Goal: Information Seeking & Learning: Learn about a topic

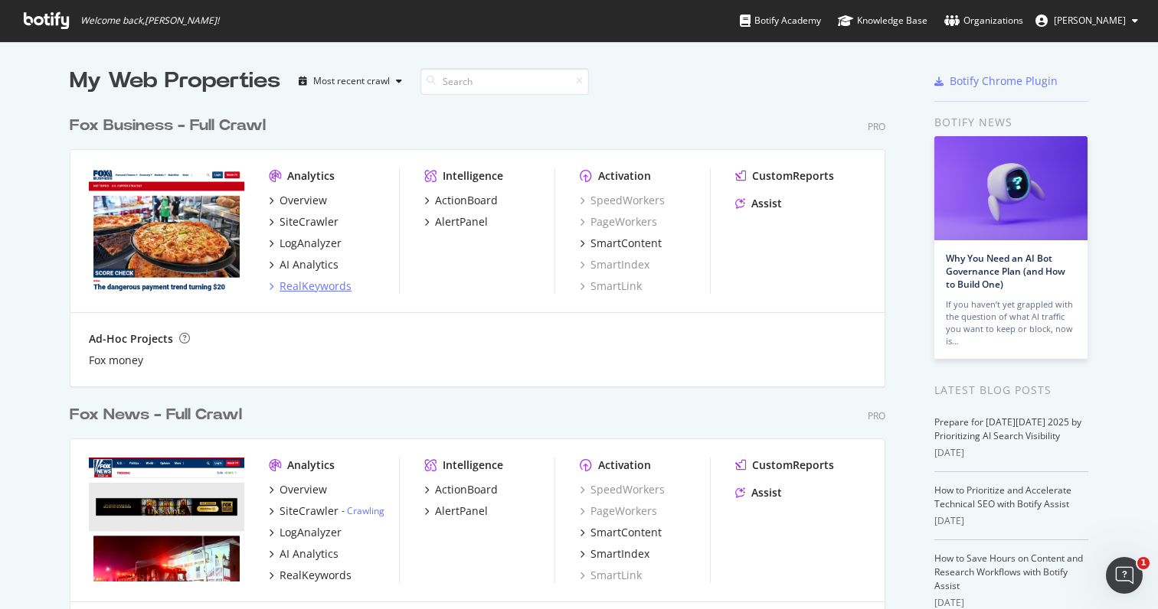
click at [311, 282] on div "RealKeywords" at bounding box center [315, 286] width 72 height 15
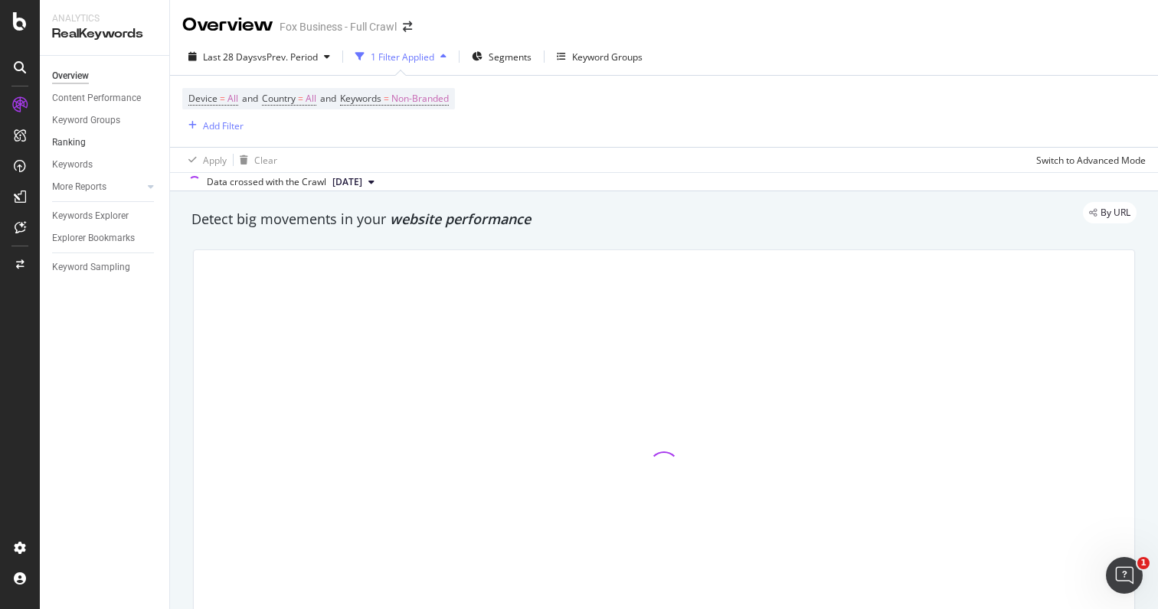
click at [87, 143] on link "Ranking" at bounding box center [105, 143] width 106 height 16
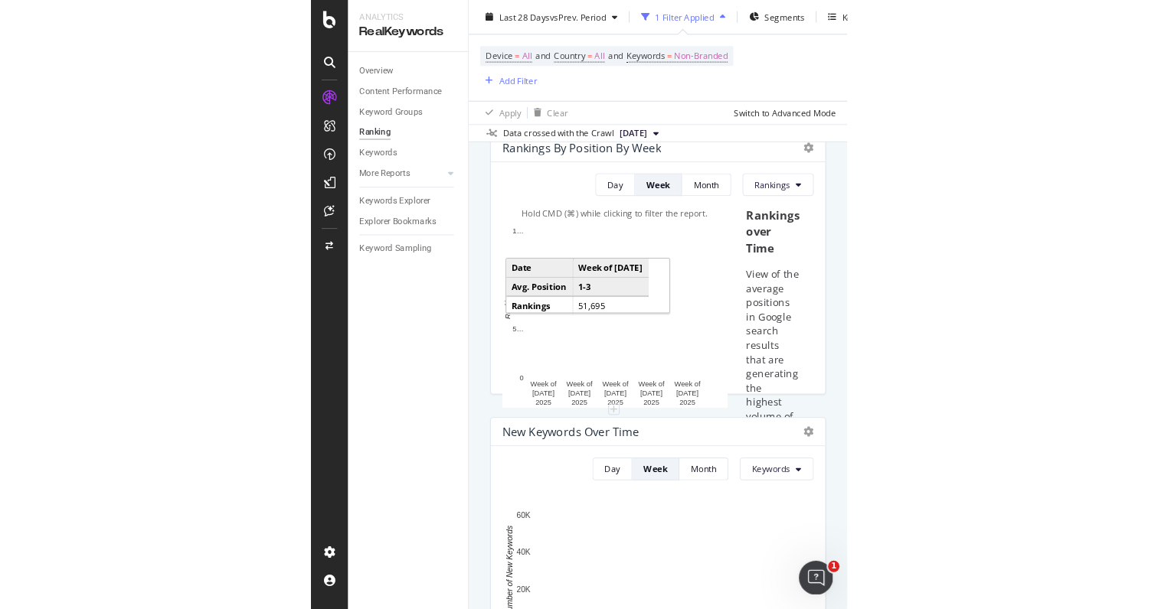
scroll to position [125, 0]
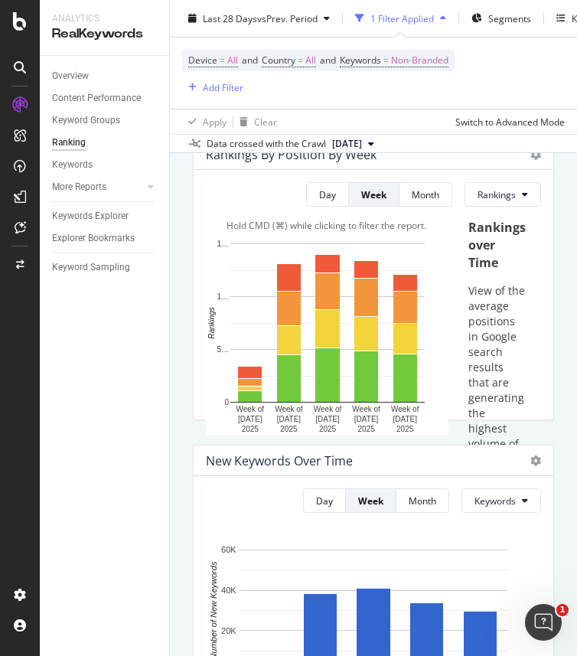
click at [70, 144] on div "Ranking" at bounding box center [69, 143] width 34 height 16
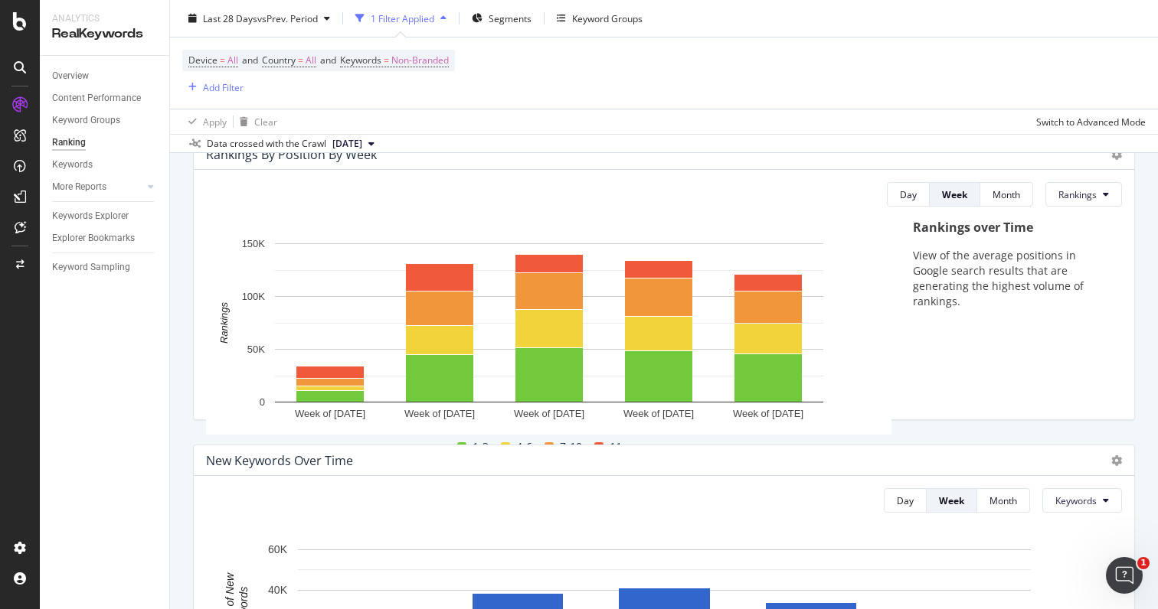
click at [381, 141] on button "[DATE]" at bounding box center [353, 144] width 54 height 18
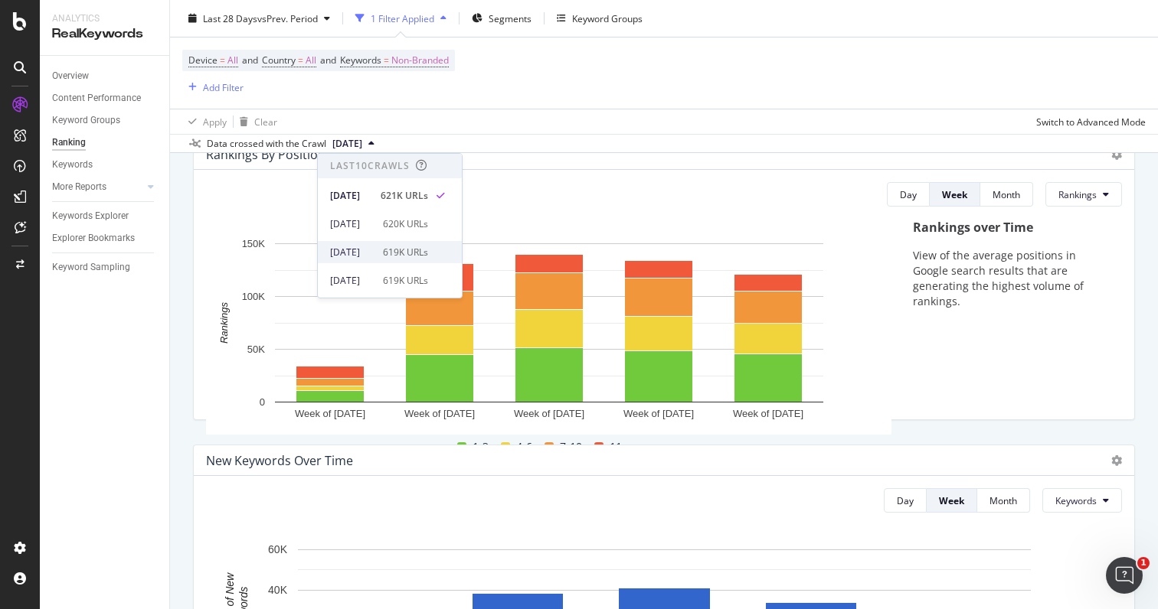
click at [384, 243] on div "2025 Sep. 19th 619K URLs" at bounding box center [390, 252] width 144 height 22
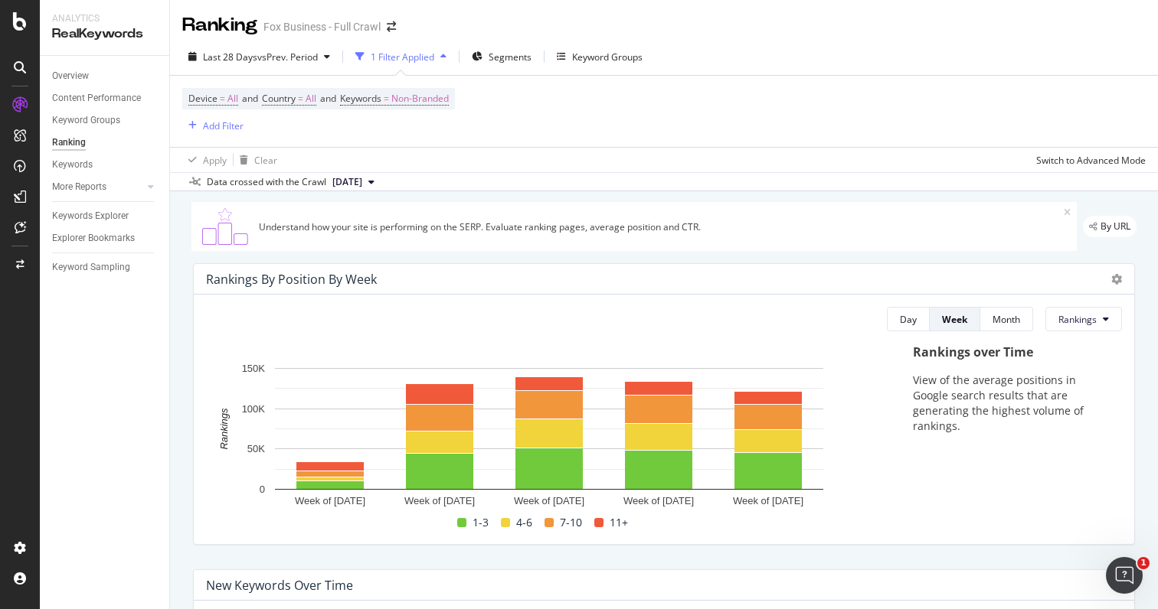
click at [362, 181] on span "2025 Sep. 19th" at bounding box center [347, 182] width 30 height 14
click at [406, 232] on div "621K URLs" at bounding box center [405, 234] width 45 height 14
click at [905, 321] on div "Day" at bounding box center [908, 319] width 17 height 13
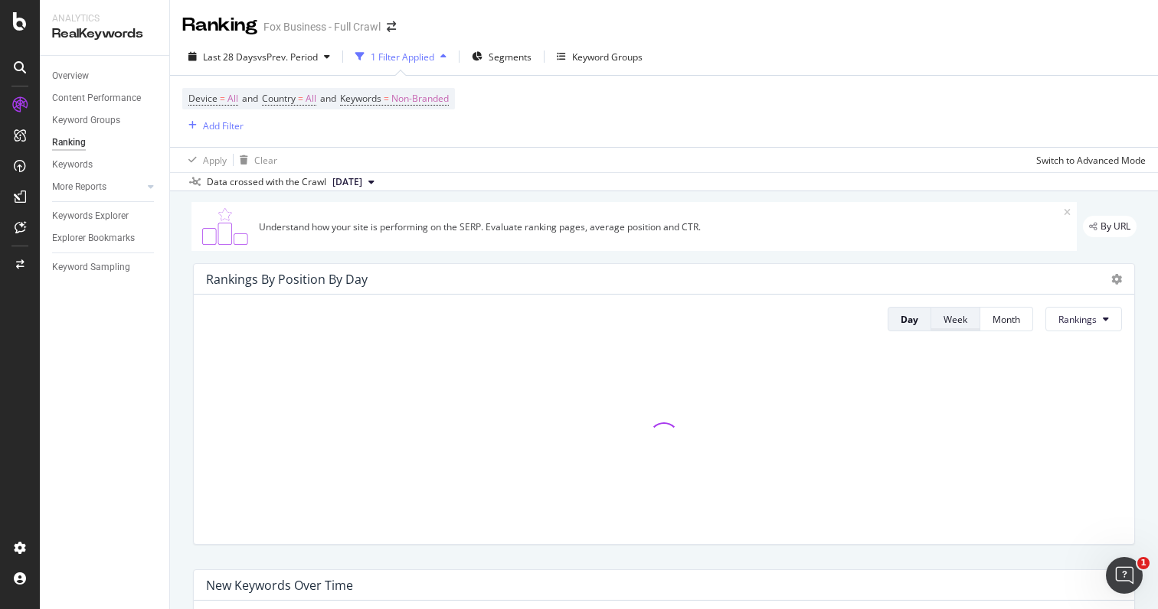
click at [945, 325] on div "Week" at bounding box center [955, 319] width 24 height 13
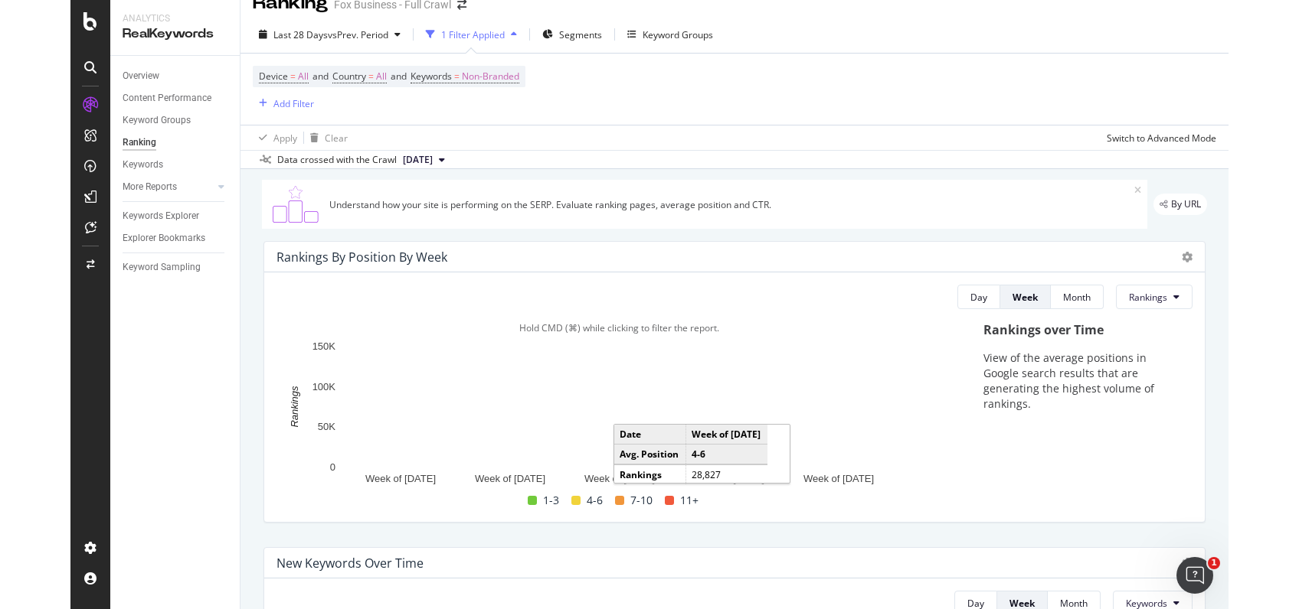
scroll to position [33, 0]
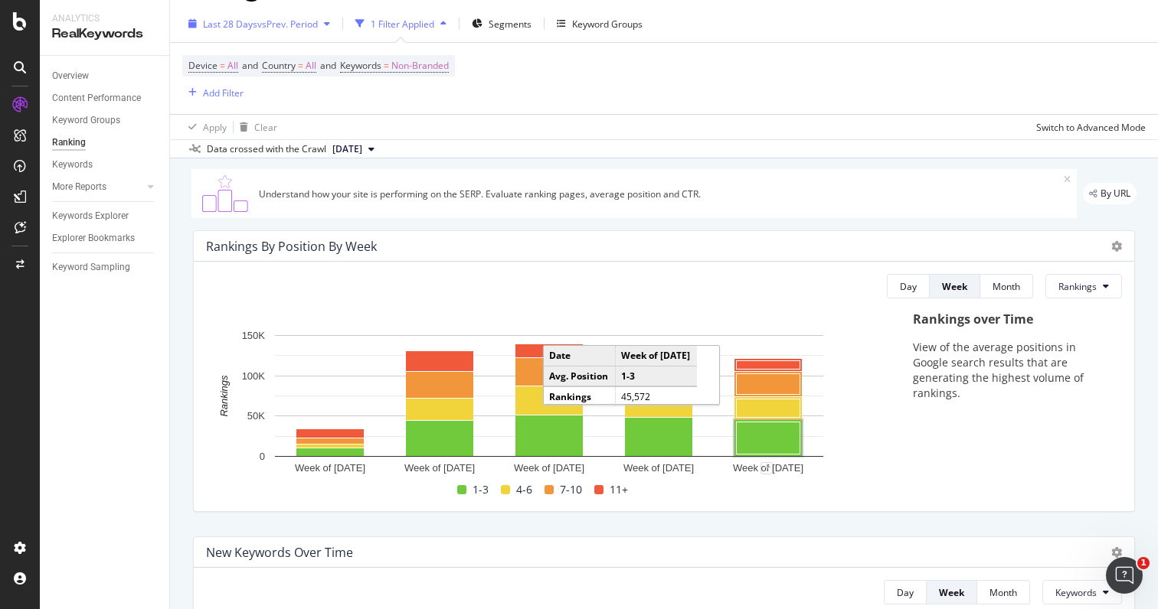
click at [305, 23] on span "vs Prev. Period" at bounding box center [287, 24] width 60 height 13
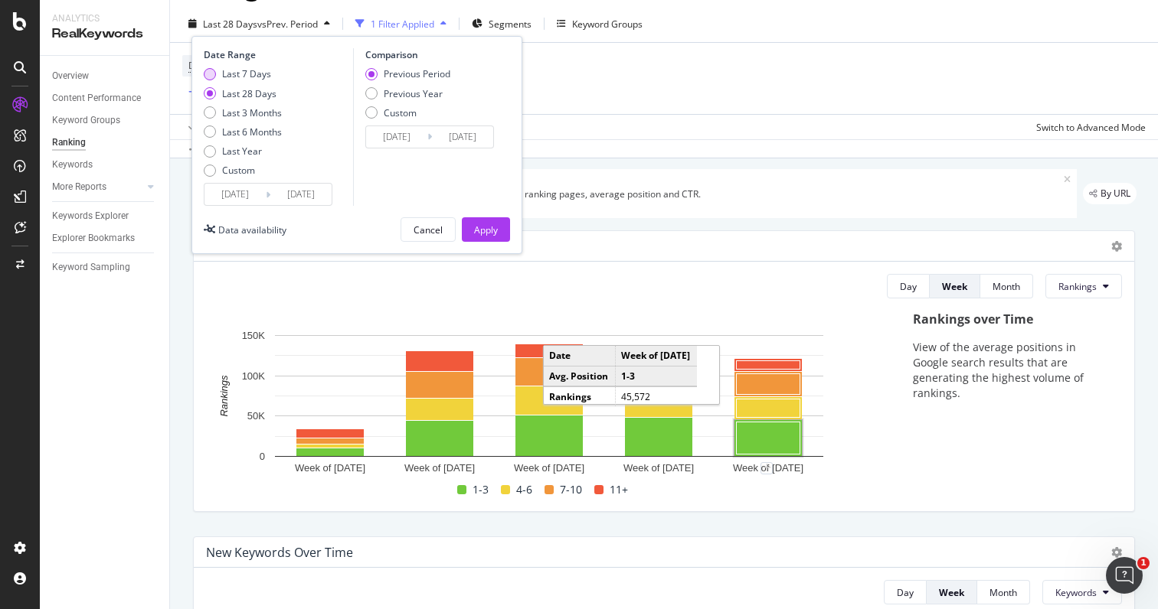
click at [211, 70] on div "Last 7 Days" at bounding box center [210, 74] width 12 height 12
type input "[DATE]"
click at [482, 227] on div "Apply" at bounding box center [486, 230] width 24 height 13
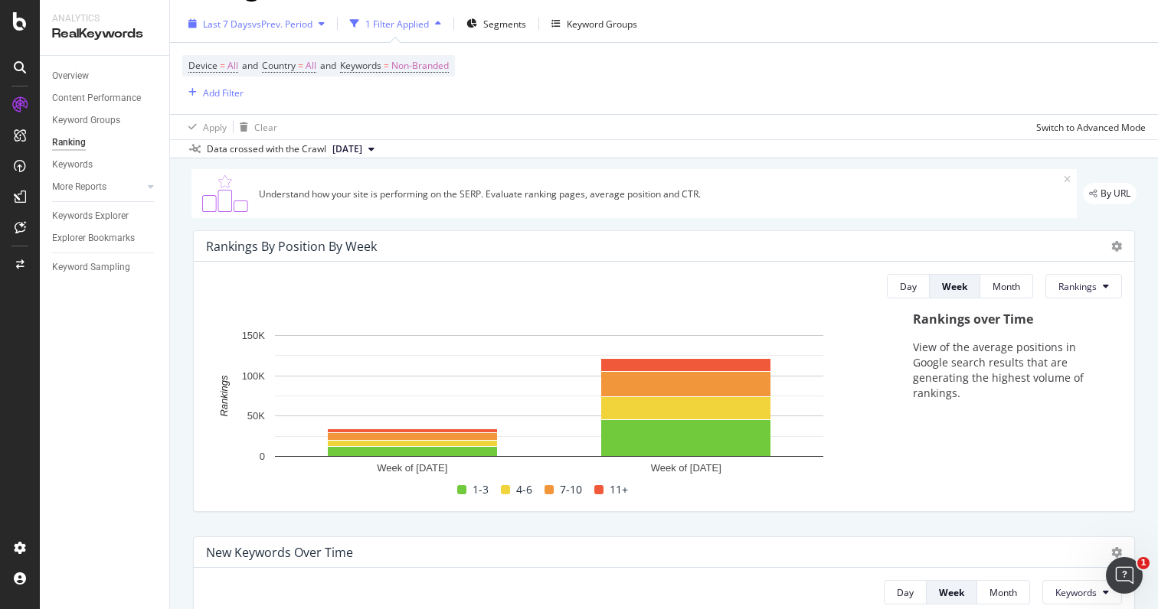
click at [312, 21] on span "vs Prev. Period" at bounding box center [282, 24] width 60 height 13
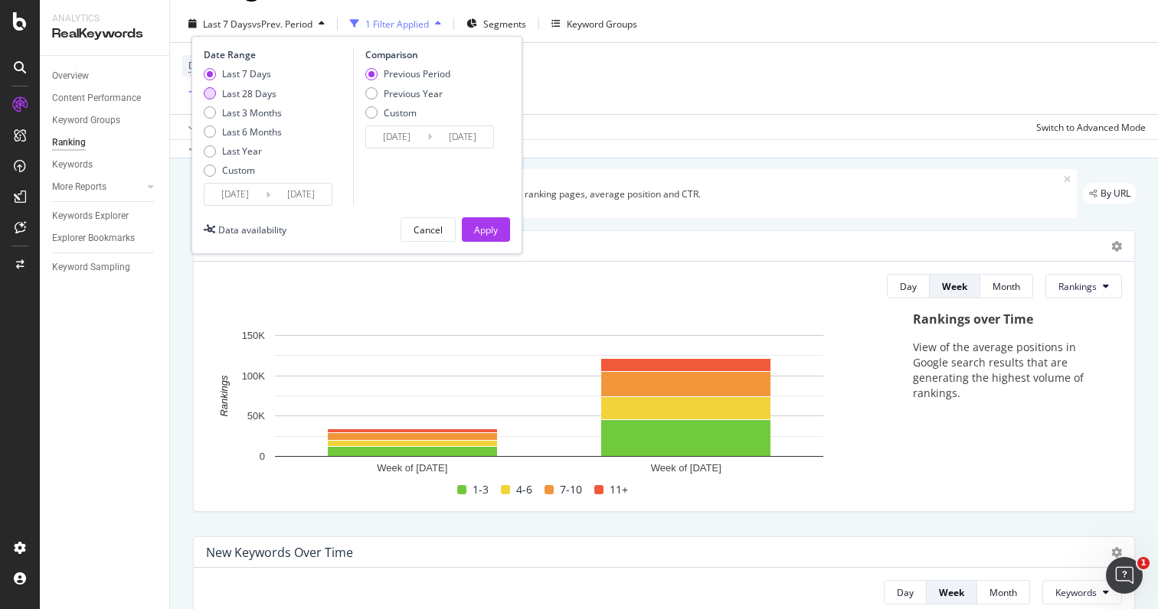
click at [211, 93] on div "Last 28 Days" at bounding box center [210, 93] width 12 height 12
type input "[DATE]"
click at [487, 226] on div "Apply" at bounding box center [486, 230] width 24 height 13
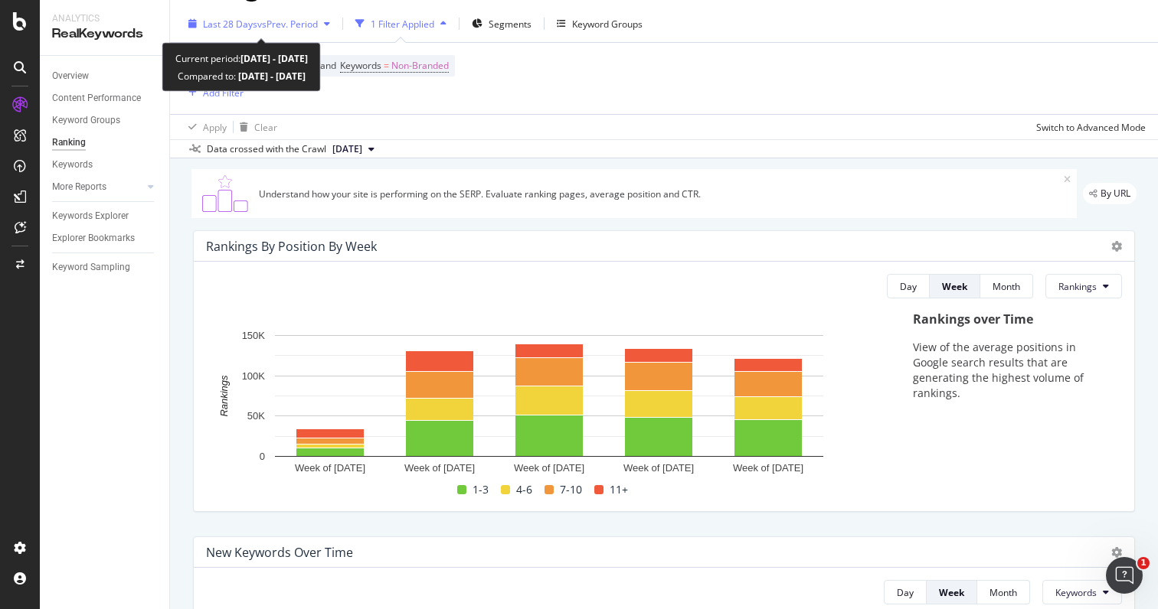
click at [289, 30] on span "vs Prev. Period" at bounding box center [287, 24] width 60 height 13
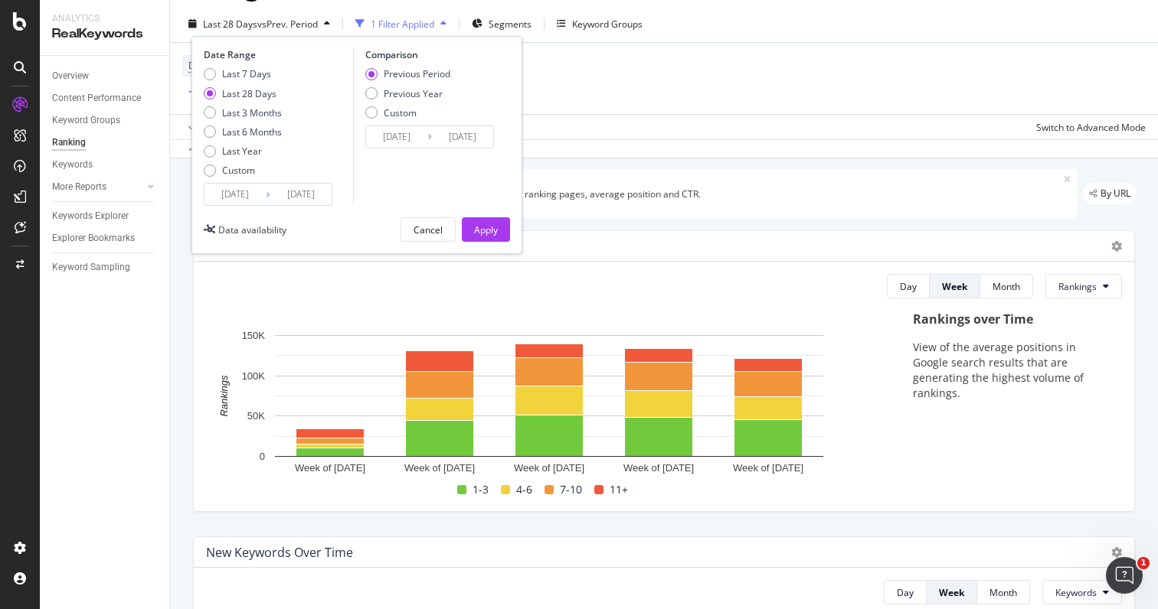
click at [213, 67] on div "Date Range Last 7 Days Last 28 Days Last 3 Months Last 6 Months Last Year Custo…" at bounding box center [276, 127] width 145 height 158
click at [208, 73] on div "Last 7 Days" at bounding box center [210, 74] width 12 height 12
type input "[DATE]"
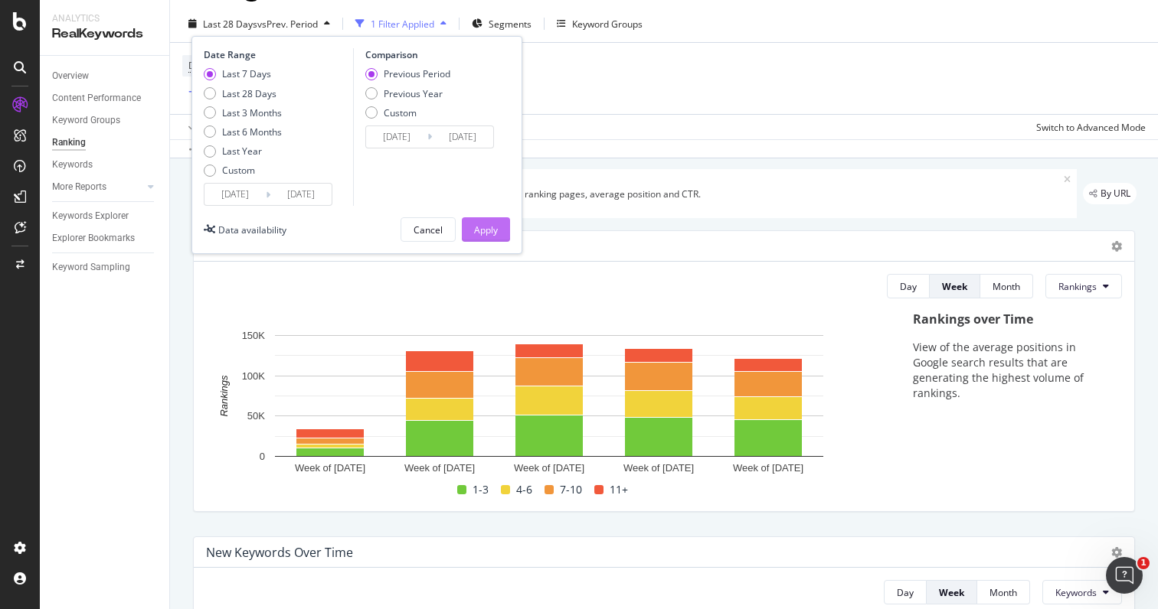
click at [487, 232] on div "Apply" at bounding box center [486, 230] width 24 height 13
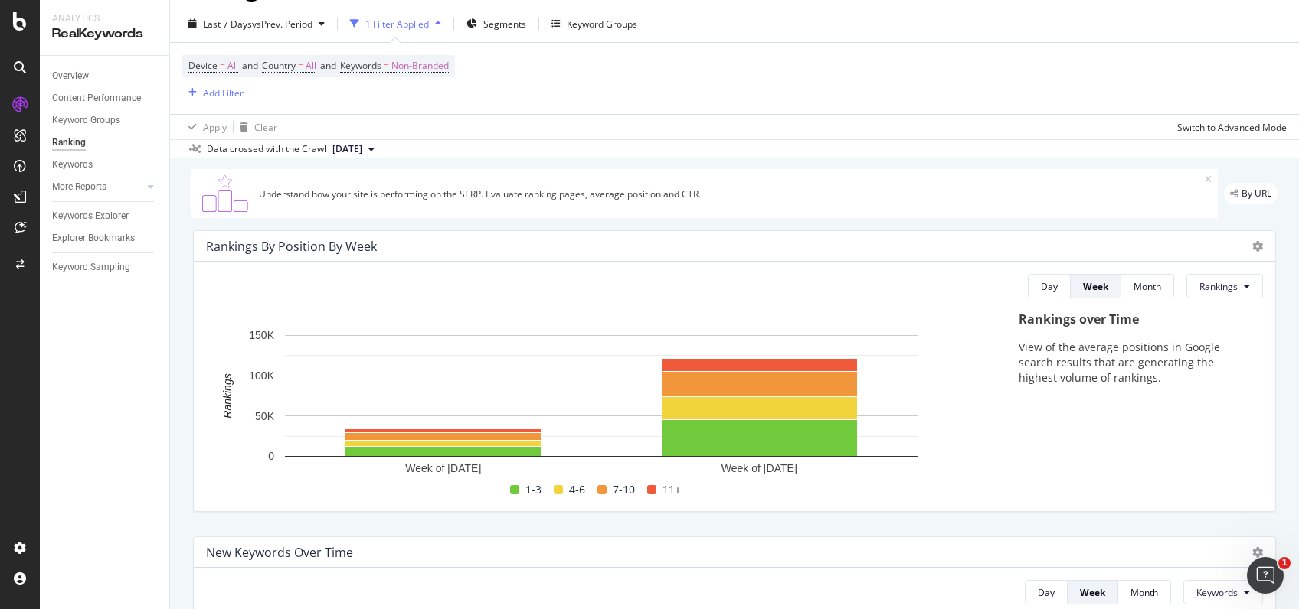
click at [405, 18] on div "1 Filter Applied" at bounding box center [397, 24] width 64 height 13
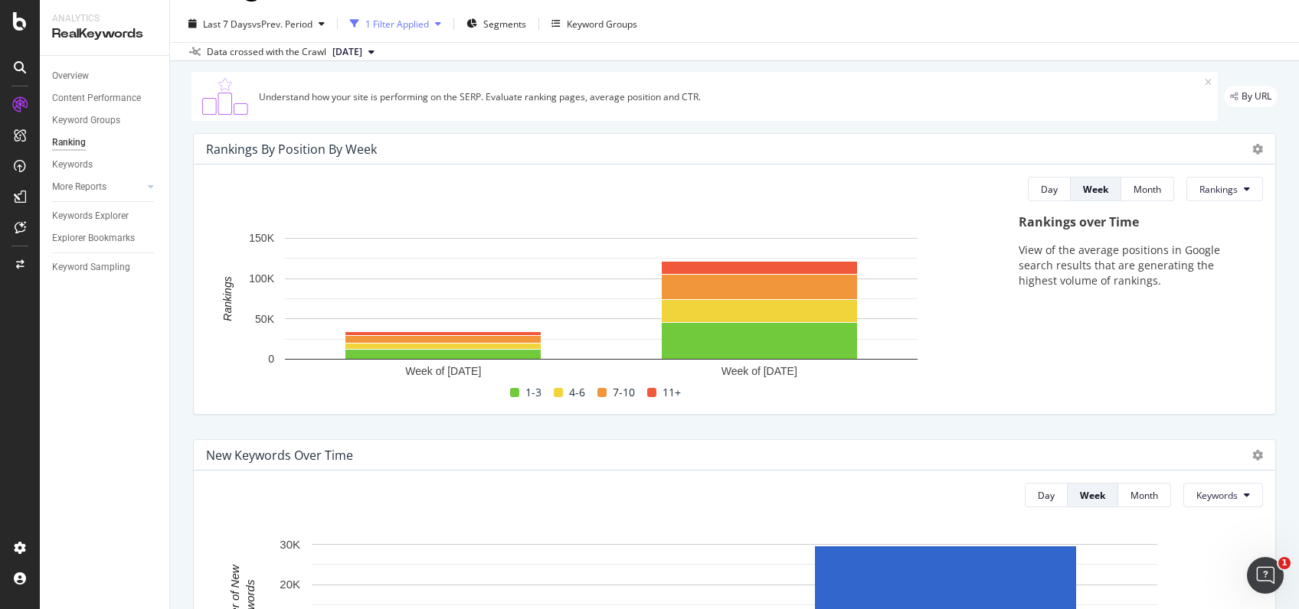
click at [414, 25] on div "1 Filter Applied" at bounding box center [397, 24] width 64 height 13
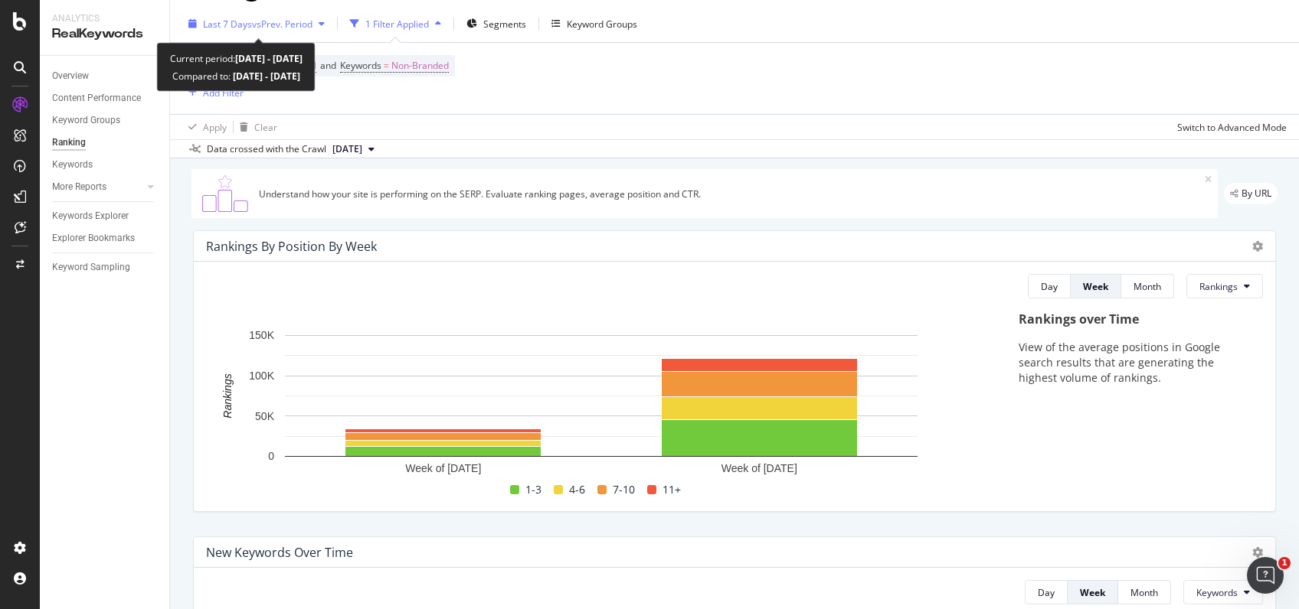
click at [312, 16] on div "Last 7 Days vs Prev. Period" at bounding box center [256, 23] width 149 height 23
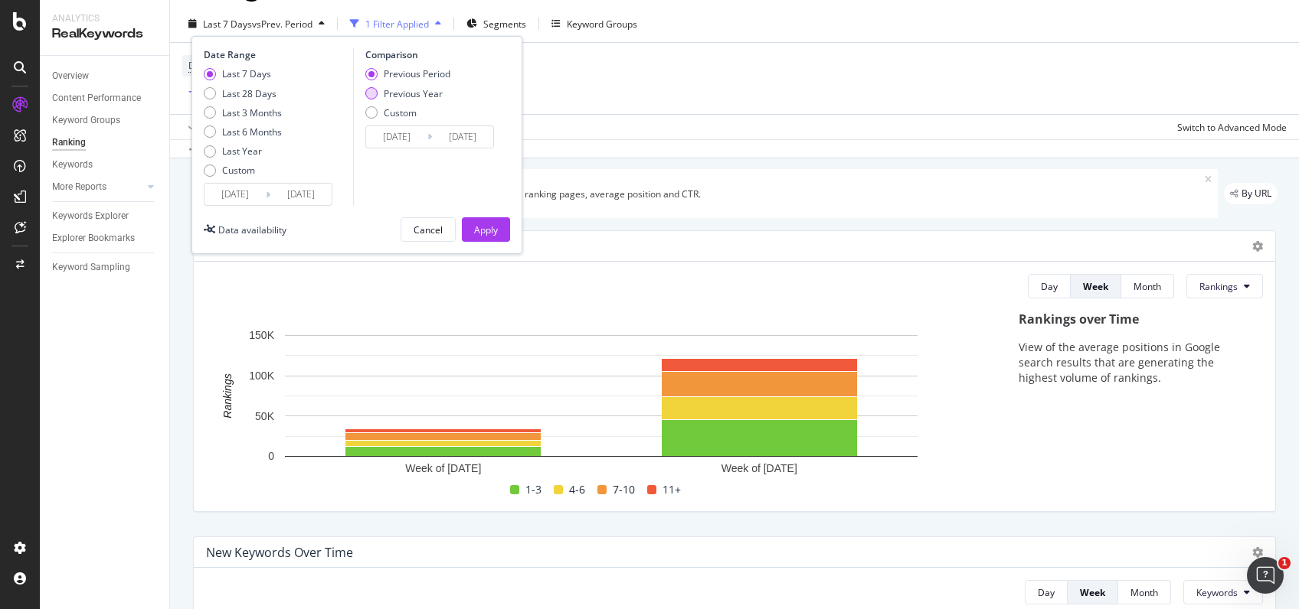
click at [371, 91] on div "Previous Year" at bounding box center [371, 93] width 12 height 12
type input "2024/09/29"
type input "2024/10/05"
click at [486, 230] on div "Apply" at bounding box center [486, 230] width 24 height 13
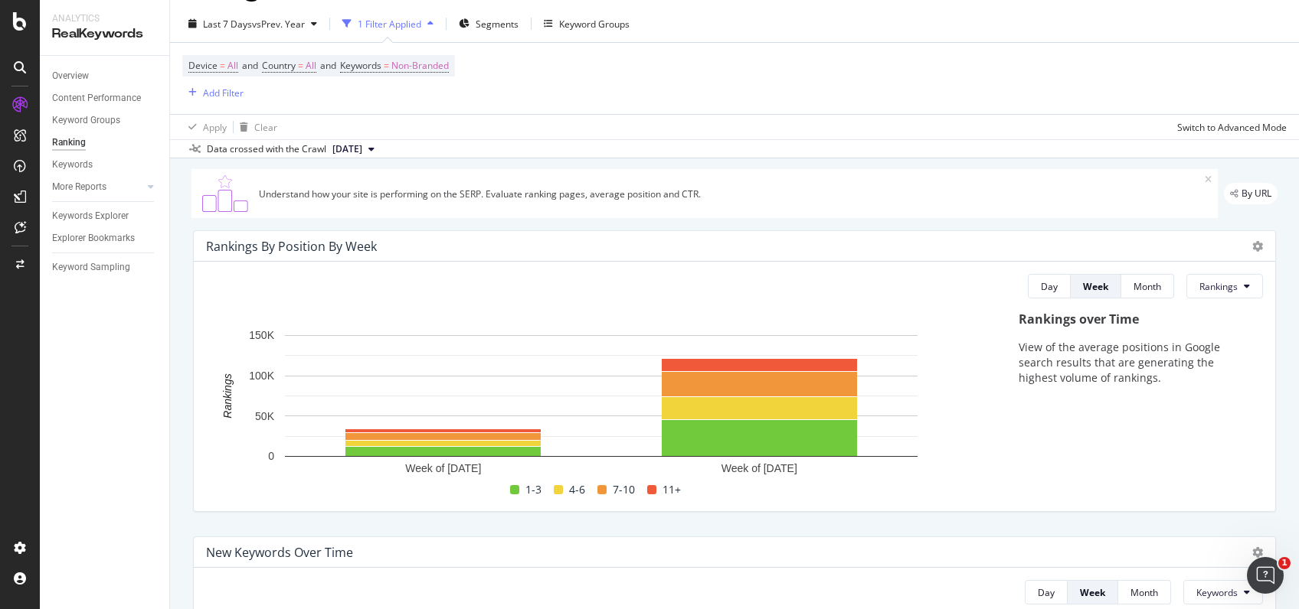
click at [415, 22] on div "1 Filter Applied" at bounding box center [390, 24] width 64 height 13
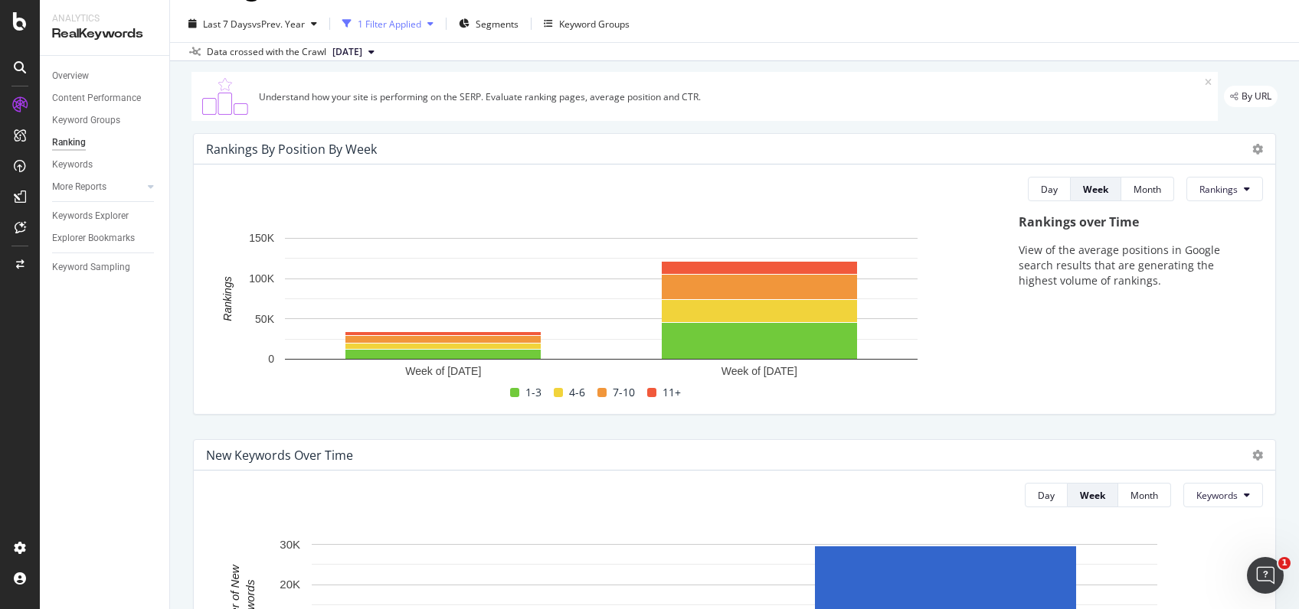
click at [415, 22] on div "1 Filter Applied" at bounding box center [390, 24] width 64 height 13
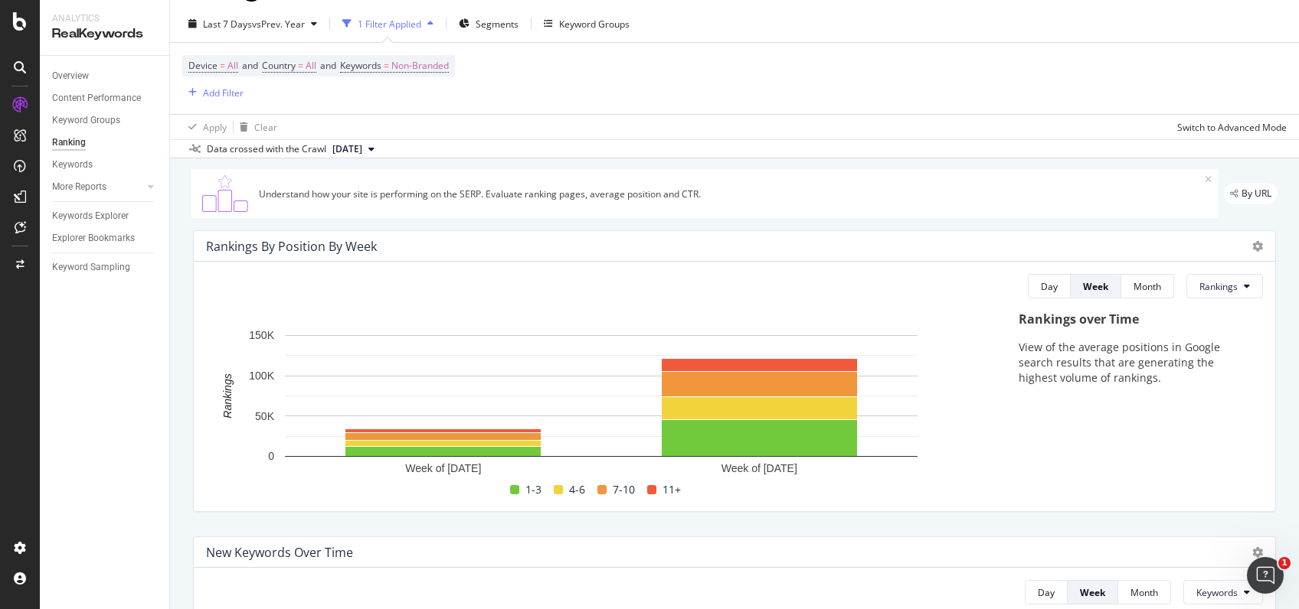
click at [413, 26] on div "1 Filter Applied" at bounding box center [390, 24] width 64 height 13
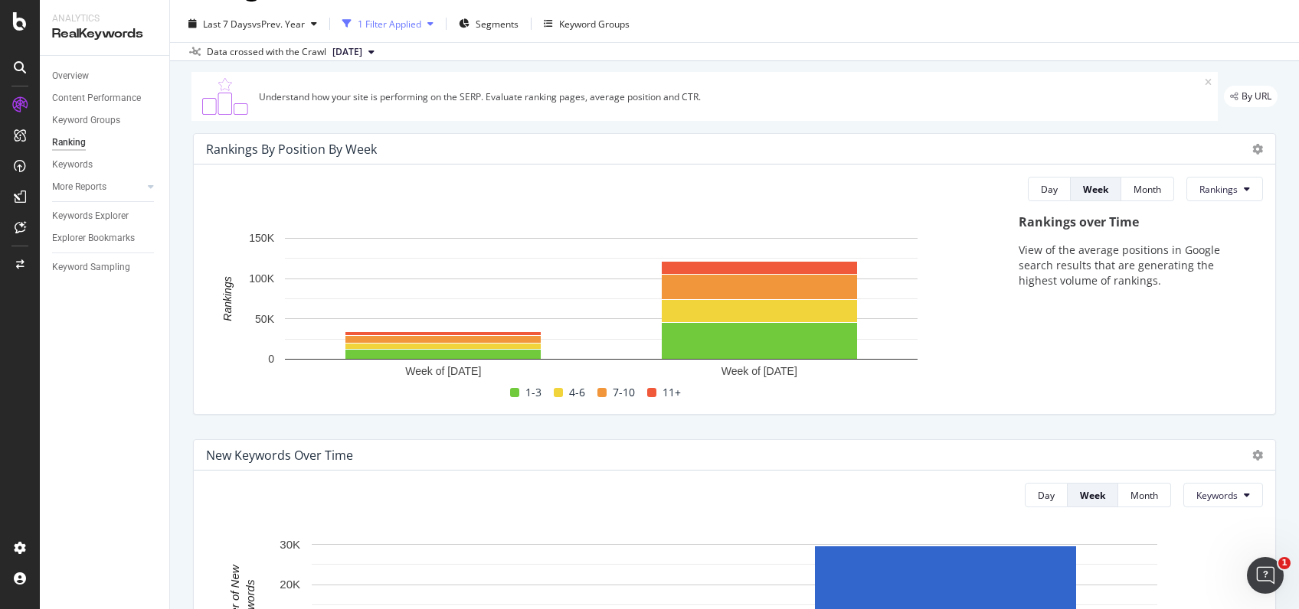
click at [413, 26] on div "1 Filter Applied" at bounding box center [390, 24] width 64 height 13
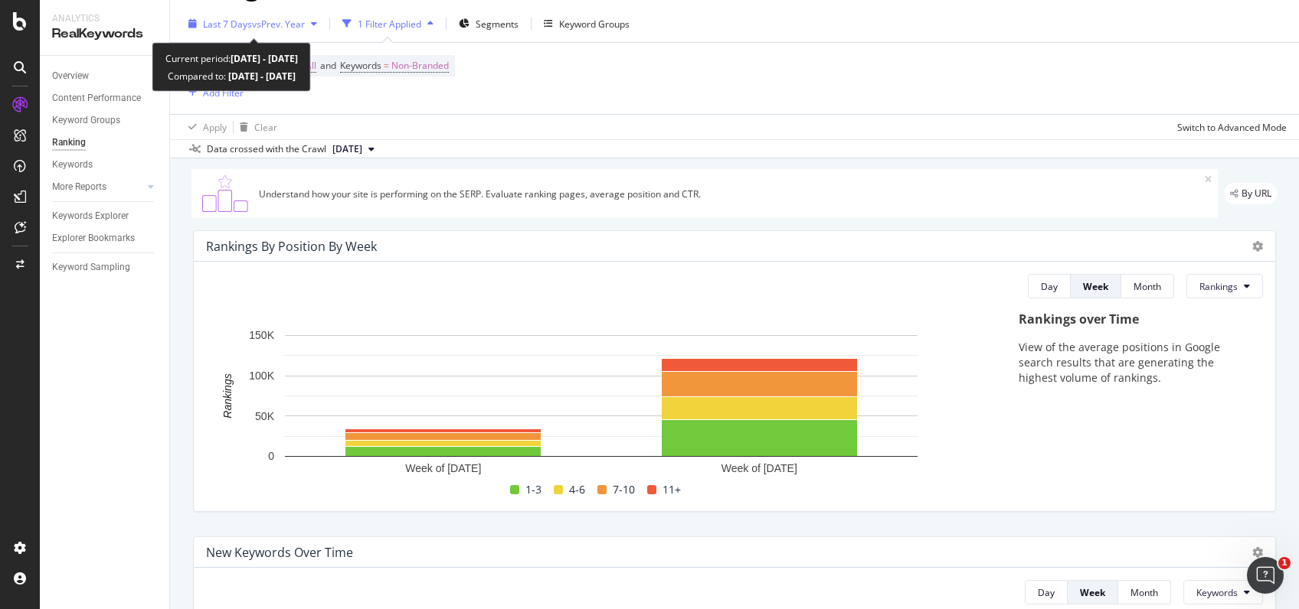
click at [306, 16] on div "Last 7 Days vs Prev. Year" at bounding box center [252, 23] width 141 height 23
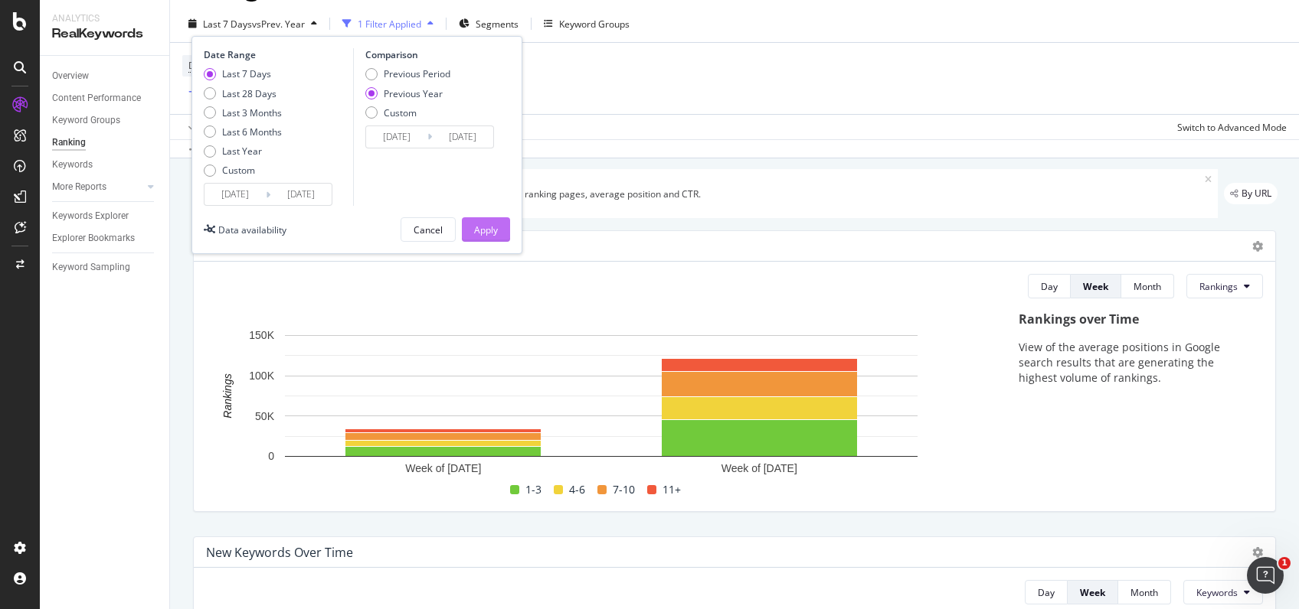
click at [483, 234] on div "Apply" at bounding box center [486, 230] width 24 height 13
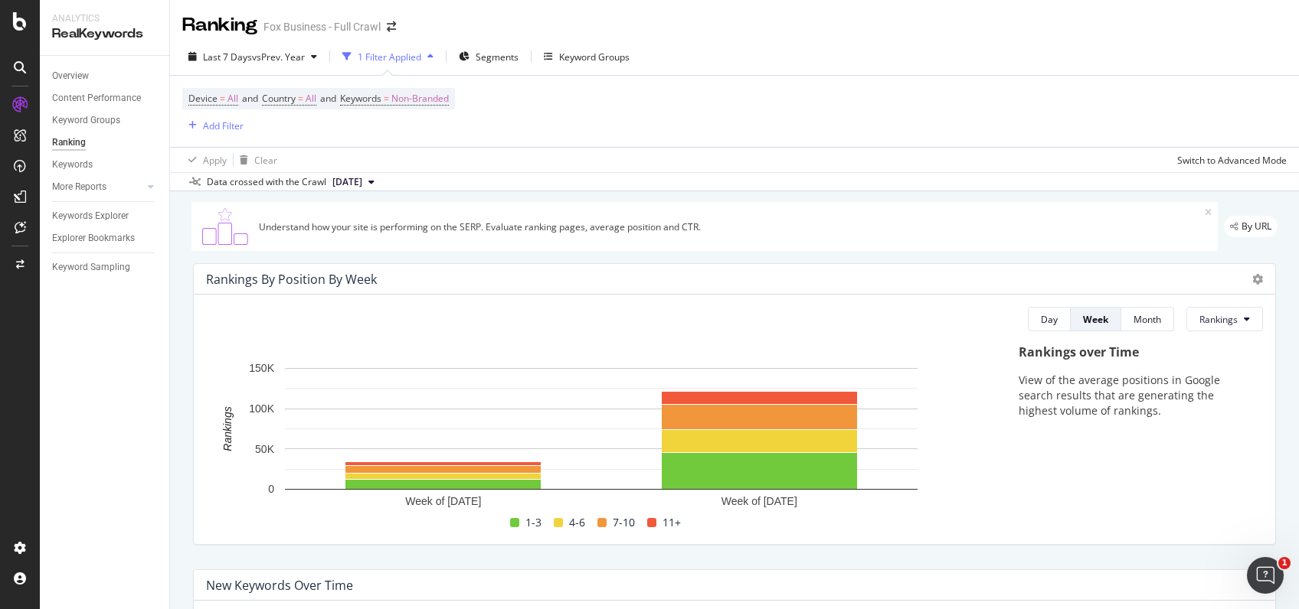
click at [409, 65] on div "1 Filter Applied" at bounding box center [387, 56] width 103 height 23
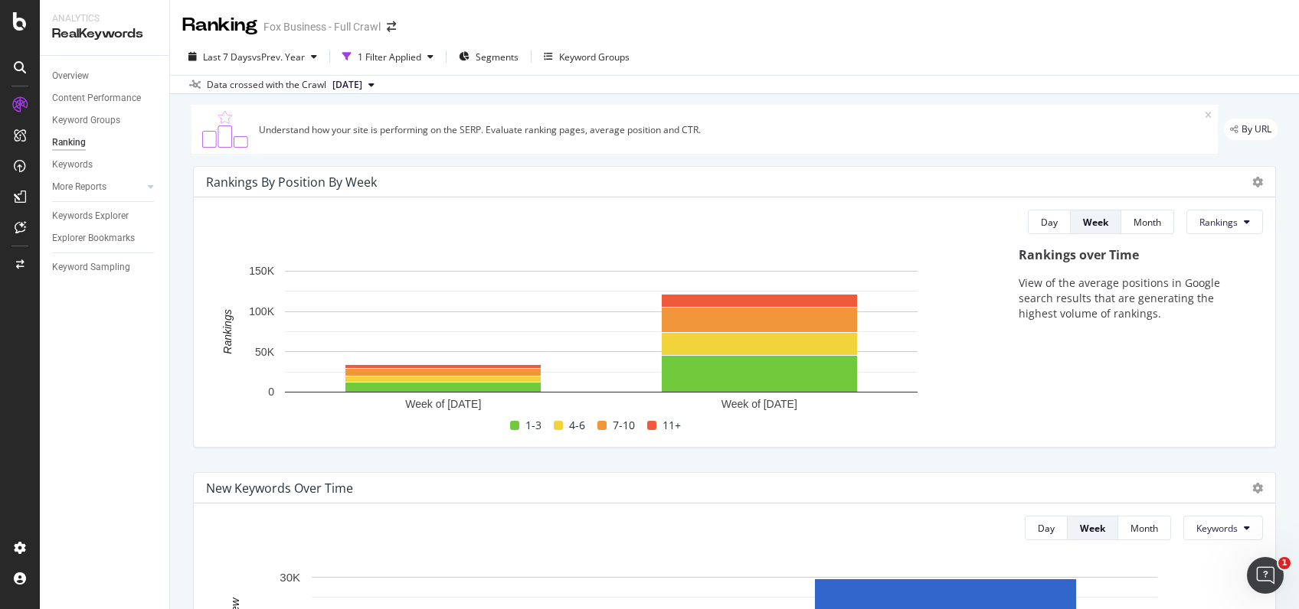
click at [234, 24] on div "Ranking" at bounding box center [219, 25] width 75 height 26
click at [83, 34] on div "RealKeywords" at bounding box center [104, 34] width 105 height 18
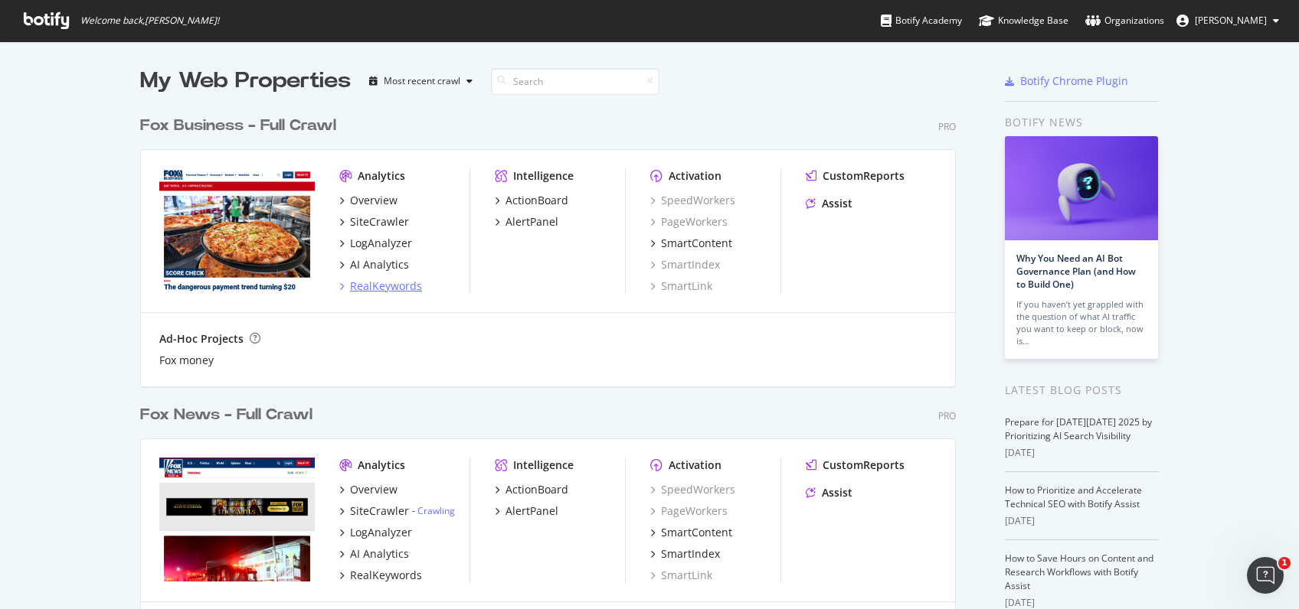
click at [397, 284] on div "RealKeywords" at bounding box center [386, 286] width 72 height 15
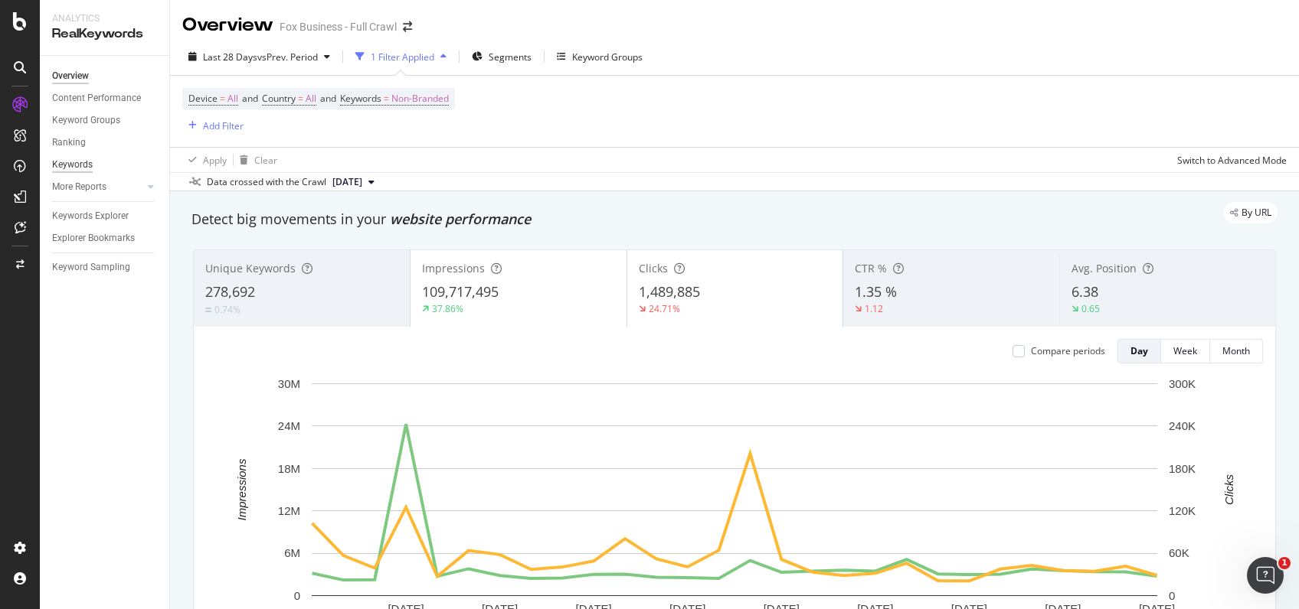
click at [82, 162] on div "Keywords" at bounding box center [72, 165] width 41 height 16
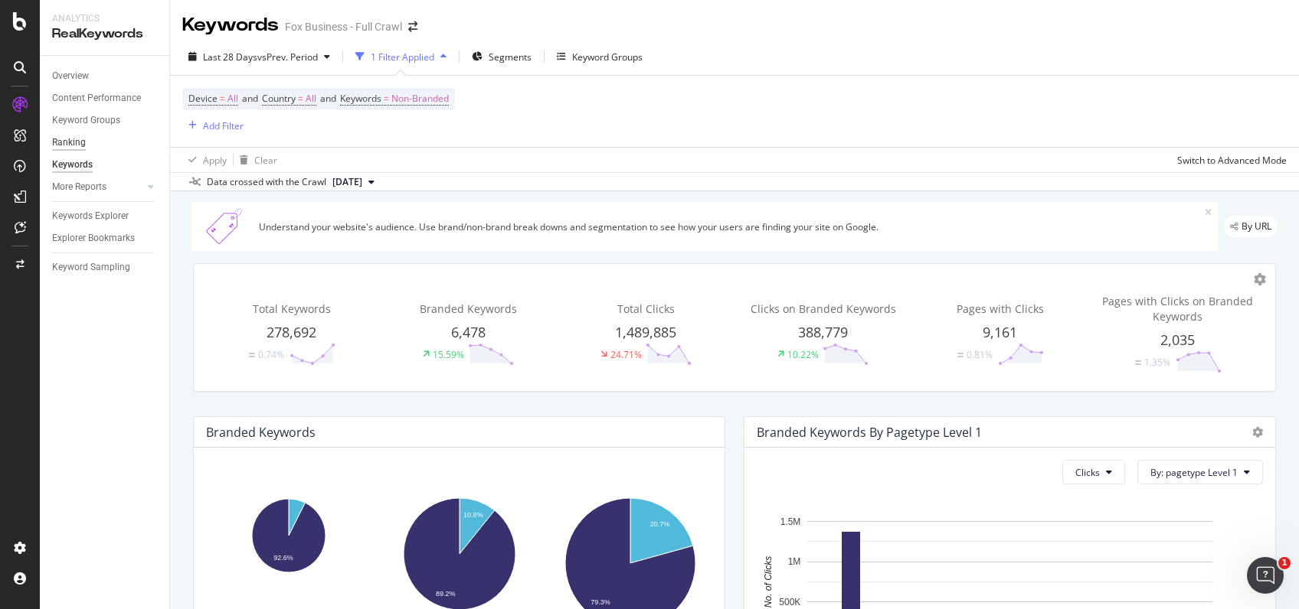
click at [83, 142] on div "Ranking" at bounding box center [69, 143] width 34 height 16
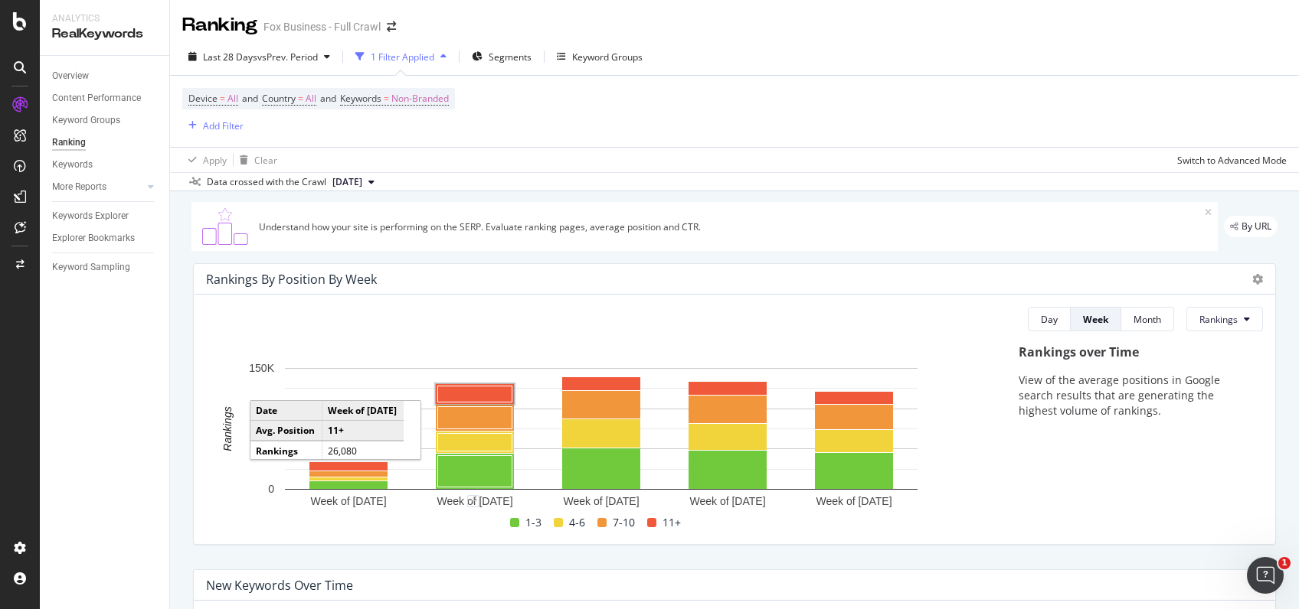
click at [102, 26] on div "RealKeywords" at bounding box center [104, 34] width 105 height 18
click at [308, 21] on div "Fox Business - Full Crawl" at bounding box center [321, 26] width 117 height 15
click at [387, 31] on icon "arrow-right-arrow-left" at bounding box center [391, 26] width 9 height 11
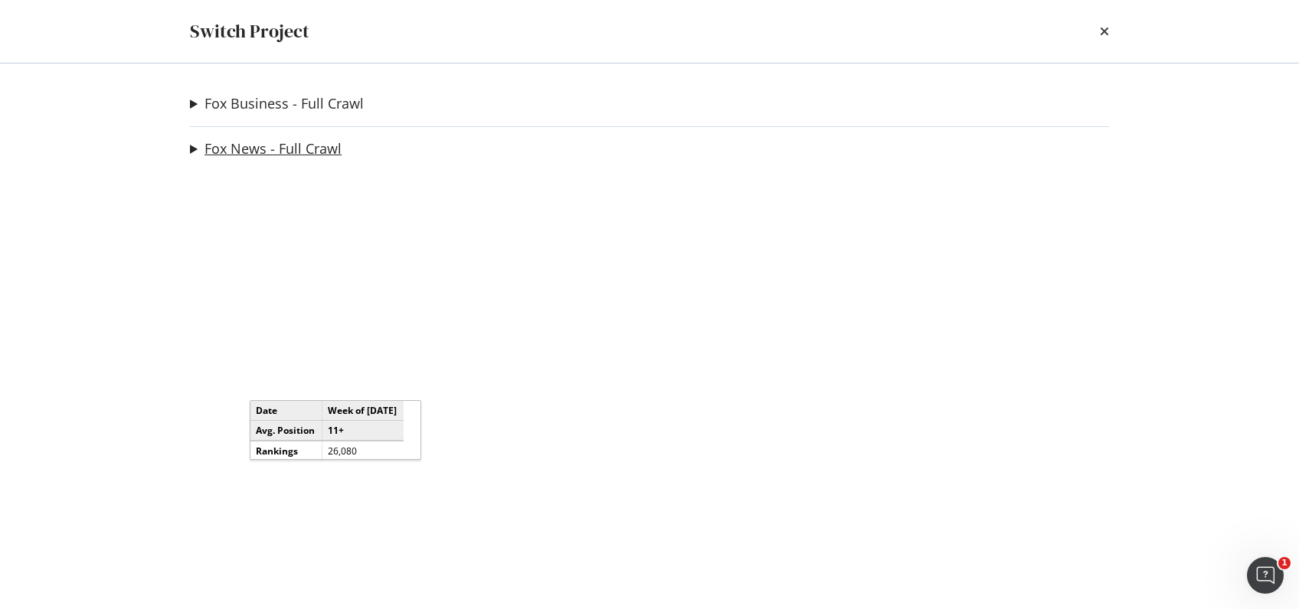
click at [272, 147] on link "Fox News - Full Crawl" at bounding box center [272, 149] width 137 height 16
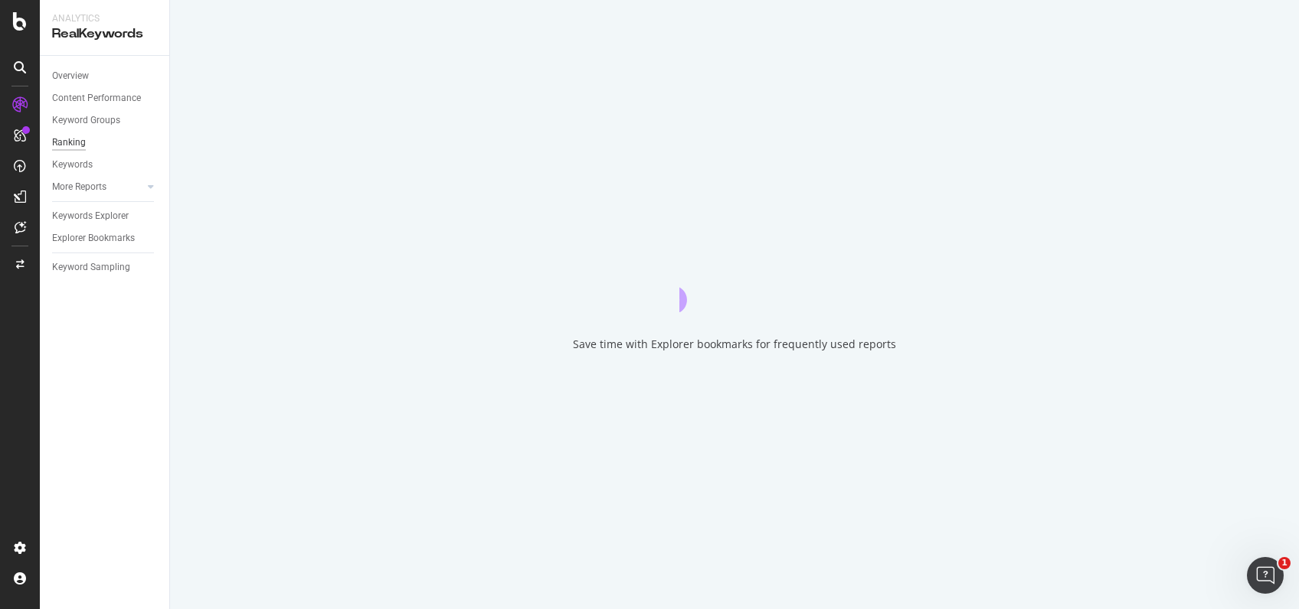
click at [84, 139] on div "Ranking" at bounding box center [69, 143] width 34 height 16
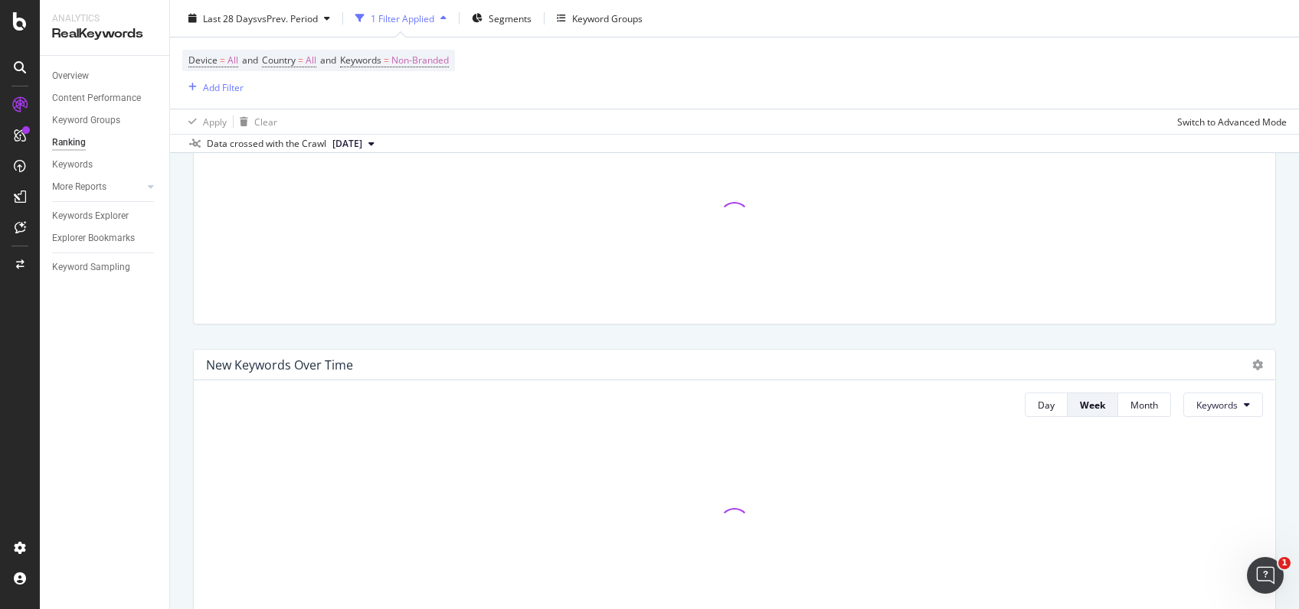
scroll to position [191, 0]
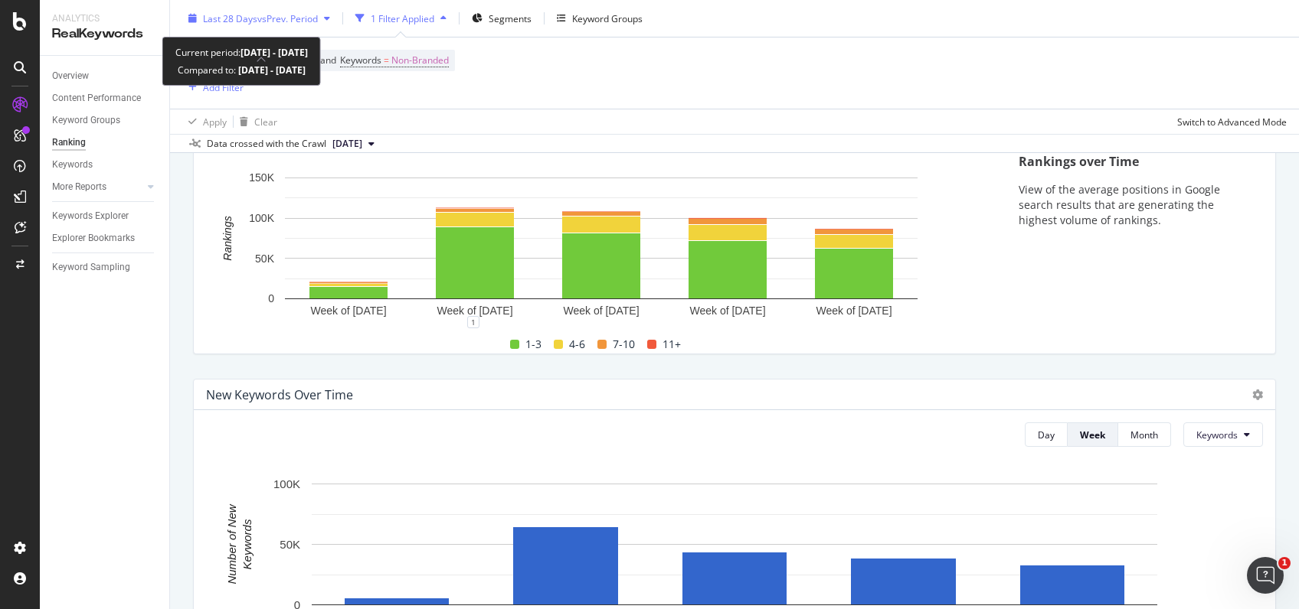
click at [290, 20] on span "vs Prev. Period" at bounding box center [287, 17] width 60 height 13
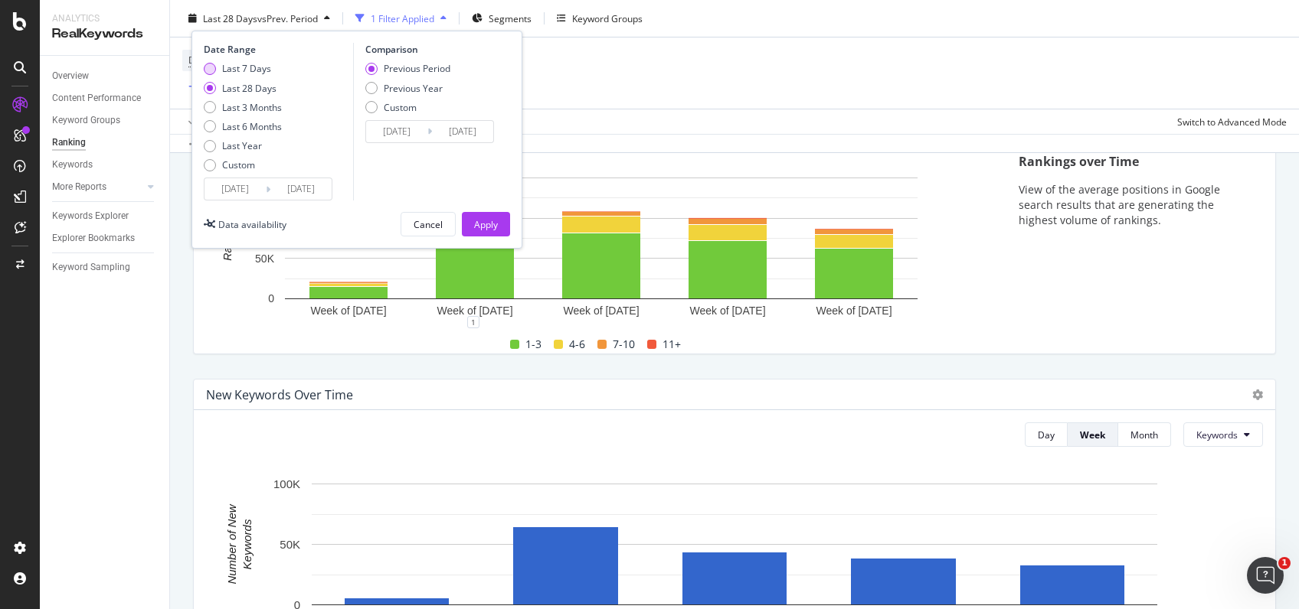
click at [264, 65] on div "Last 7 Days" at bounding box center [246, 68] width 49 height 13
type input "[DATE]"
click at [474, 214] on div "Apply" at bounding box center [486, 224] width 24 height 23
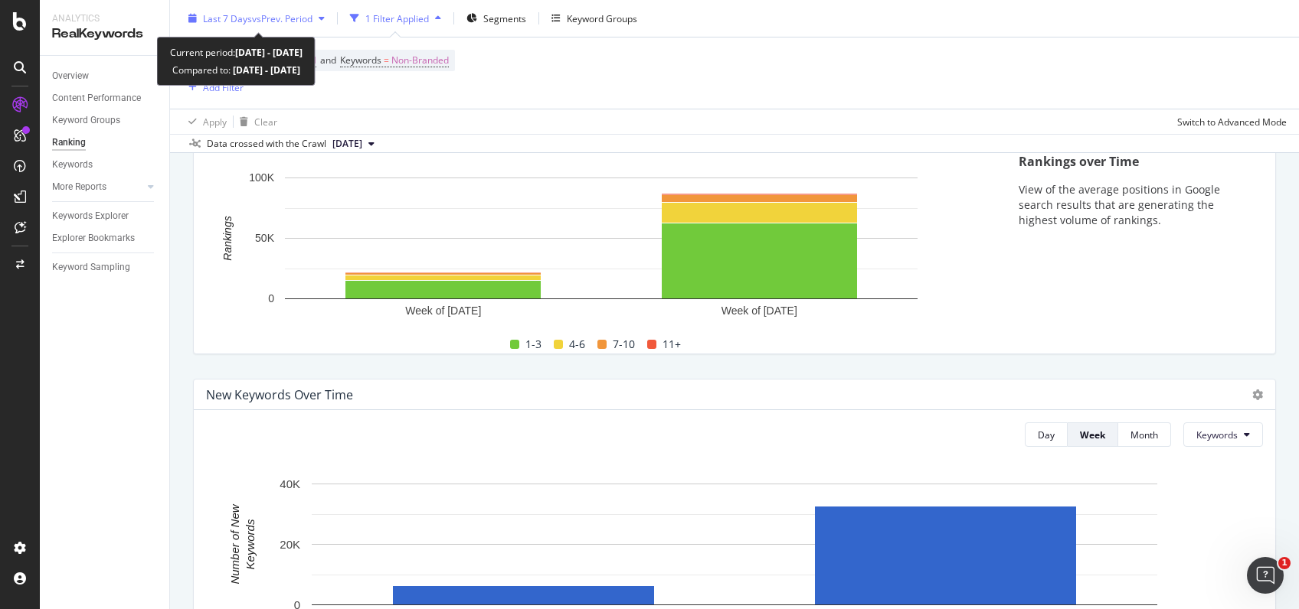
click at [323, 14] on icon "button" at bounding box center [322, 18] width 6 height 9
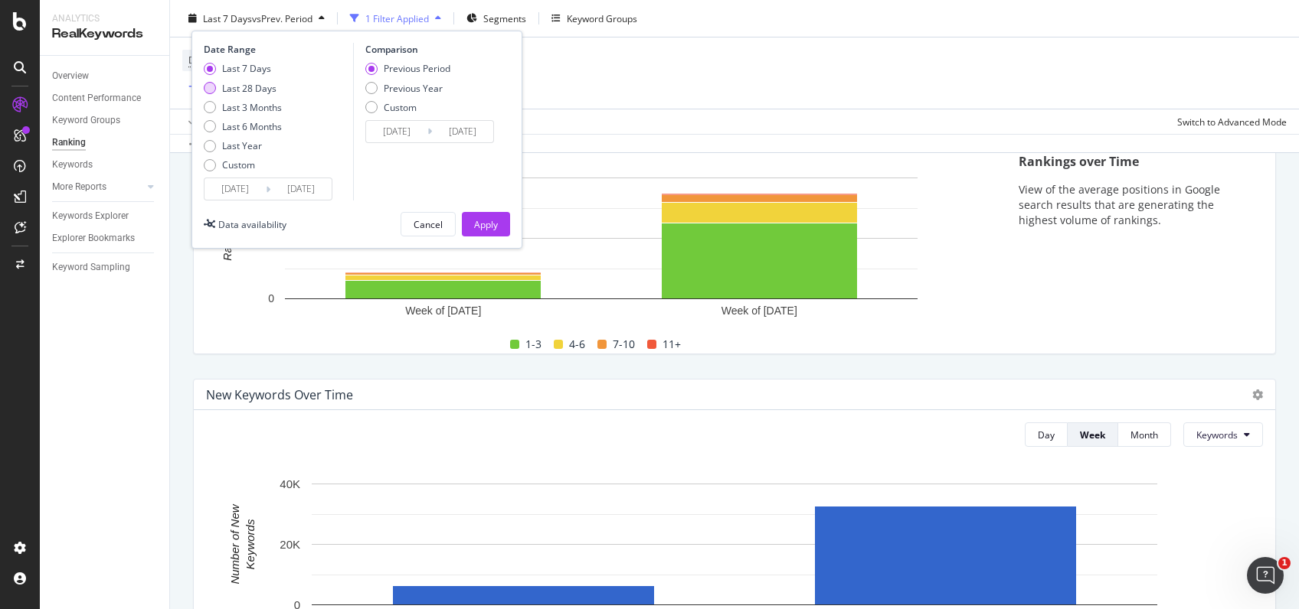
click at [211, 87] on div "Last 28 Days" at bounding box center [210, 88] width 12 height 12
type input "[DATE]"
click at [493, 235] on div "Apply" at bounding box center [486, 224] width 24 height 23
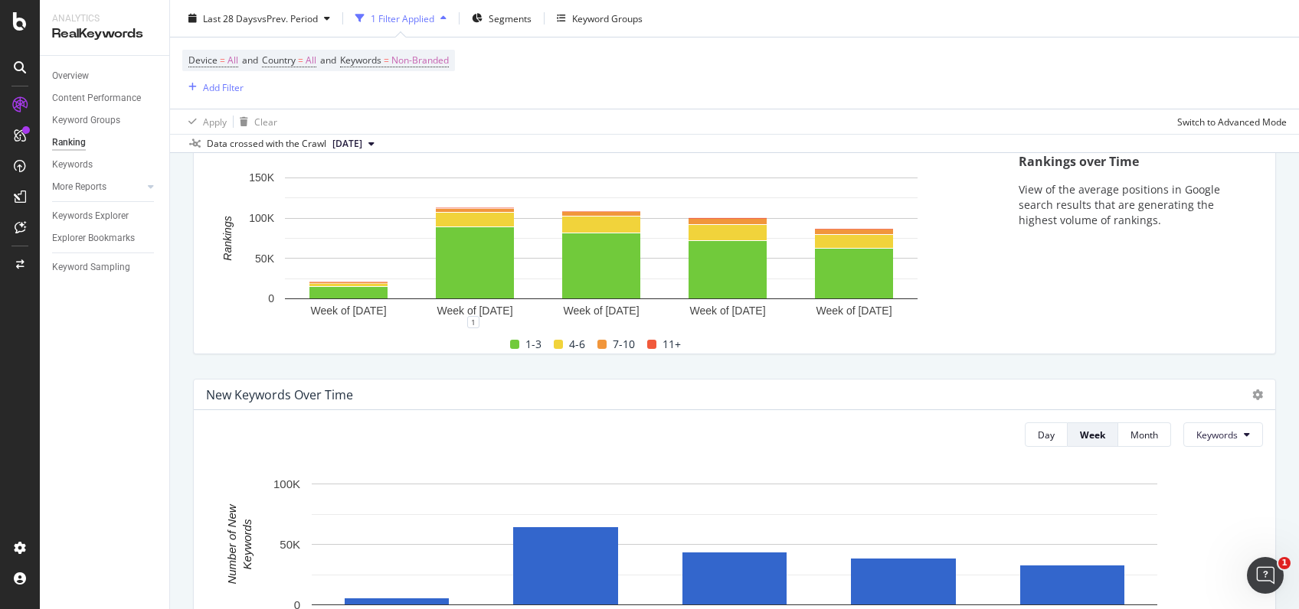
click at [86, 31] on div "RealKeywords" at bounding box center [104, 34] width 105 height 18
click at [30, 31] on div at bounding box center [20, 304] width 40 height 609
click at [11, 25] on div at bounding box center [20, 21] width 37 height 18
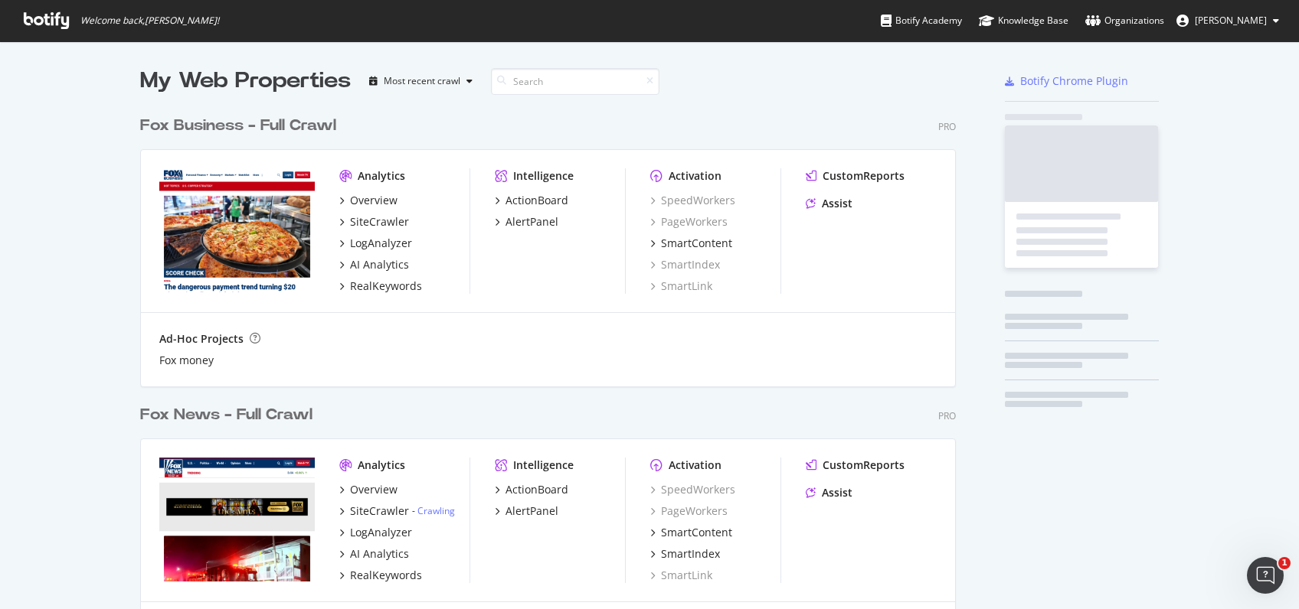
scroll to position [609, 1299]
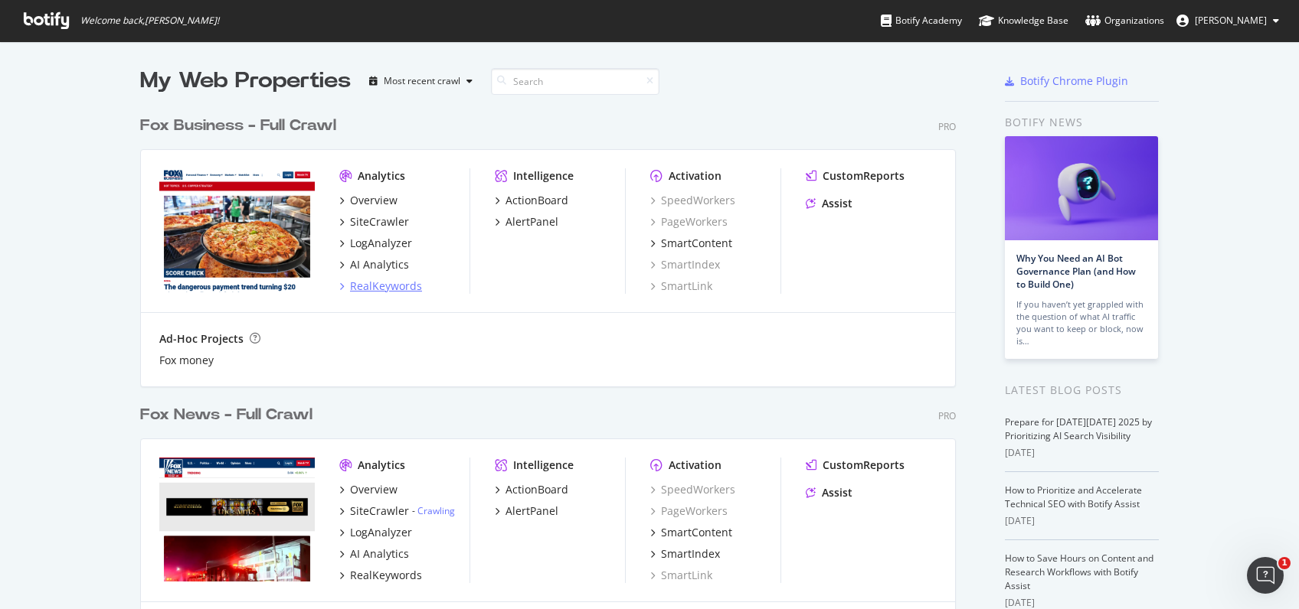
click at [391, 286] on div "RealKeywords" at bounding box center [386, 286] width 72 height 15
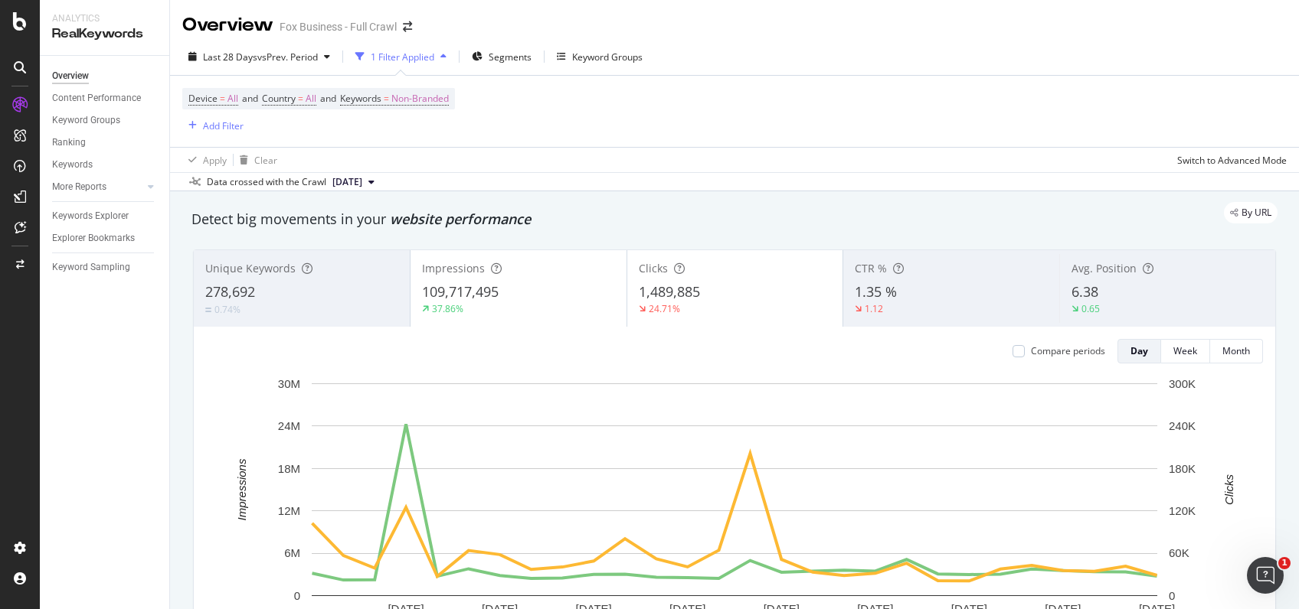
click at [71, 73] on div "Overview" at bounding box center [70, 76] width 37 height 16
click at [74, 141] on div "Ranking" at bounding box center [69, 143] width 34 height 16
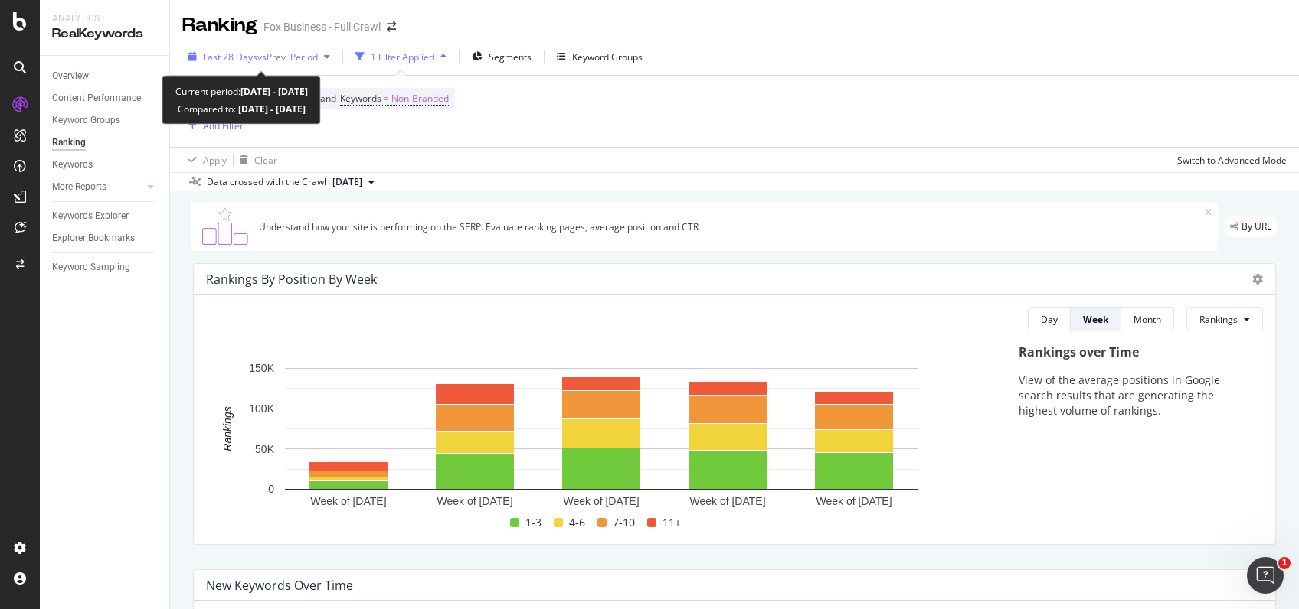
click at [286, 62] on span "vs Prev. Period" at bounding box center [287, 57] width 60 height 13
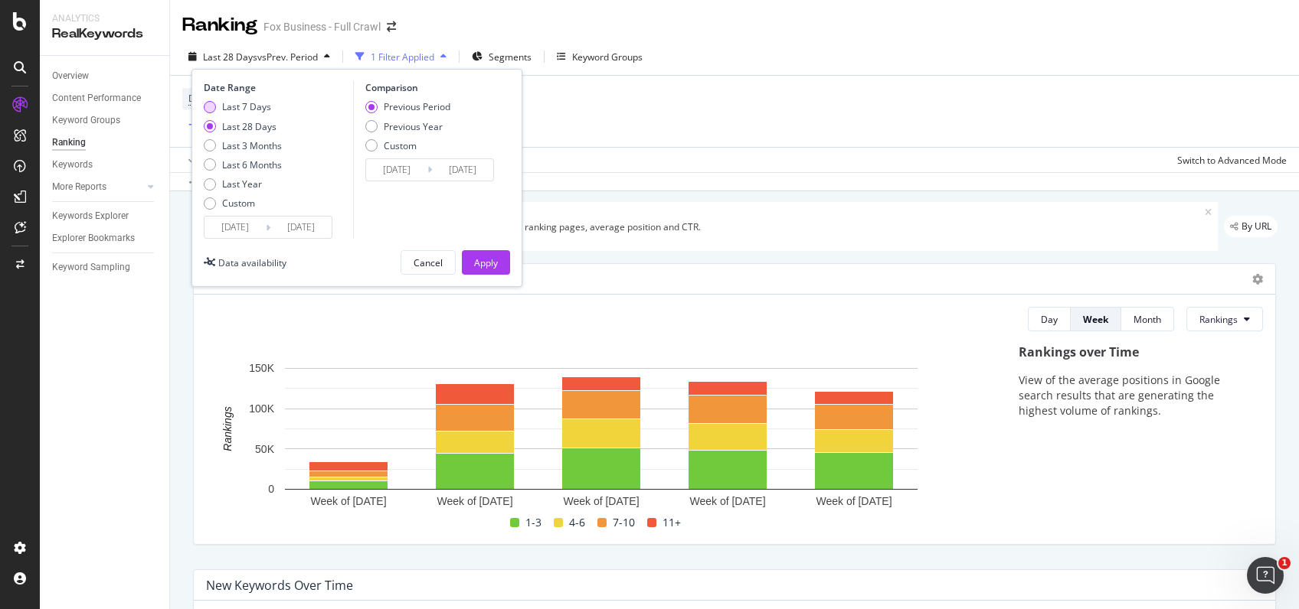
click at [211, 106] on div "Last 7 Days" at bounding box center [210, 107] width 12 height 12
type input "[DATE]"
click at [483, 272] on div "Apply" at bounding box center [486, 262] width 24 height 23
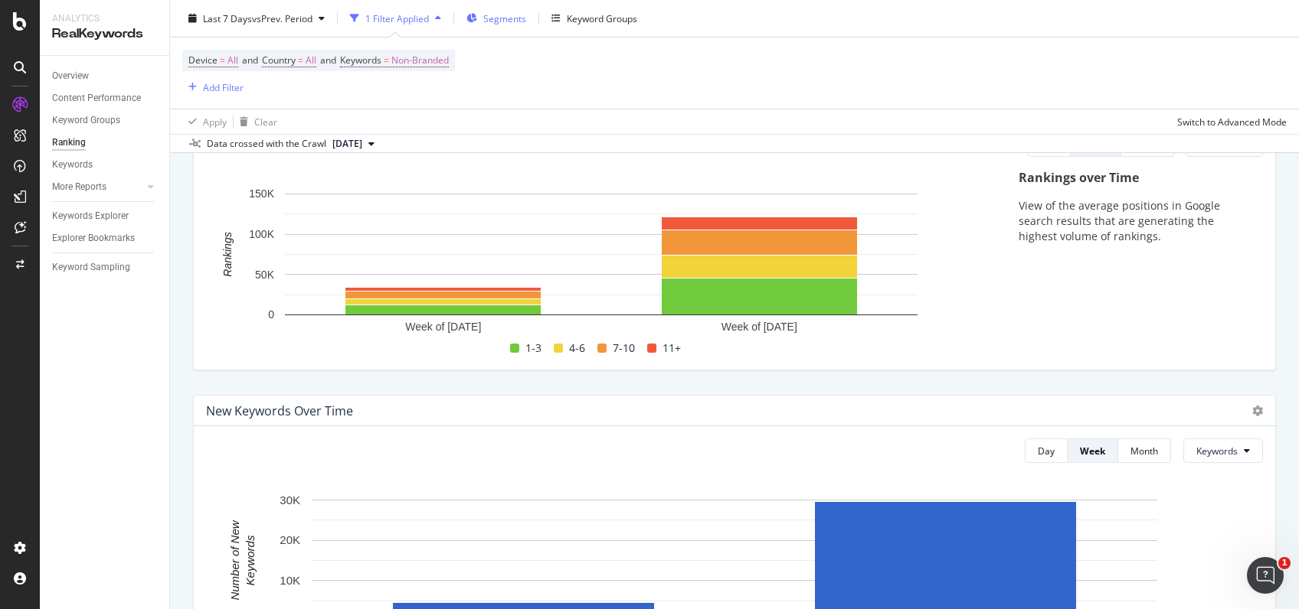
scroll to position [182, 0]
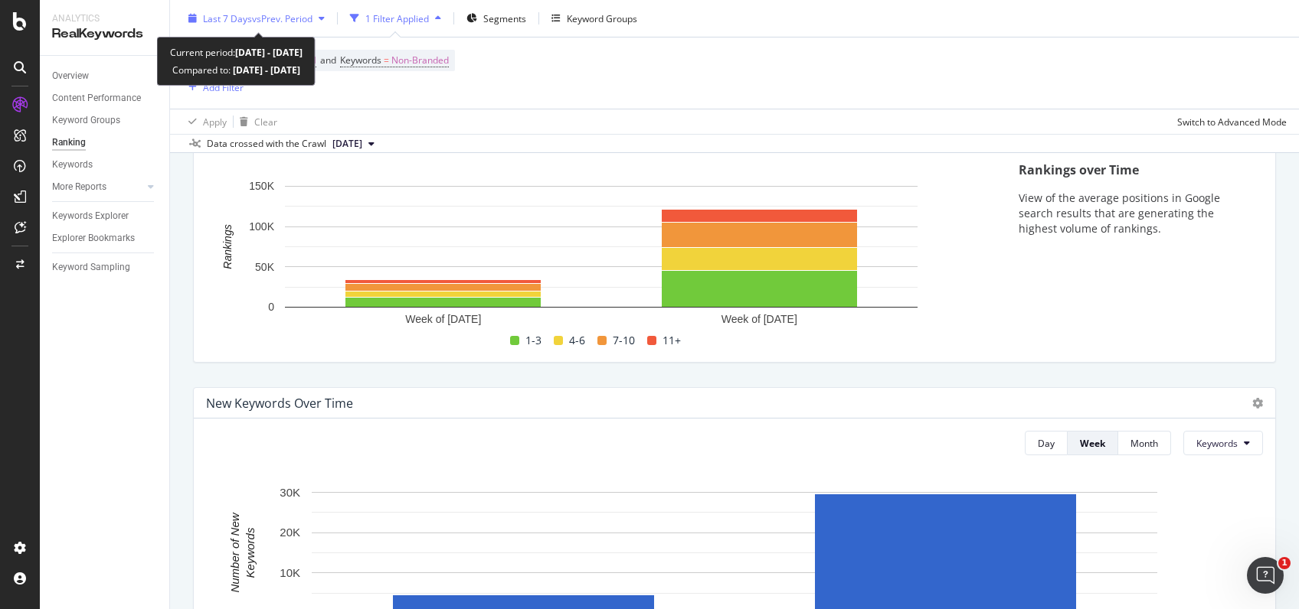
click at [271, 15] on span "vs Prev. Period" at bounding box center [282, 17] width 60 height 13
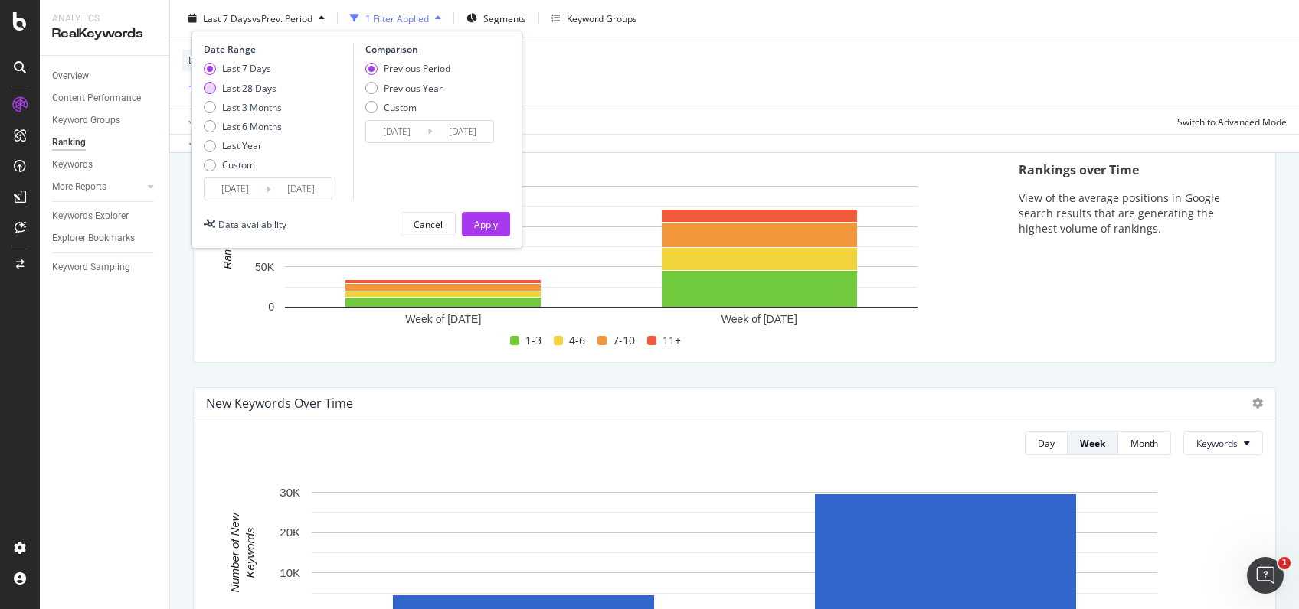
click at [212, 92] on div "Last 28 Days" at bounding box center [210, 88] width 12 height 12
type input "[DATE]"
click at [475, 221] on div "Apply" at bounding box center [486, 223] width 24 height 13
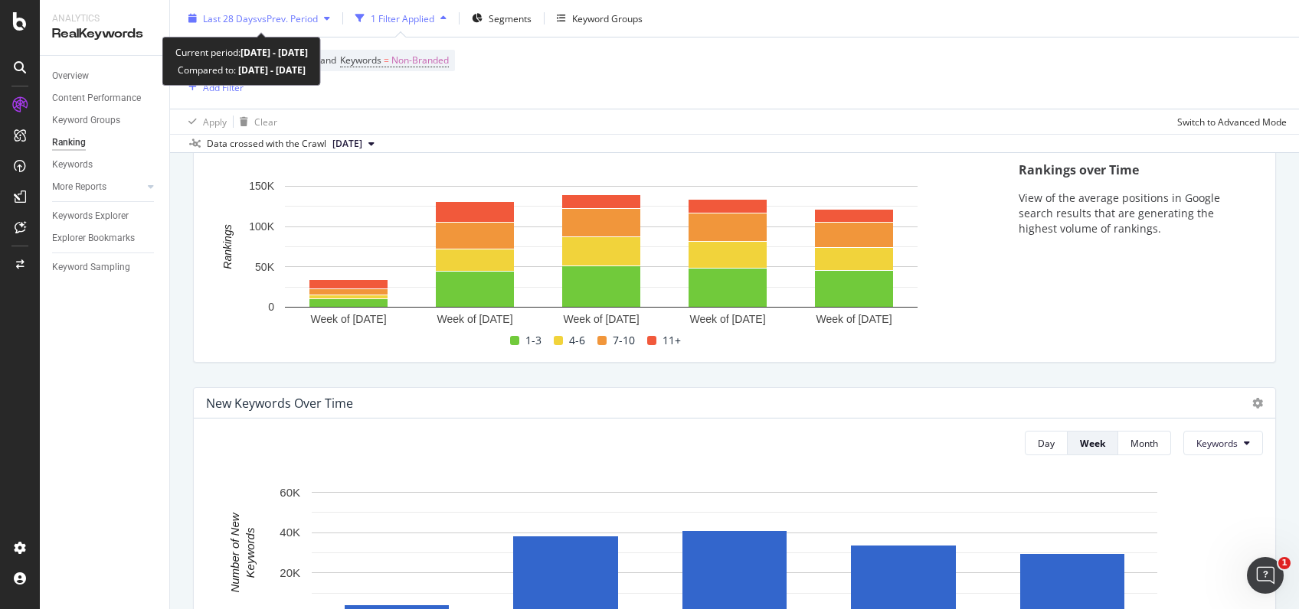
click at [318, 11] on span "vs Prev. Period" at bounding box center [287, 17] width 60 height 13
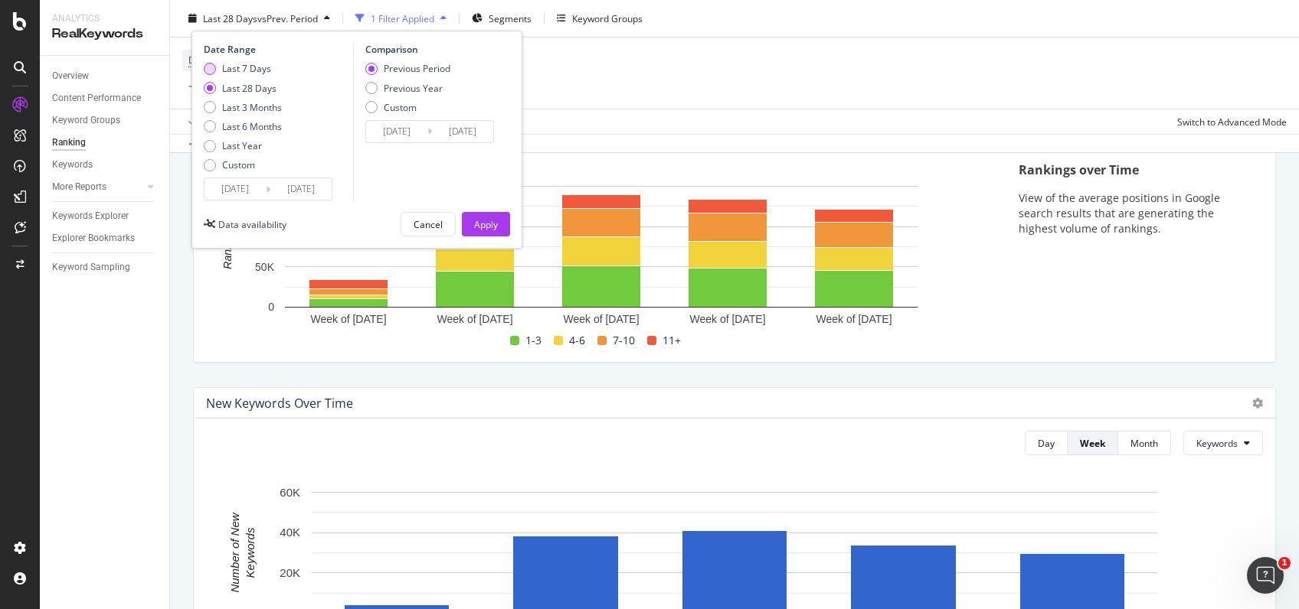
click at [213, 65] on div "Last 7 Days" at bounding box center [210, 69] width 12 height 12
type input "[DATE]"
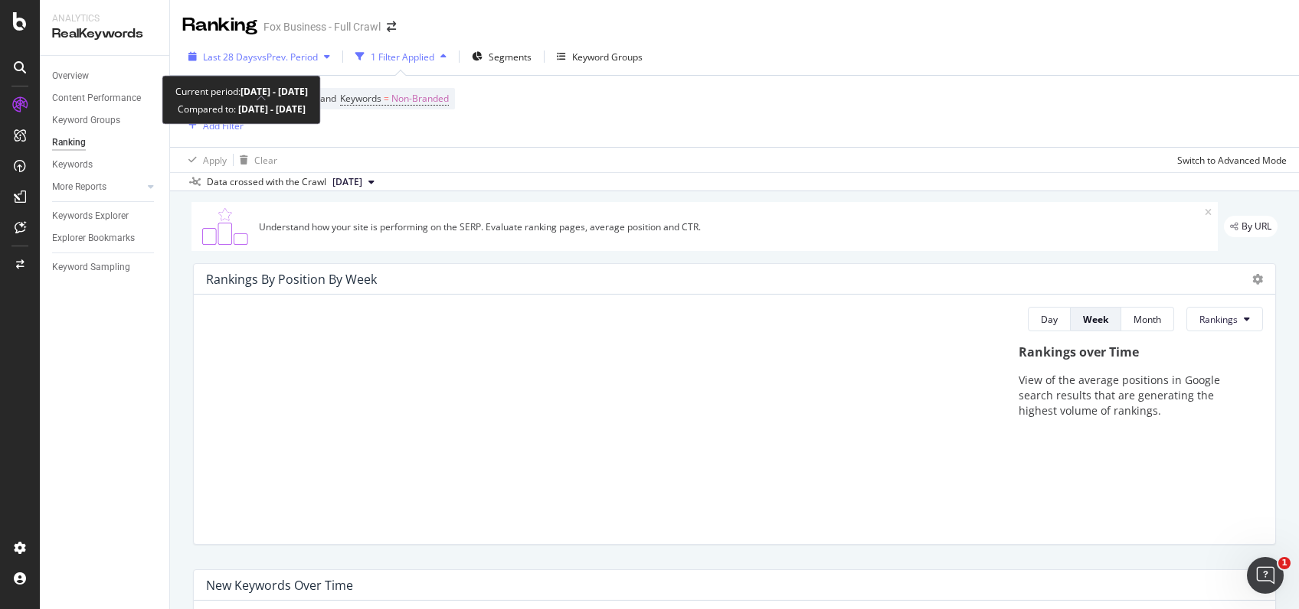
click at [260, 49] on div "Last 28 Days vs Prev. Period" at bounding box center [259, 56] width 154 height 23
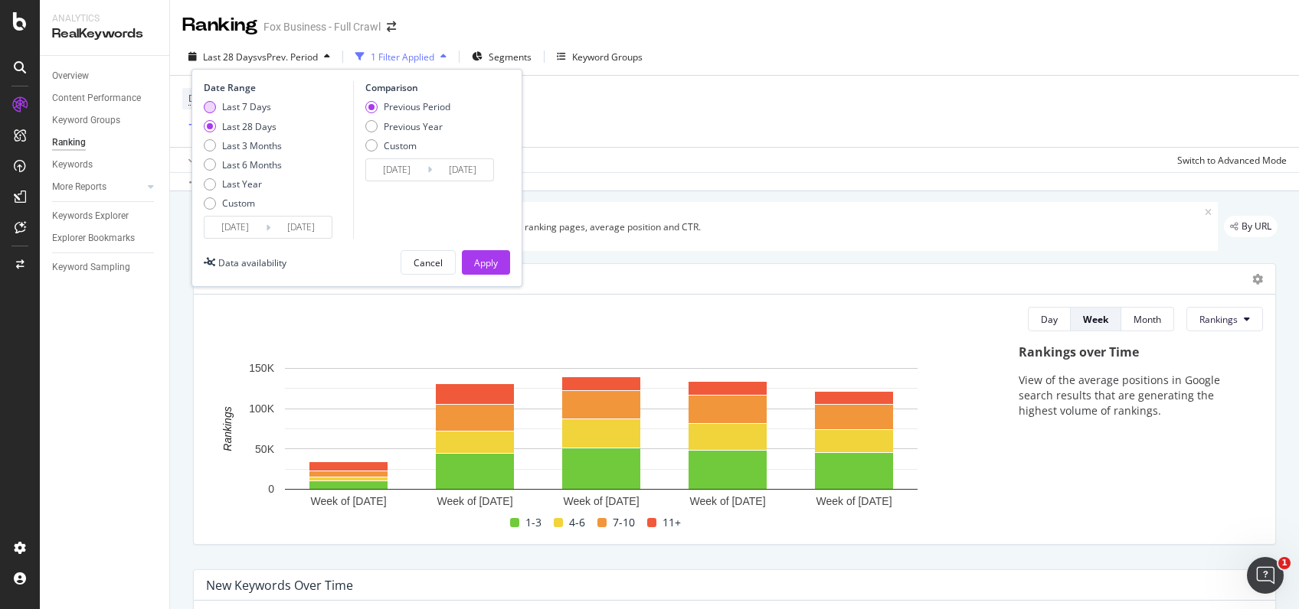
click at [211, 106] on div "Last 7 Days" at bounding box center [210, 107] width 12 height 12
type input "[DATE]"
click at [482, 266] on div "Apply" at bounding box center [486, 262] width 24 height 13
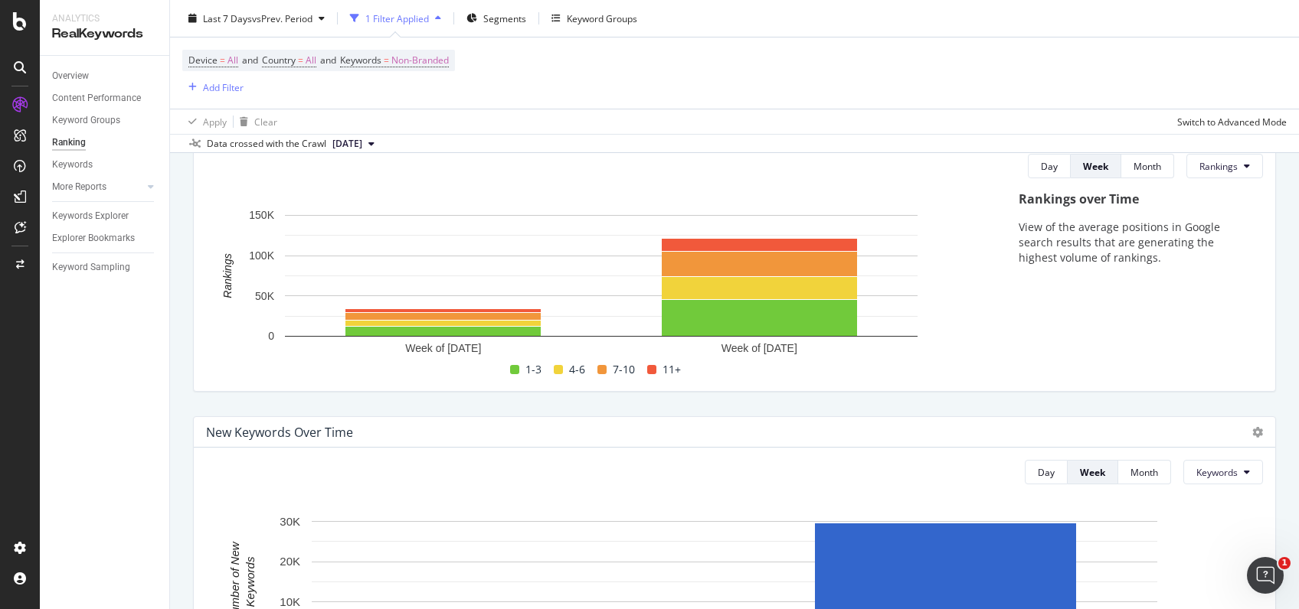
scroll to position [152, 0]
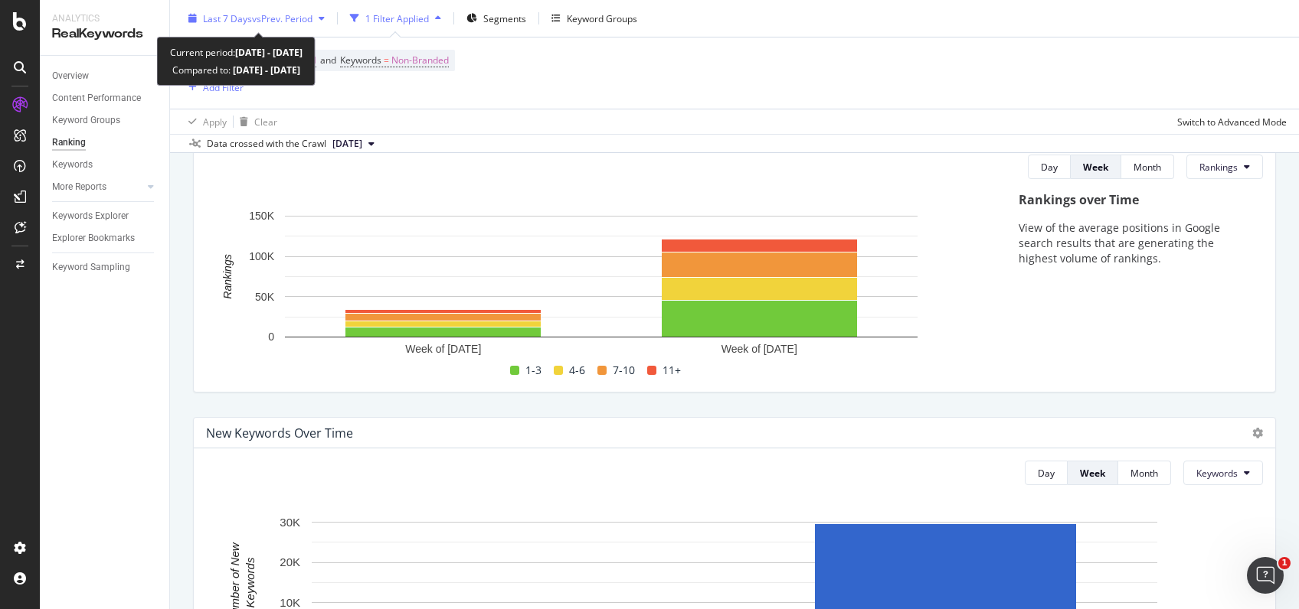
click at [317, 23] on div "Last 7 Days vs Prev. Period" at bounding box center [256, 18] width 149 height 23
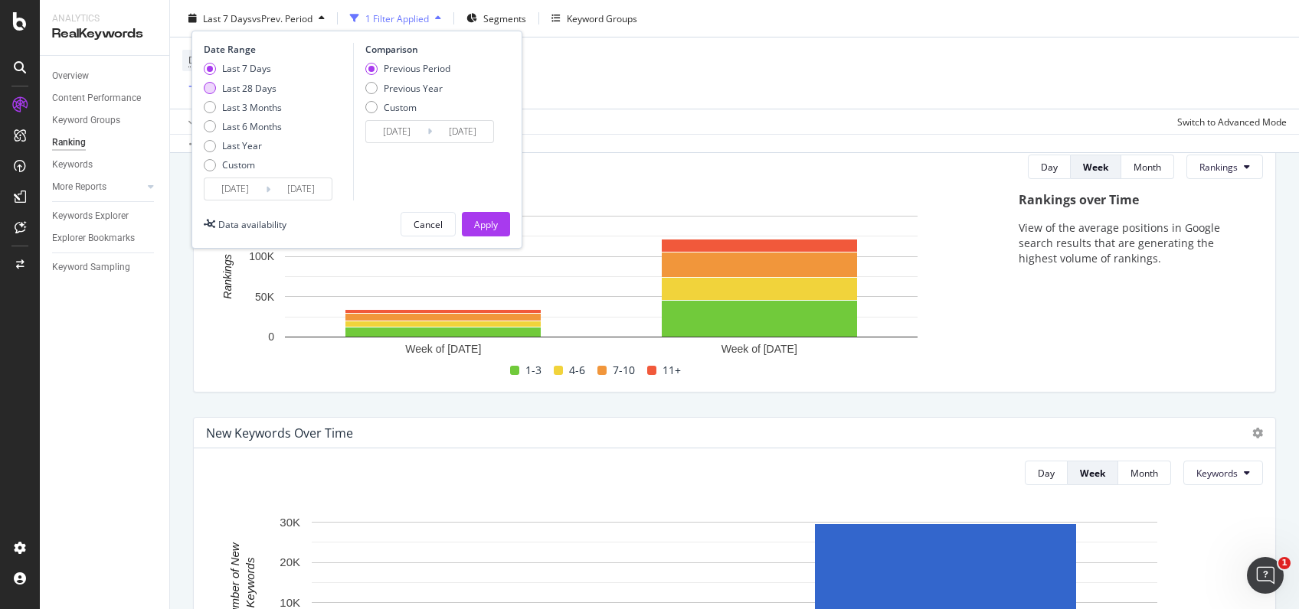
click at [215, 87] on div "Last 28 Days" at bounding box center [210, 88] width 12 height 12
type input "[DATE]"
click at [479, 227] on div "Apply" at bounding box center [486, 223] width 24 height 13
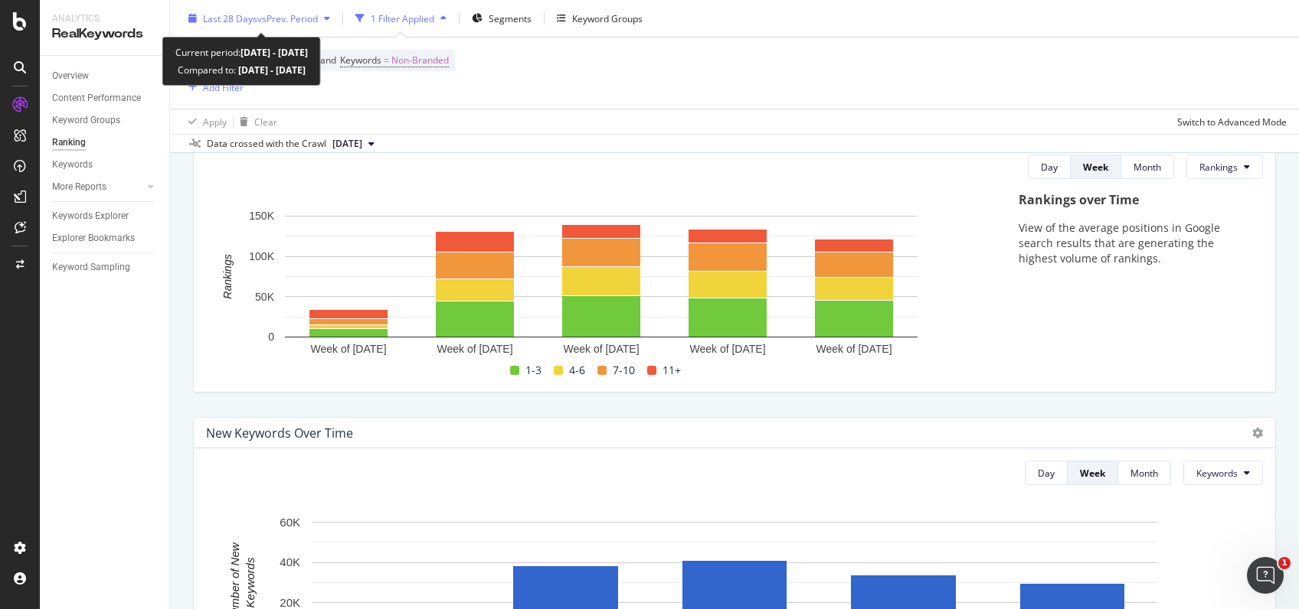
click at [299, 11] on div "Last 28 Days vs Prev. Period" at bounding box center [259, 18] width 154 height 23
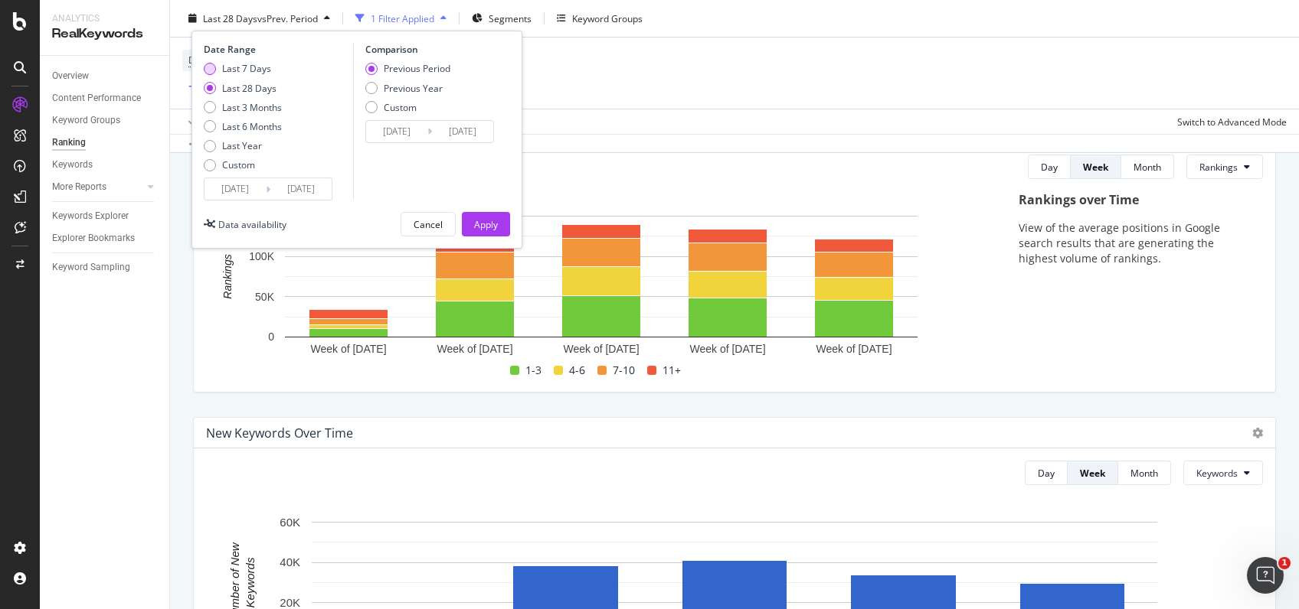
click at [211, 64] on div "Last 7 Days" at bounding box center [210, 69] width 12 height 12
type input "[DATE]"
click at [495, 220] on div "Apply" at bounding box center [486, 223] width 24 height 13
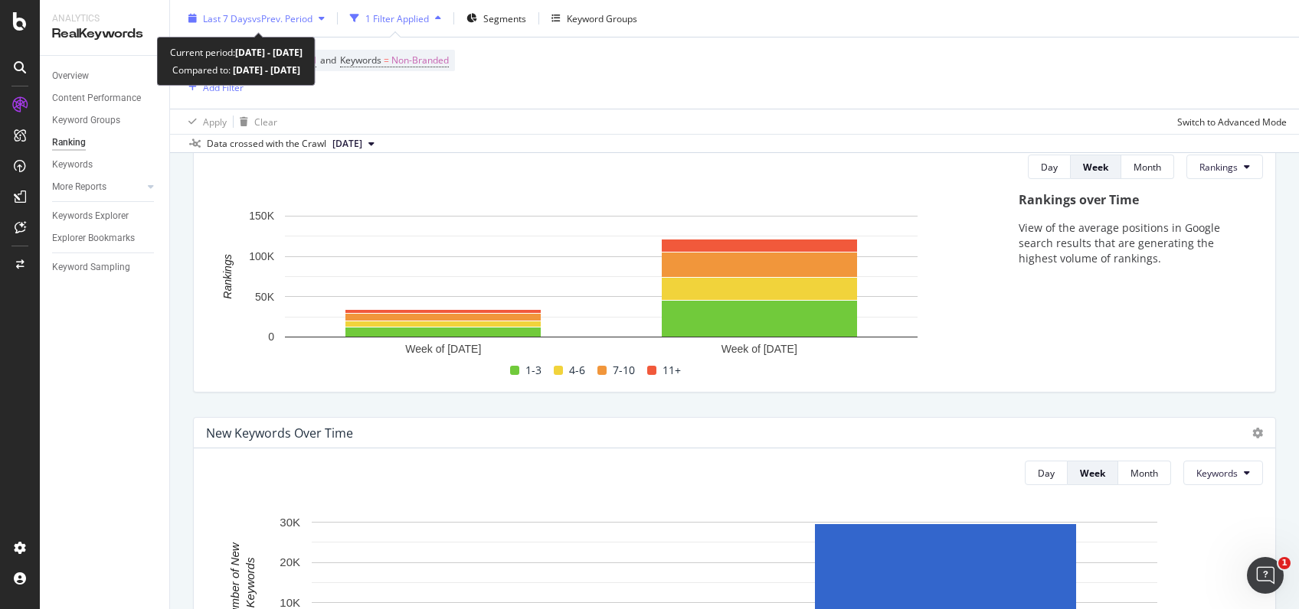
click at [312, 14] on span "vs Prev. Period" at bounding box center [282, 17] width 60 height 13
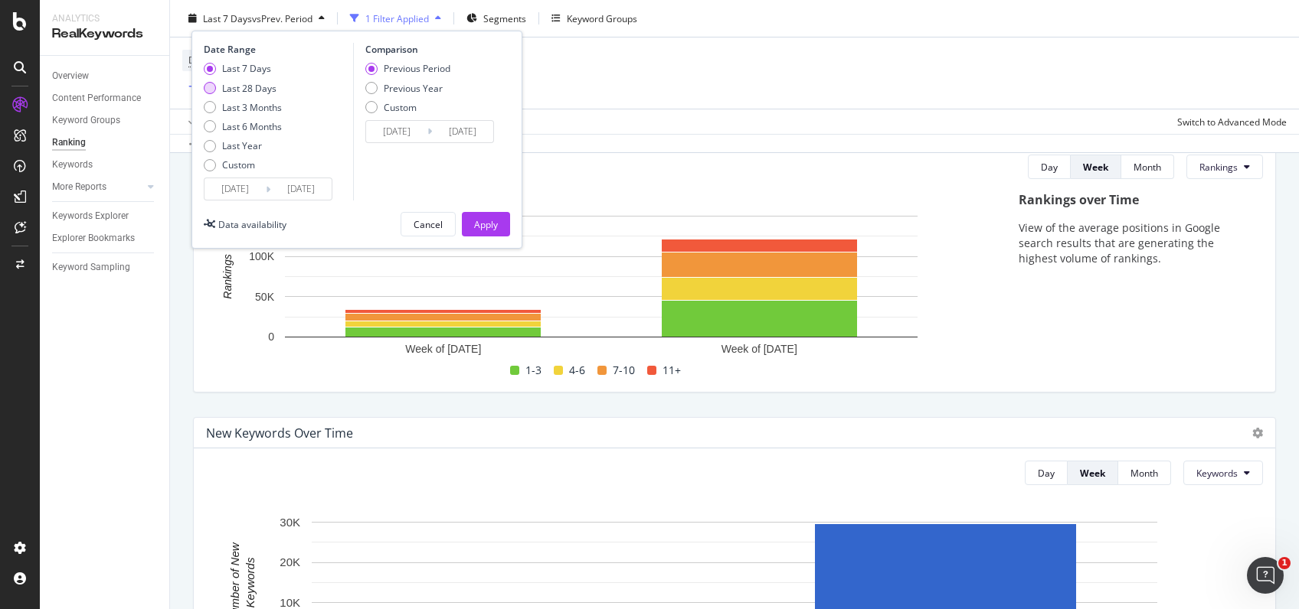
click at [254, 87] on div "Last 28 Days" at bounding box center [249, 87] width 54 height 13
type input "[DATE]"
click at [487, 228] on div "Apply" at bounding box center [486, 223] width 24 height 13
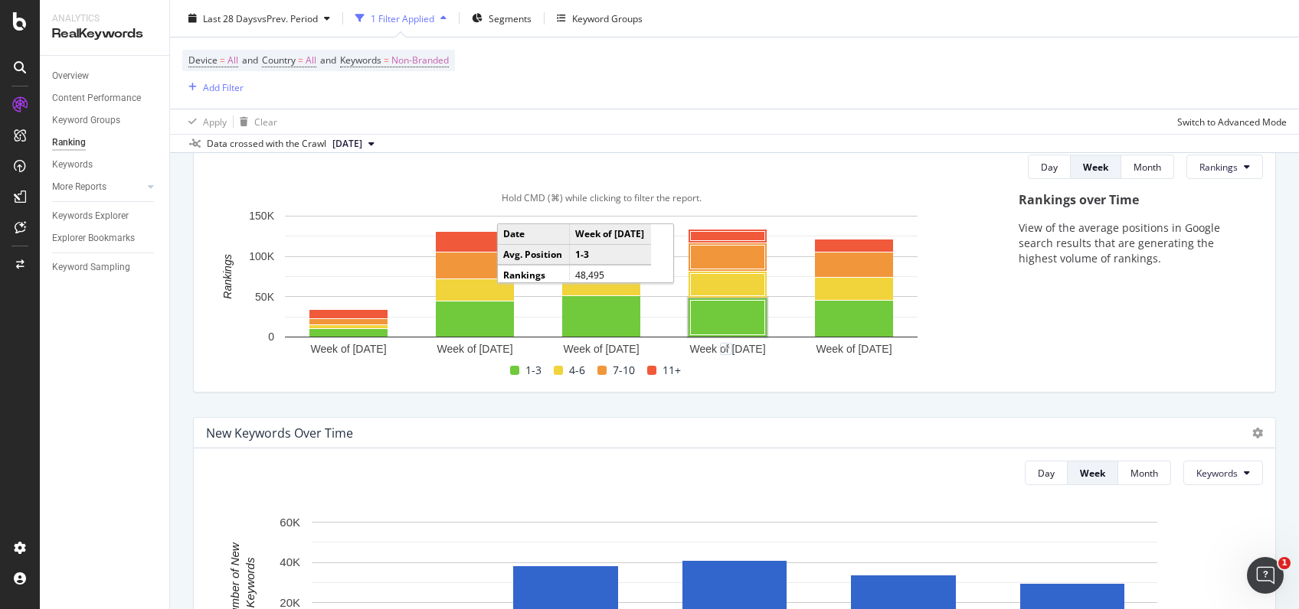
click at [701, 314] on rect "A chart." at bounding box center [728, 318] width 74 height 34
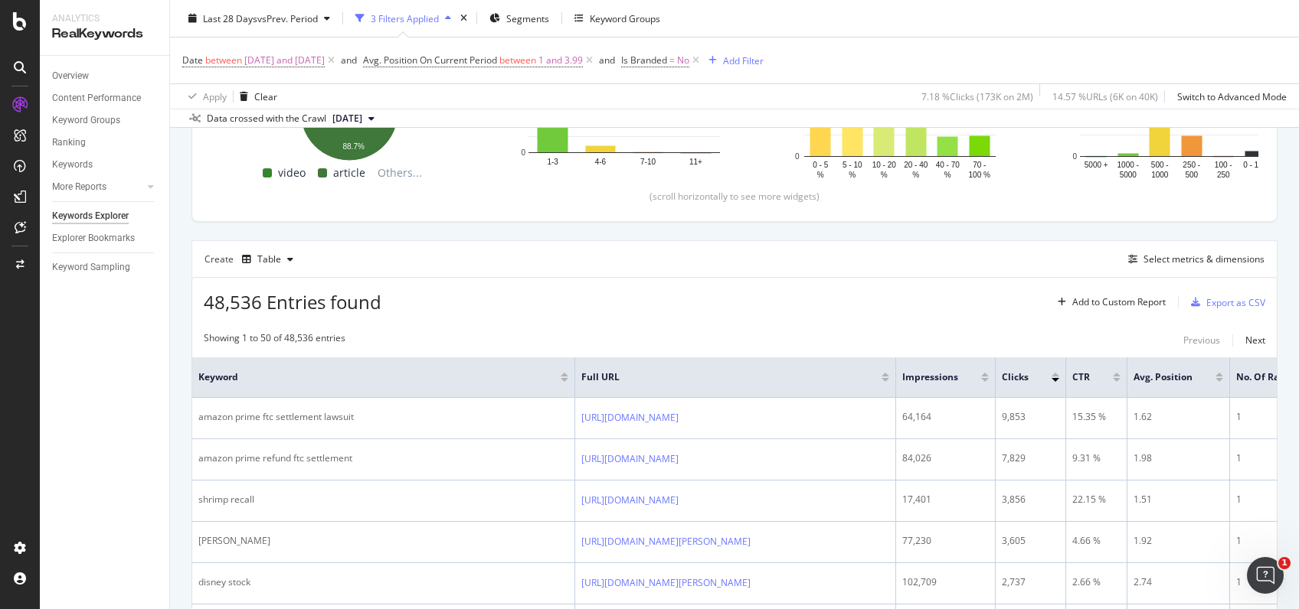
scroll to position [314, 0]
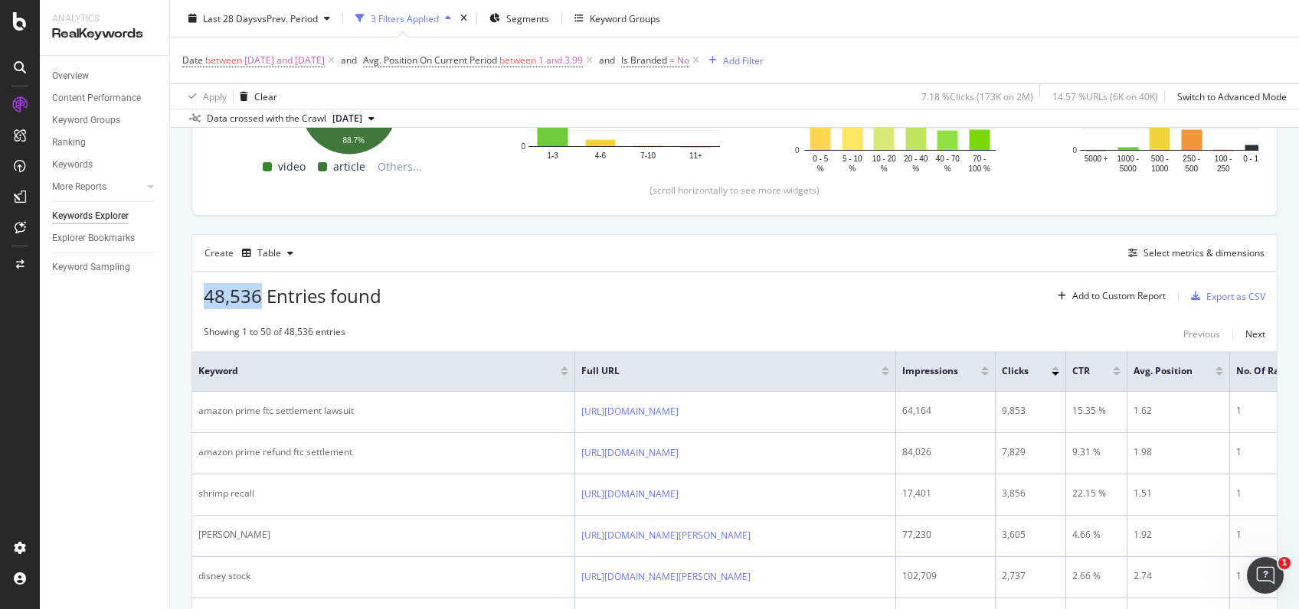
drag, startPoint x: 262, startPoint y: 297, endPoint x: 181, endPoint y: 299, distance: 81.2
copy span "48,536"
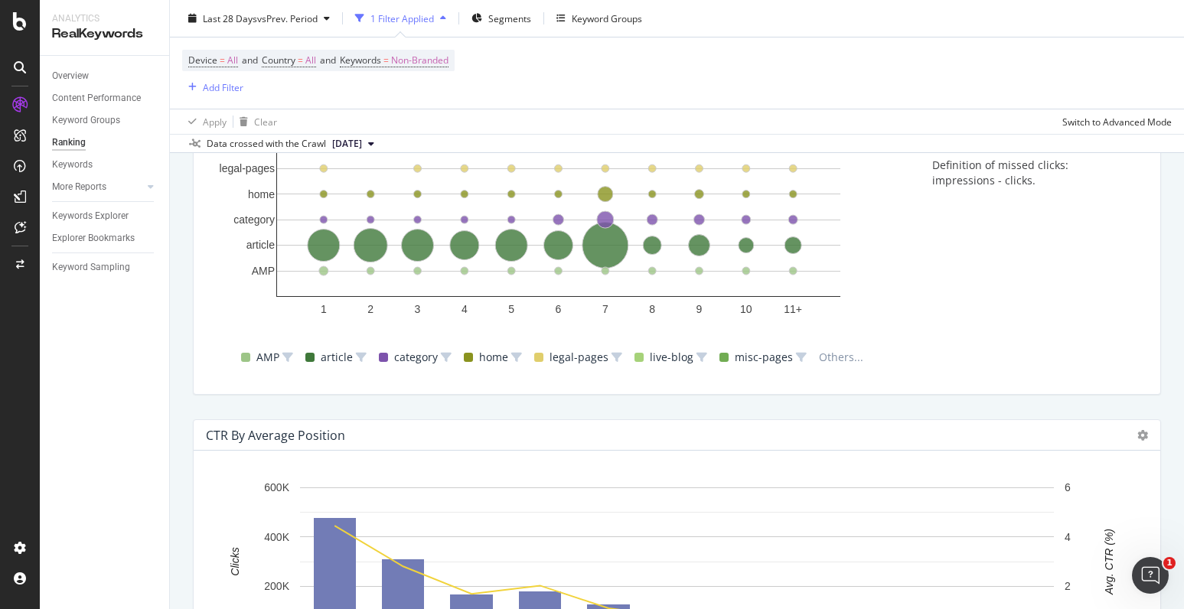
scroll to position [1534, 0]
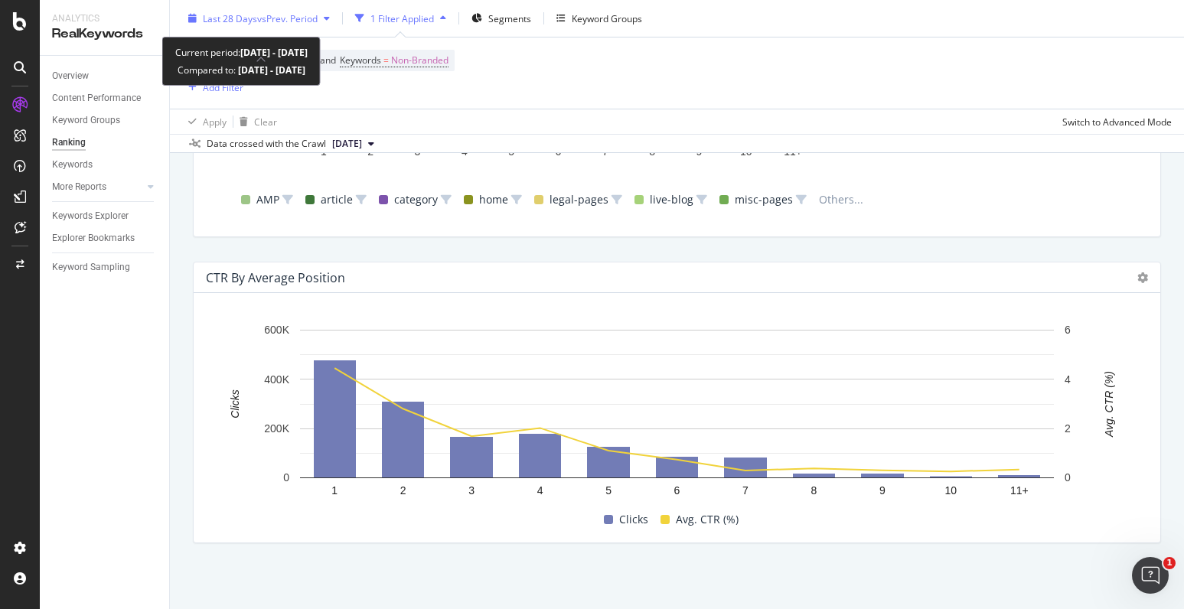
click at [325, 22] on div "button" at bounding box center [327, 18] width 18 height 9
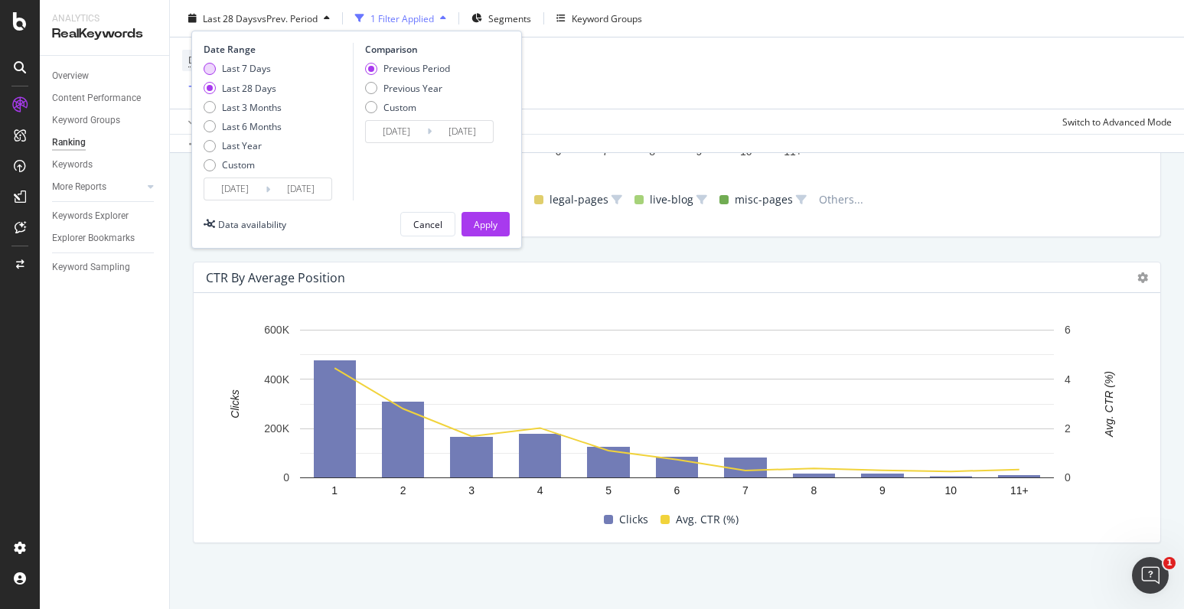
click at [206, 70] on div "Last 7 Days" at bounding box center [210, 69] width 12 height 12
type input "[DATE]"
click at [474, 228] on div "Apply" at bounding box center [486, 223] width 24 height 13
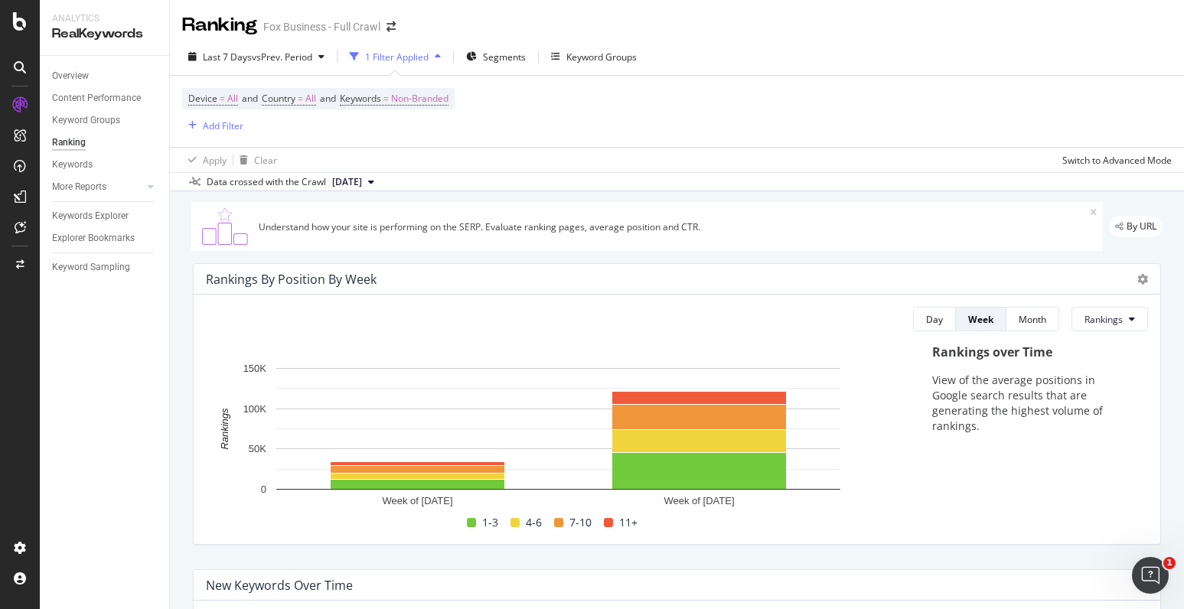
click at [308, 70] on div "Last 7 Days vs Prev. Period 1 Filter Applied Segments Keyword Groups" at bounding box center [677, 59] width 1015 height 31
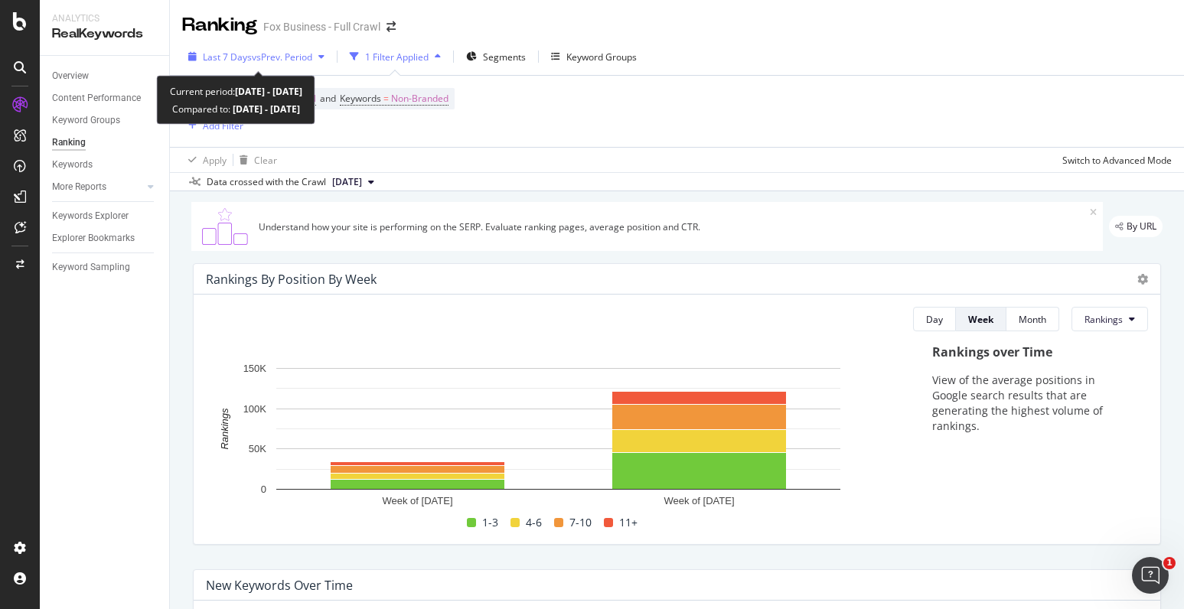
click at [306, 57] on span "vs Prev. Period" at bounding box center [282, 57] width 60 height 13
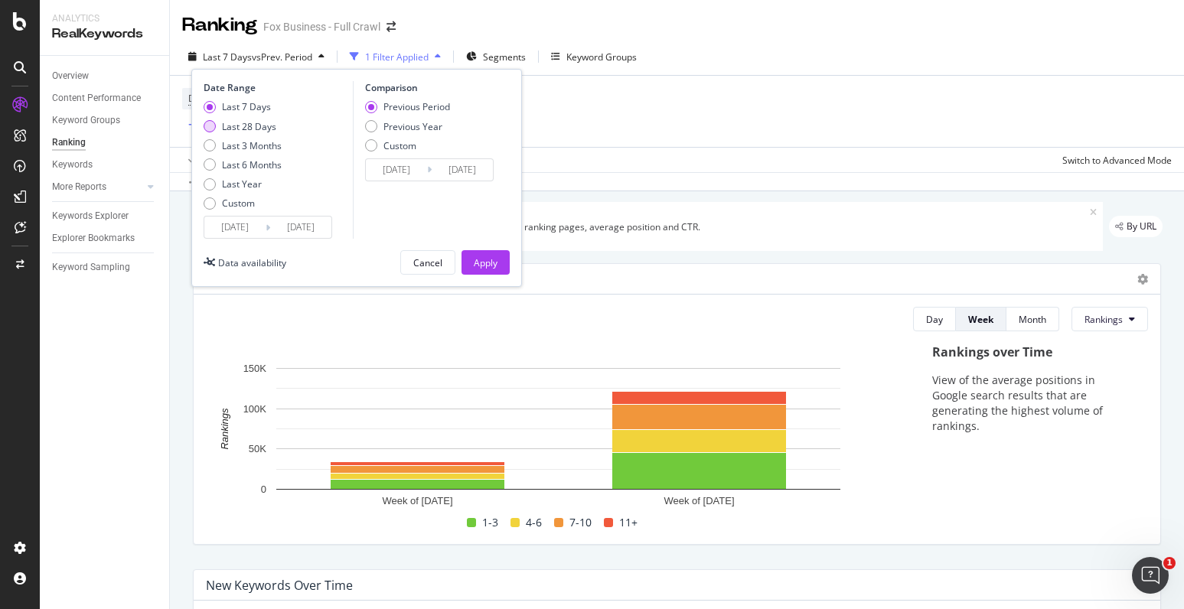
click at [214, 130] on div "Last 28 Days" at bounding box center [210, 126] width 12 height 12
type input "[DATE]"
click at [471, 260] on button "Apply" at bounding box center [486, 262] width 48 height 25
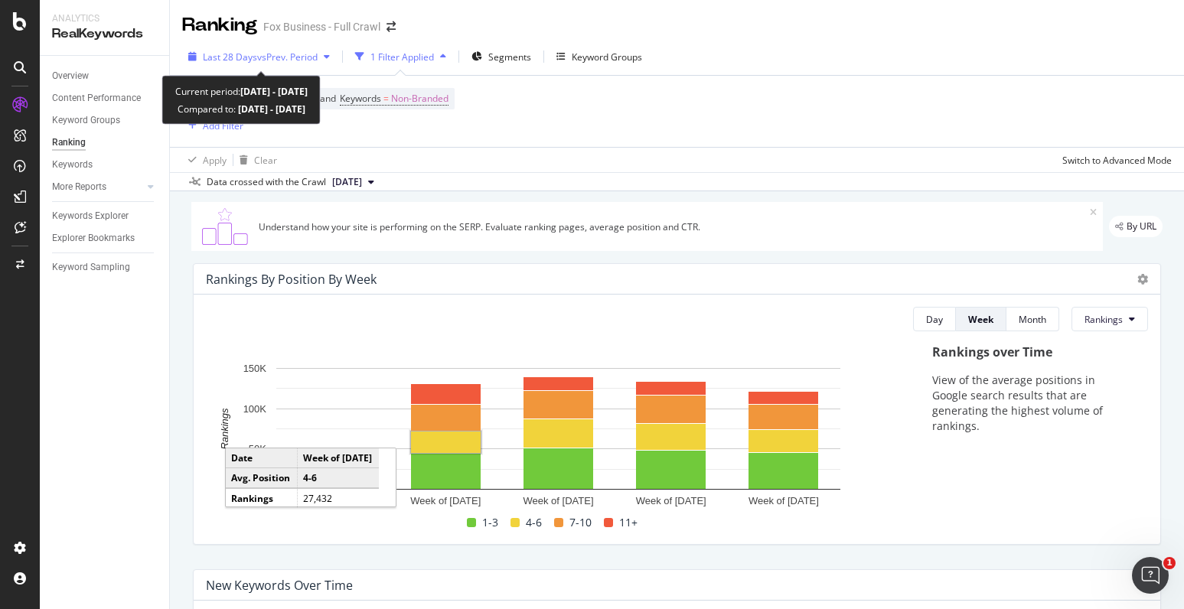
click at [270, 60] on span "vs Prev. Period" at bounding box center [287, 57] width 60 height 13
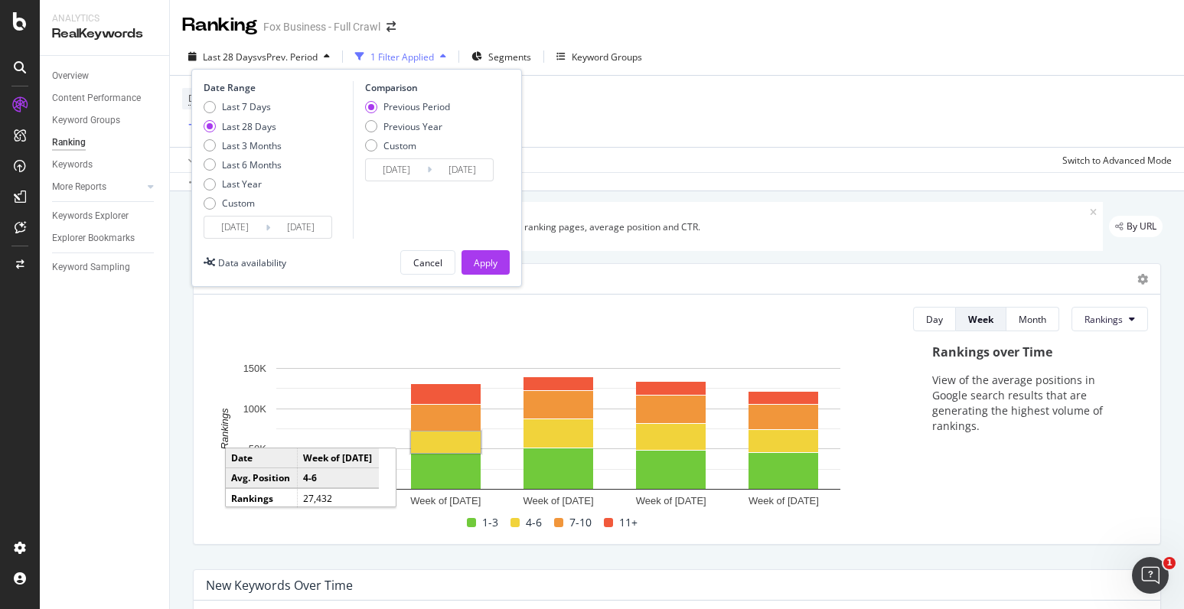
click at [240, 228] on input "[DATE]" at bounding box center [234, 227] width 61 height 21
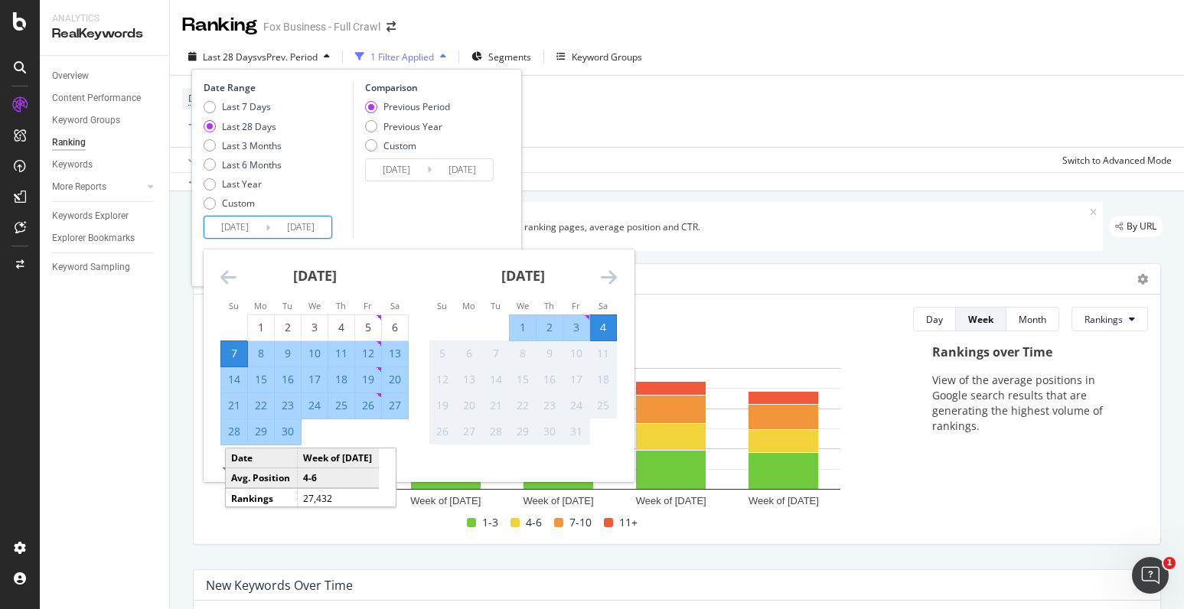
click at [227, 407] on div "21" at bounding box center [234, 405] width 26 height 15
type input "[DATE]"
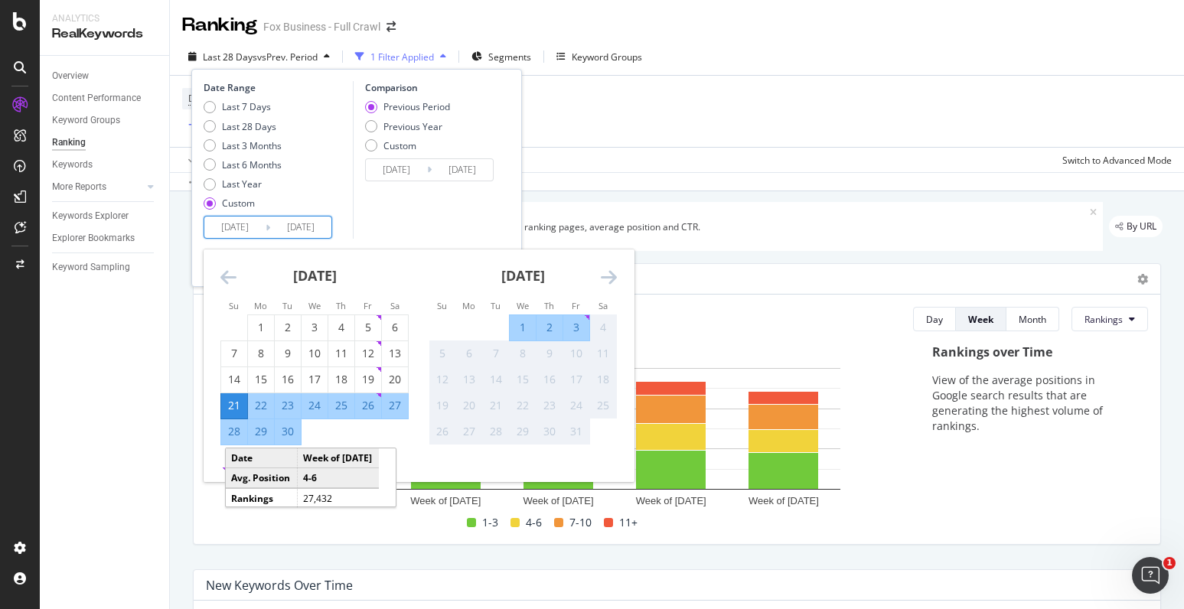
click at [400, 401] on div "27" at bounding box center [395, 405] width 26 height 15
type input "[DATE]"
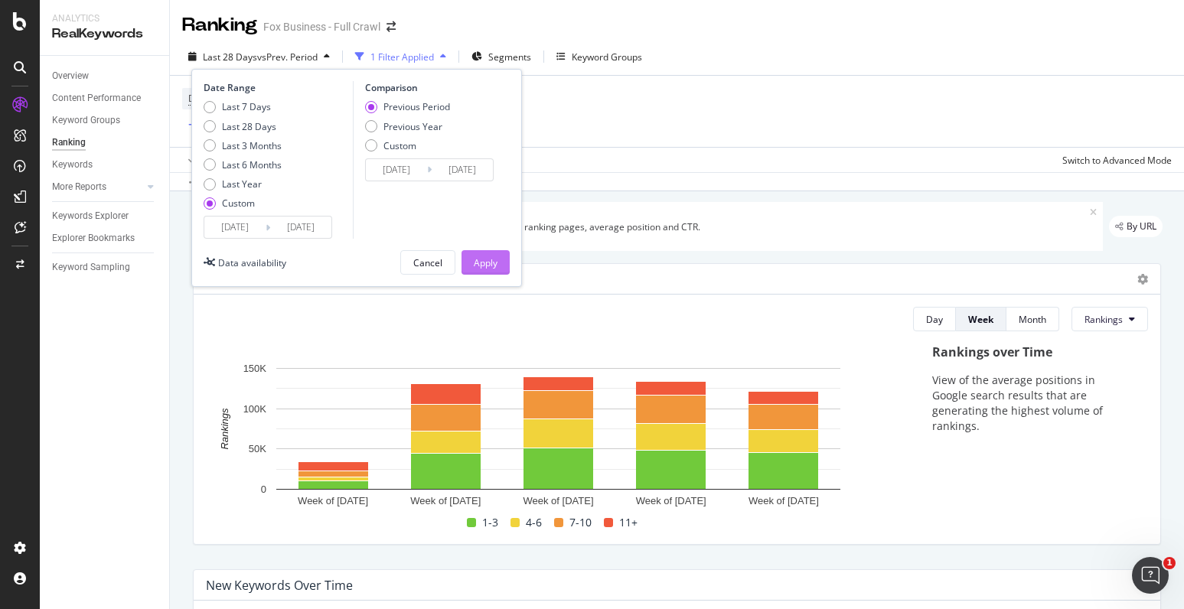
click at [486, 268] on div "Apply" at bounding box center [486, 262] width 24 height 13
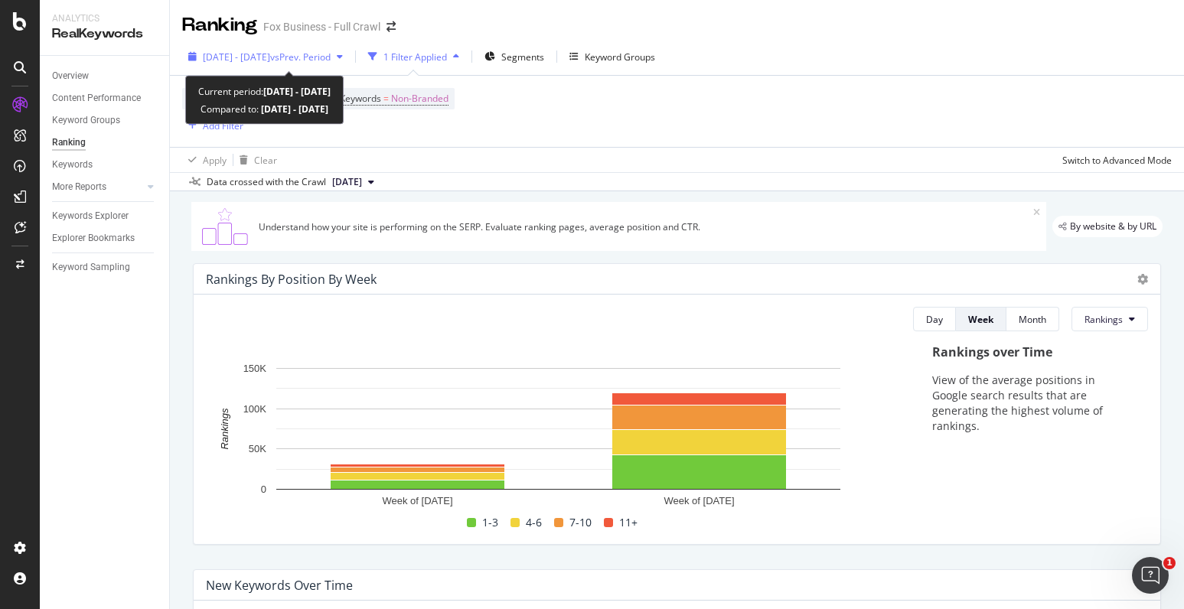
click at [331, 54] on span "vs Prev. Period" at bounding box center [300, 57] width 60 height 13
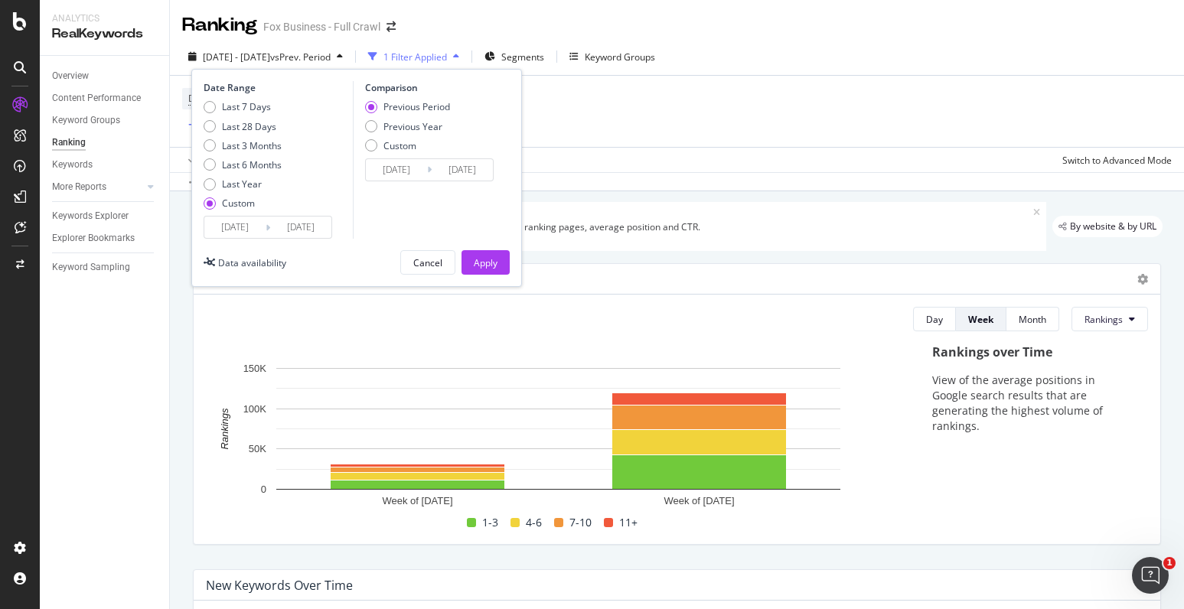
click at [207, 115] on div "Last 7 Days Last 28 Days Last 3 Months Last 6 Months Last Year Custom" at bounding box center [243, 158] width 78 height 116
click at [207, 113] on div "Last 7 Days" at bounding box center [243, 106] width 78 height 13
type input "[DATE]"
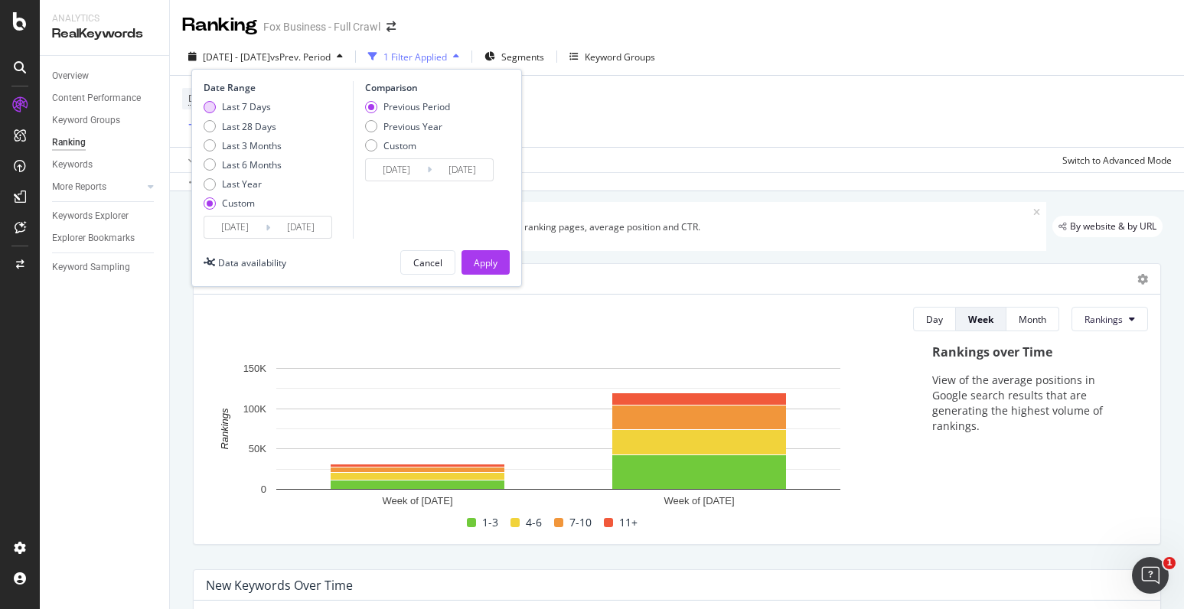
type input "[DATE]"
click at [474, 263] on div "Apply" at bounding box center [486, 262] width 24 height 13
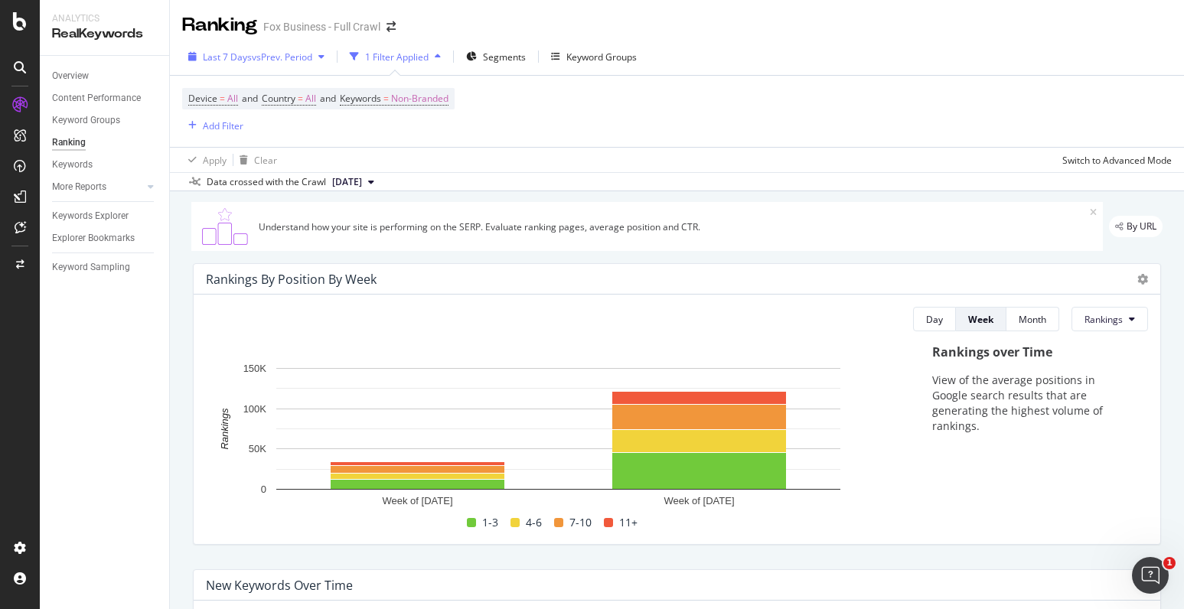
click at [286, 68] on button "Last 7 Days vs Prev. Period" at bounding box center [256, 56] width 149 height 25
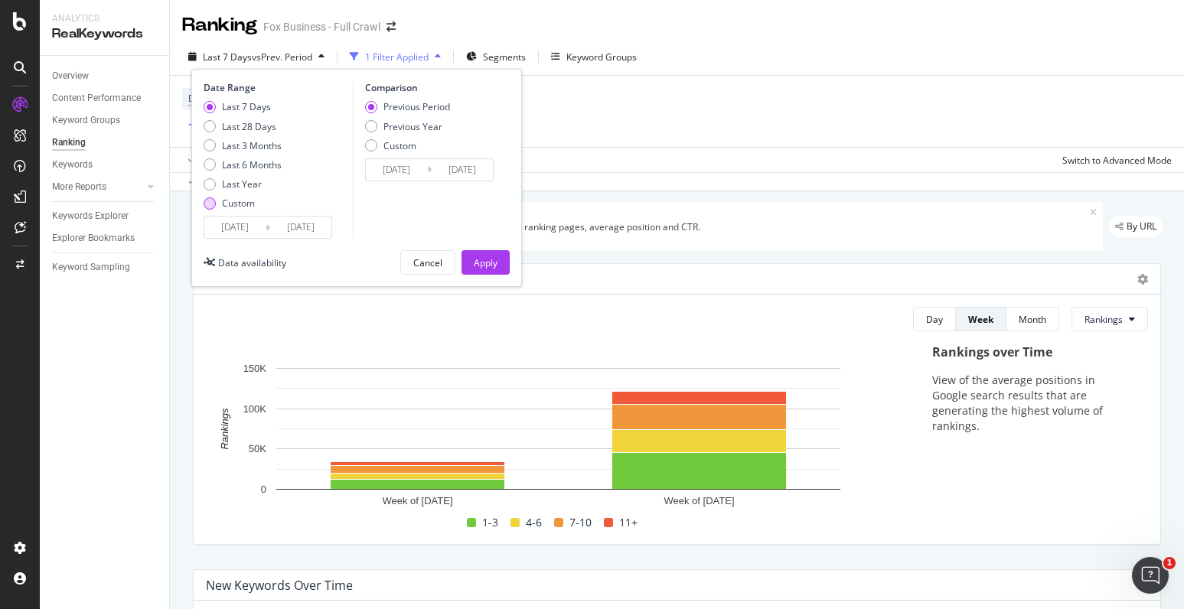
click at [207, 197] on div "Custom" at bounding box center [243, 203] width 78 height 13
type input "[DATE]"
click at [224, 234] on input "[DATE]" at bounding box center [234, 227] width 61 height 21
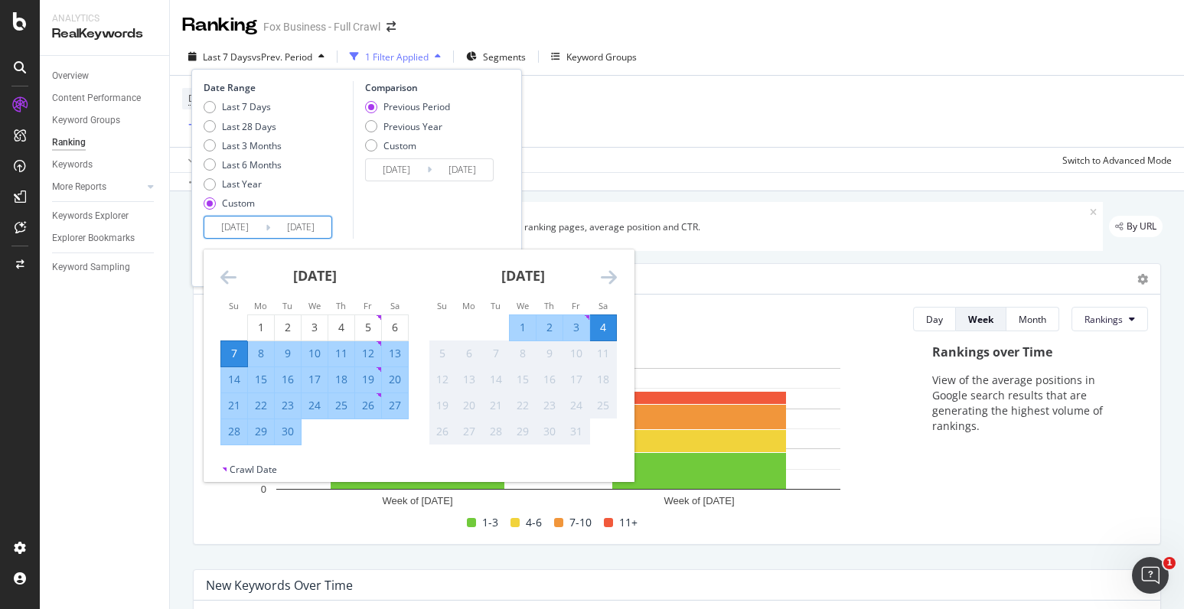
click at [260, 402] on div "22" at bounding box center [261, 405] width 26 height 15
type input "[DATE]"
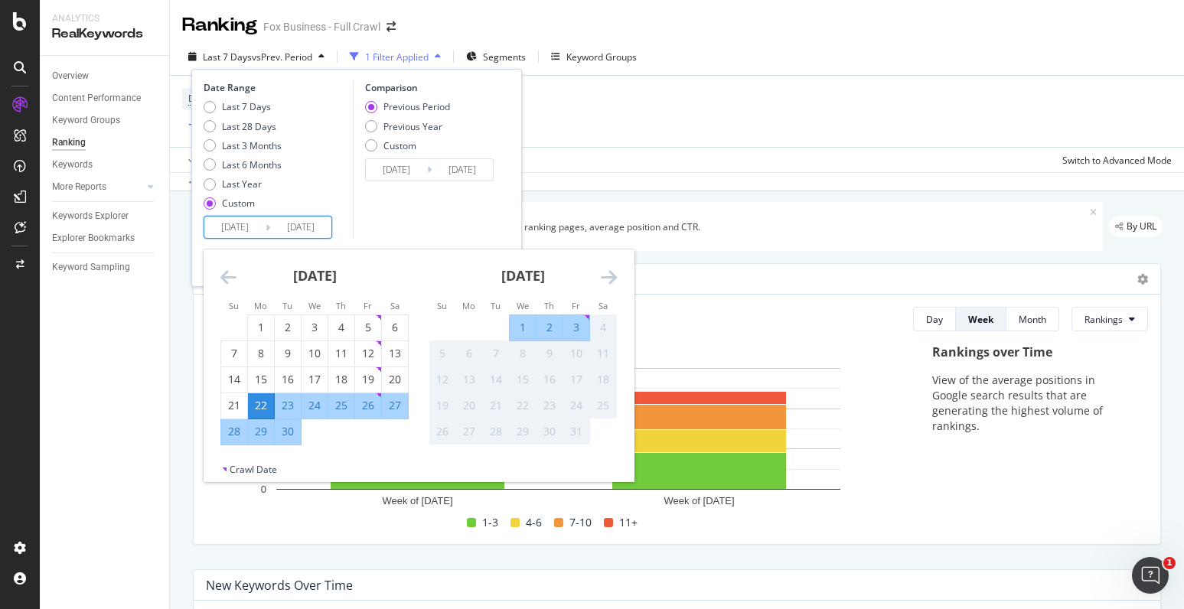
click at [230, 436] on div "28" at bounding box center [234, 431] width 26 height 15
type input "[DATE]"
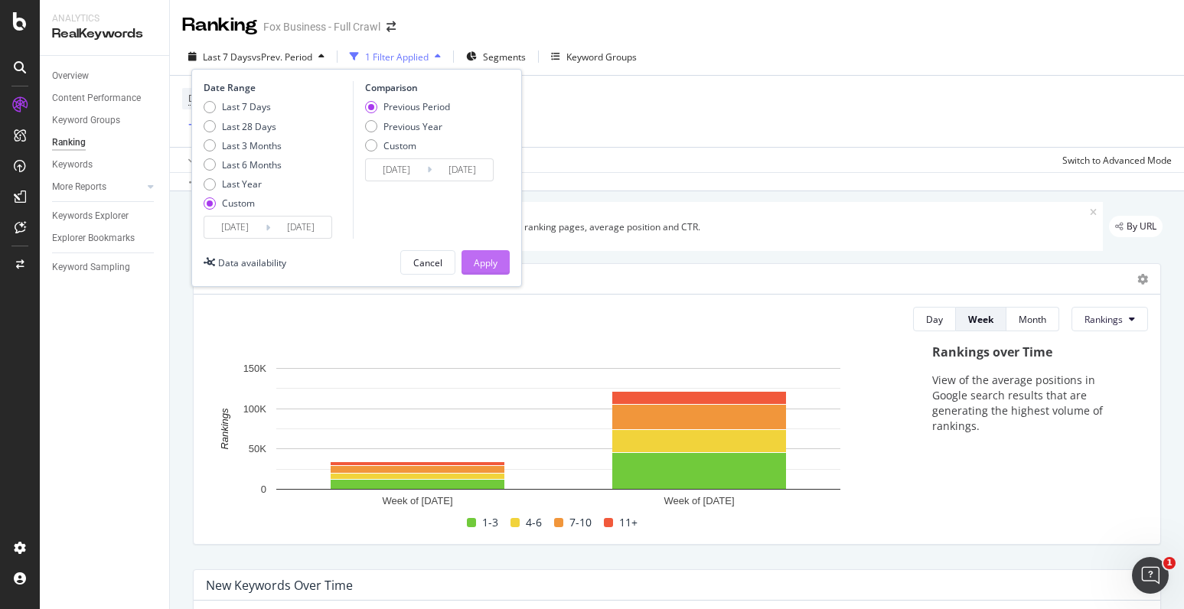
click at [496, 260] on div "Apply" at bounding box center [486, 262] width 24 height 13
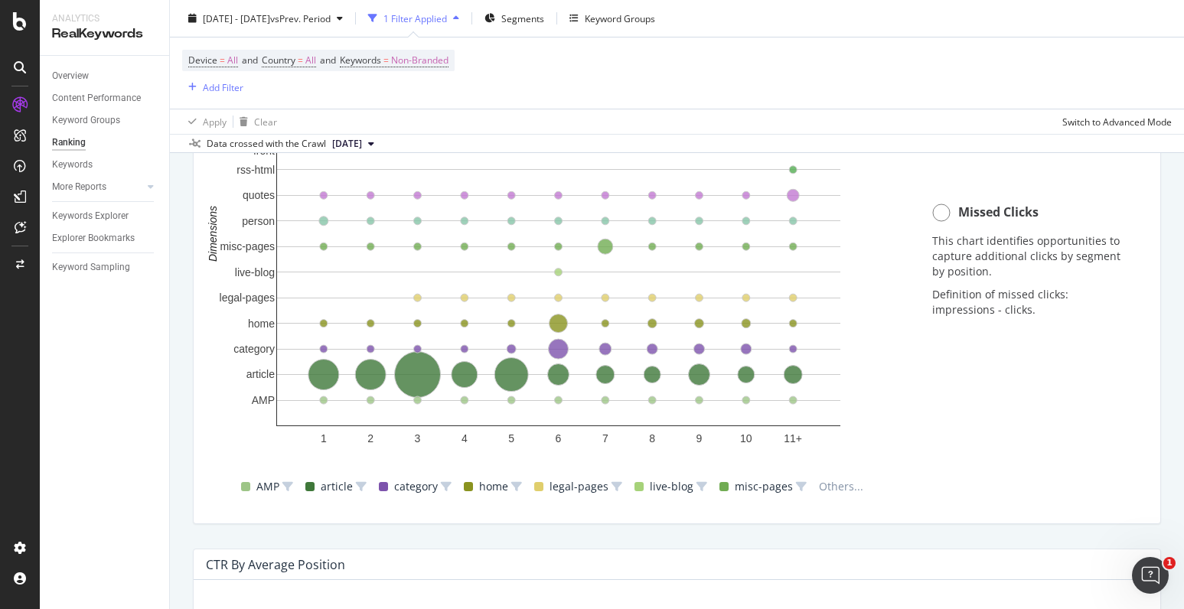
scroll to position [1269, 0]
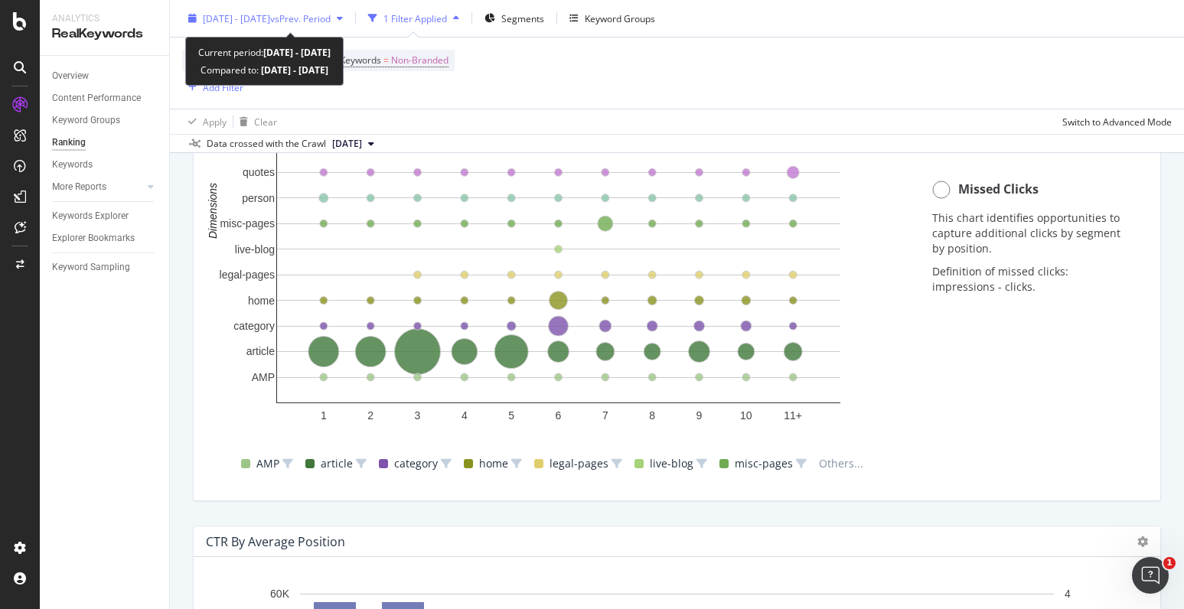
click at [331, 21] on span "vs Prev. Period" at bounding box center [300, 17] width 60 height 13
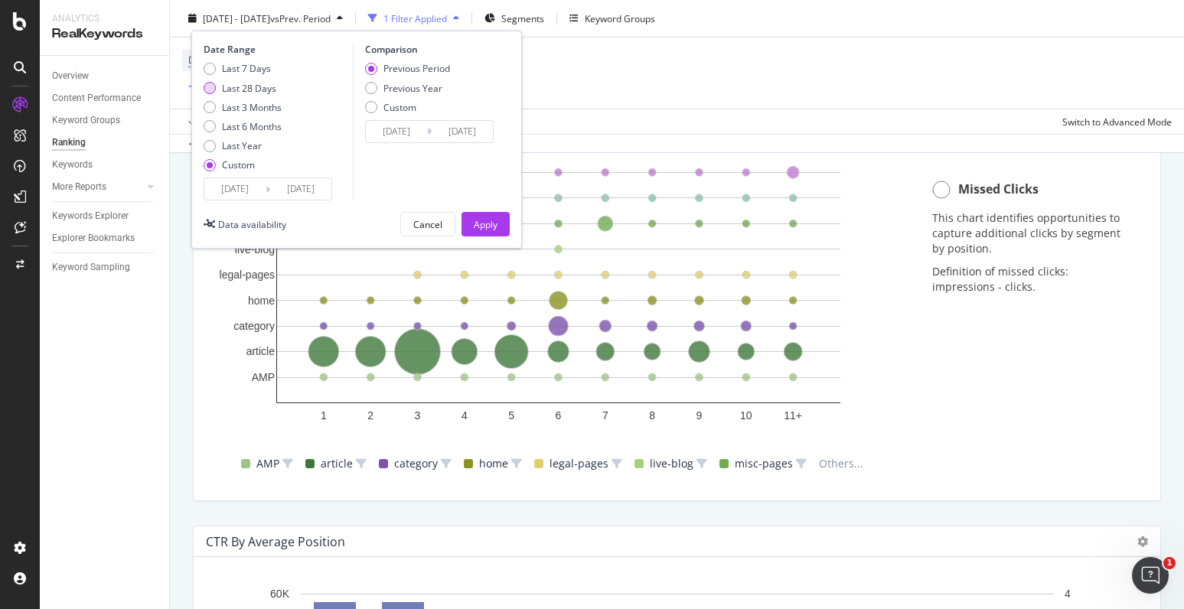
click at [208, 87] on div "Last 28 Days" at bounding box center [210, 88] width 12 height 12
type input "[DATE]"
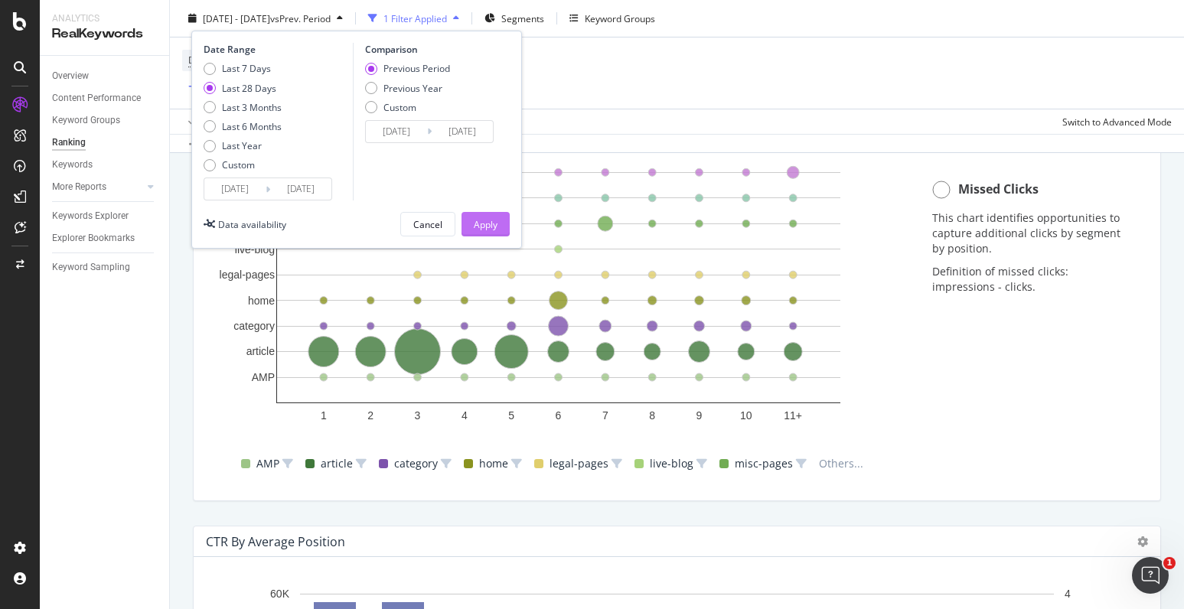
click at [488, 227] on div "Apply" at bounding box center [486, 223] width 24 height 13
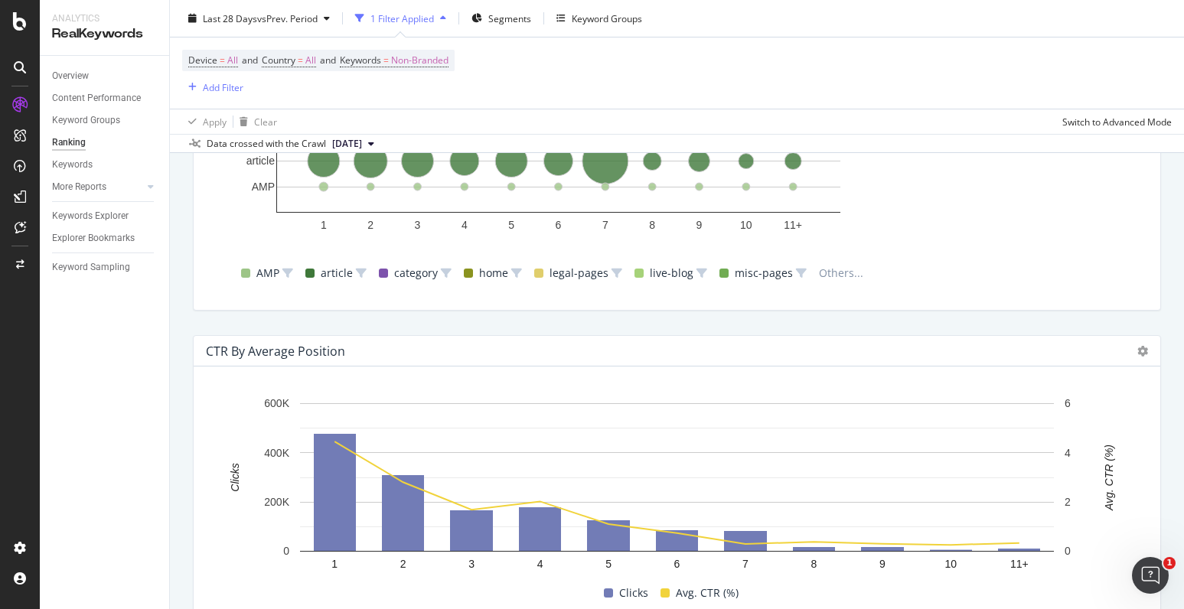
scroll to position [1534, 0]
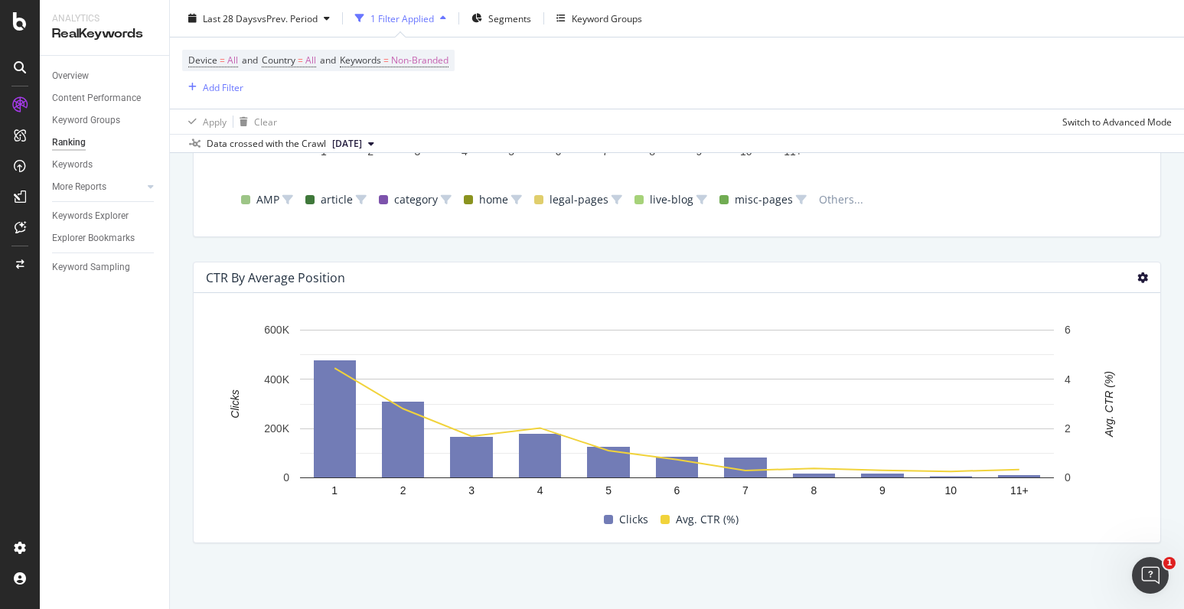
click at [1140, 276] on icon at bounding box center [1143, 278] width 11 height 11
click at [861, 277] on div "CTR By Average Position" at bounding box center [664, 277] width 917 height 15
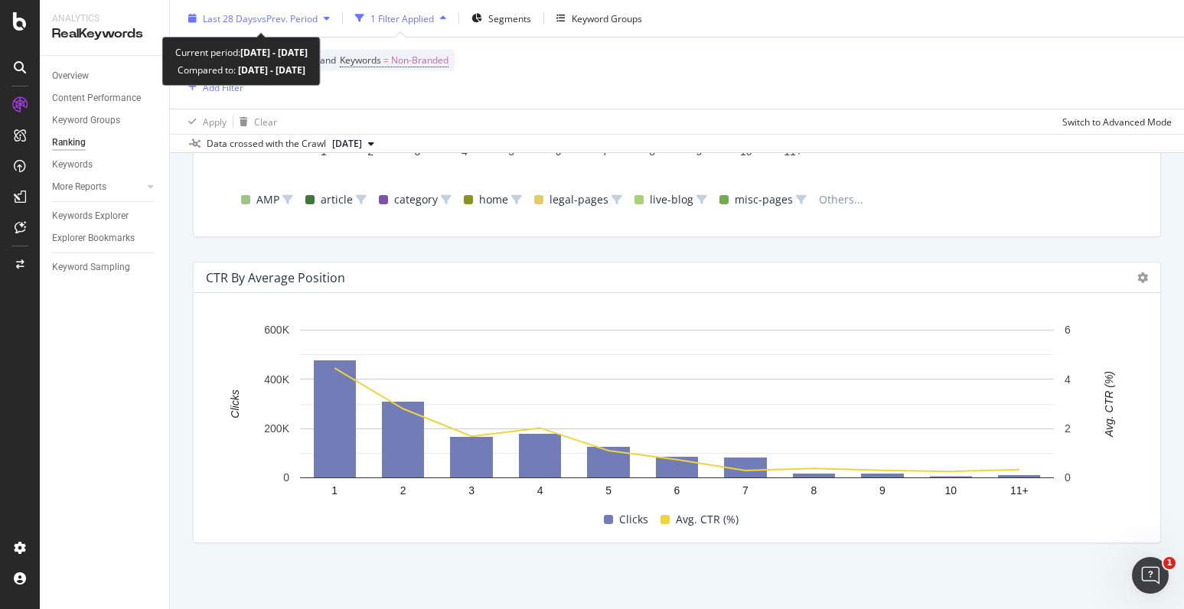
click at [314, 17] on span "vs Prev. Period" at bounding box center [287, 17] width 60 height 13
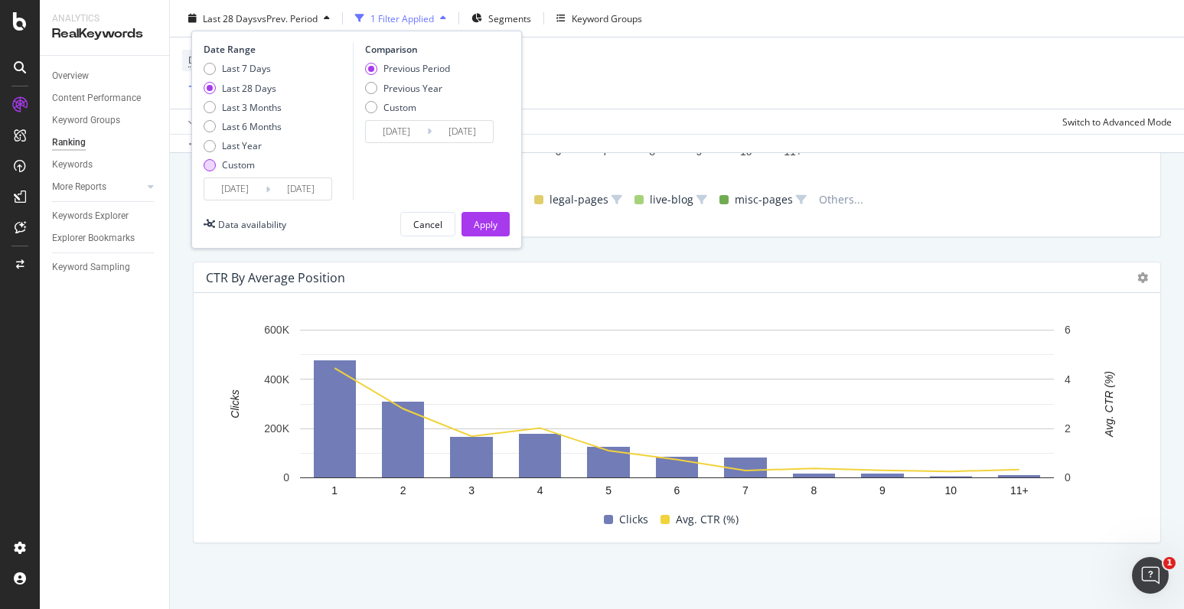
click at [211, 169] on div "Custom" at bounding box center [210, 164] width 12 height 12
click at [228, 179] on input "[DATE]" at bounding box center [234, 188] width 61 height 21
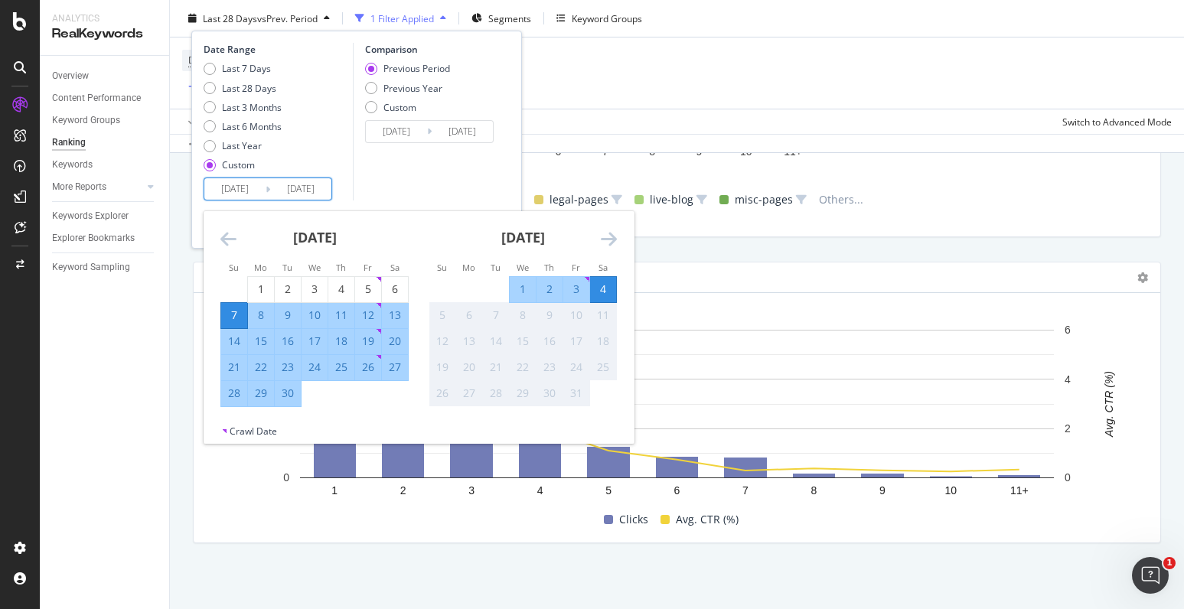
click at [259, 370] on div "22" at bounding box center [261, 367] width 26 height 15
type input "[DATE]"
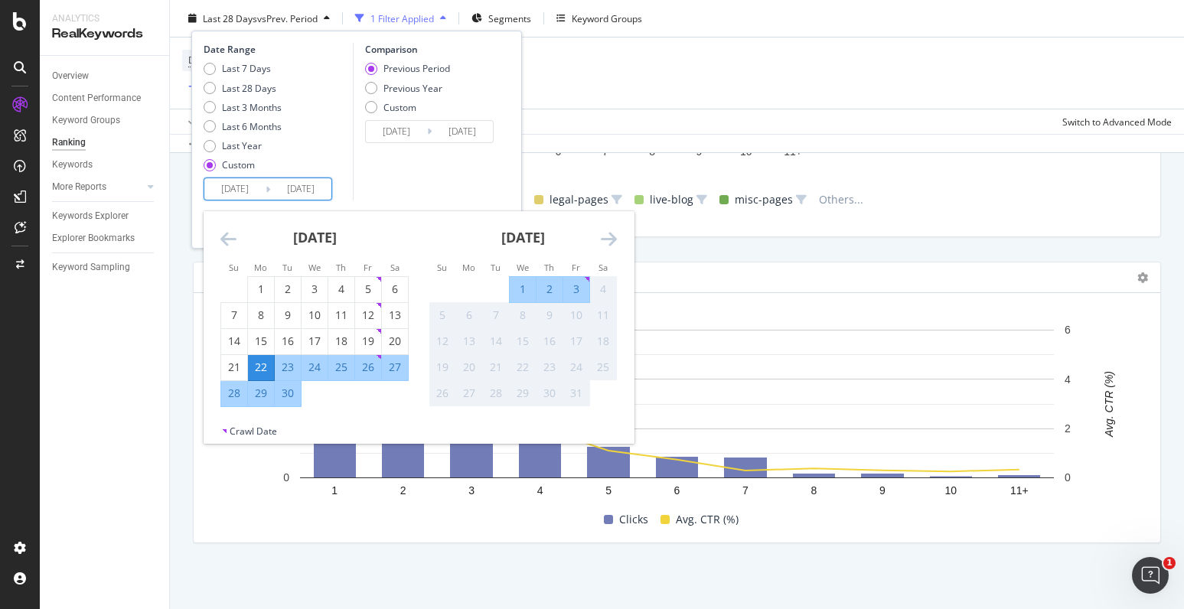
click at [260, 390] on div "29" at bounding box center [261, 393] width 26 height 15
type input "[DATE]"
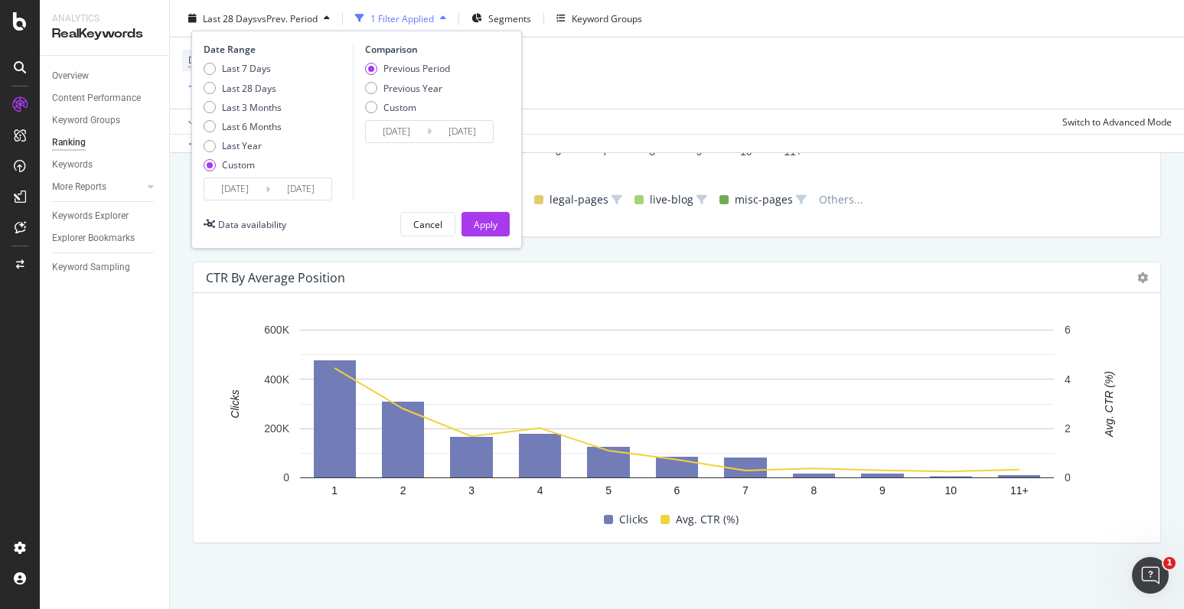
click at [306, 194] on input "[DATE]" at bounding box center [300, 188] width 61 height 21
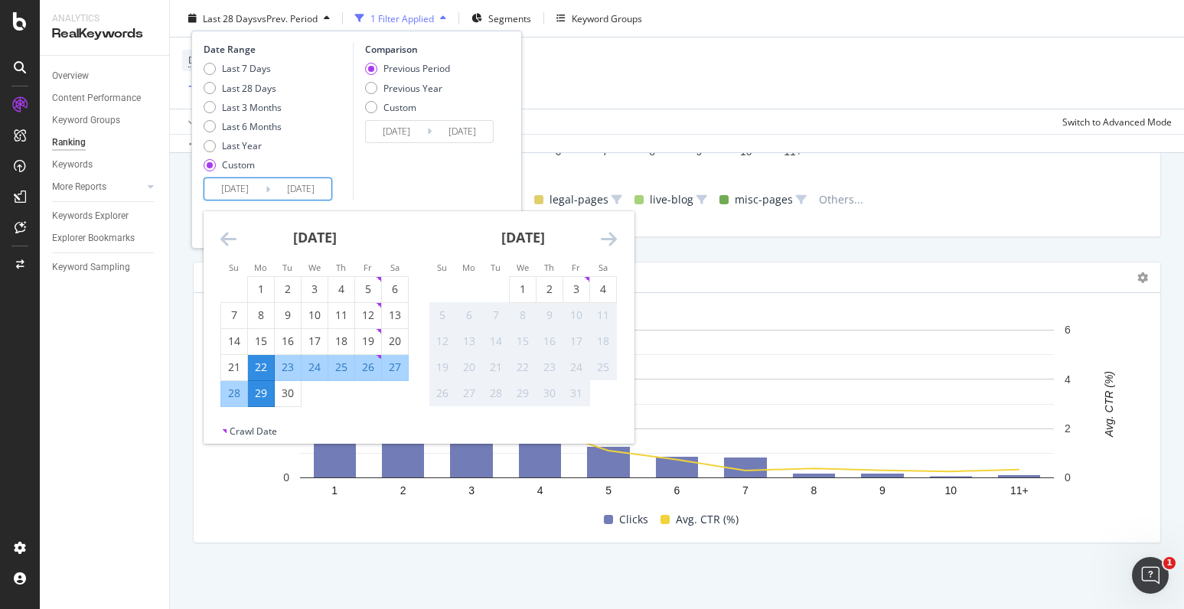
click at [263, 364] on div "22" at bounding box center [261, 367] width 26 height 15
type input "[DATE]"
click at [312, 185] on input "[DATE]" at bounding box center [300, 188] width 61 height 21
click at [233, 389] on div "28" at bounding box center [234, 393] width 26 height 15
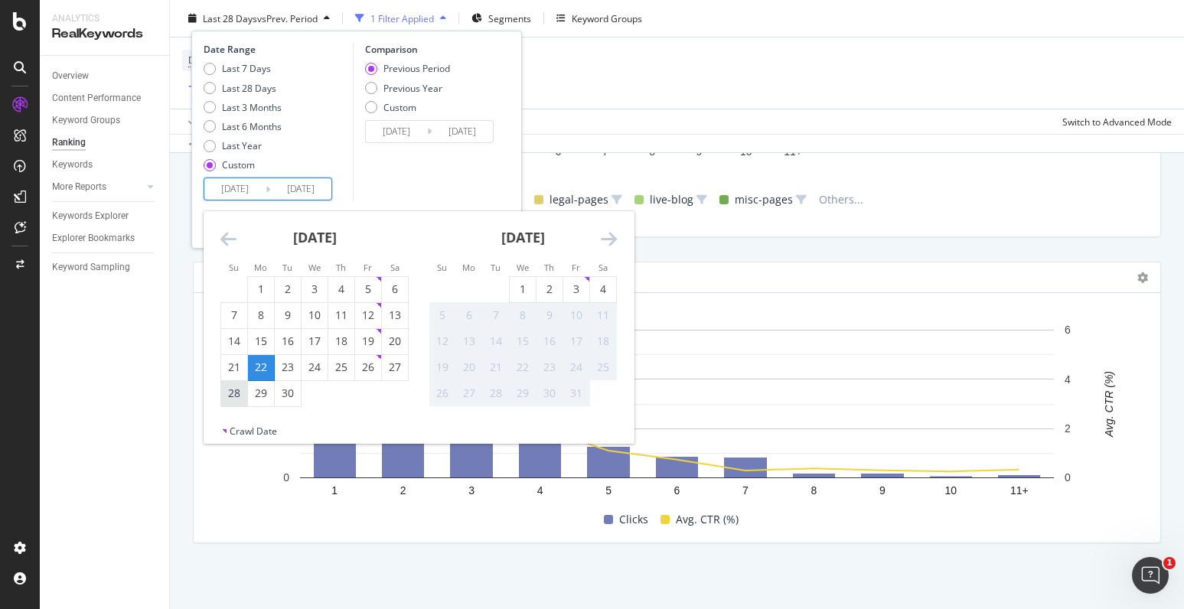
type input "[DATE]"
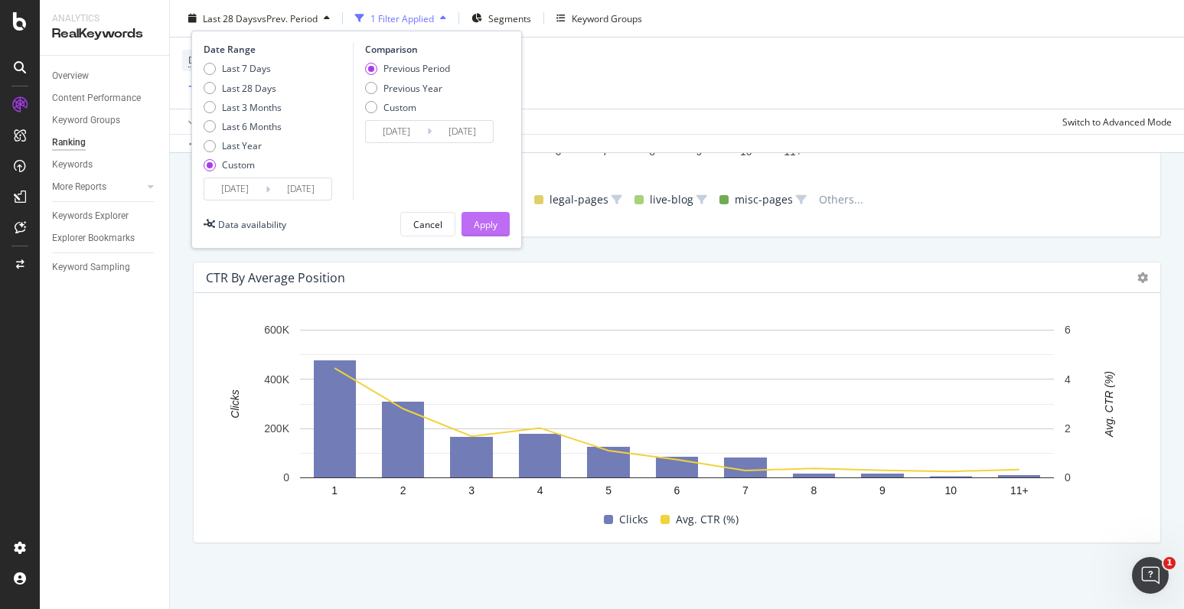
click at [469, 231] on button "Apply" at bounding box center [486, 224] width 48 height 25
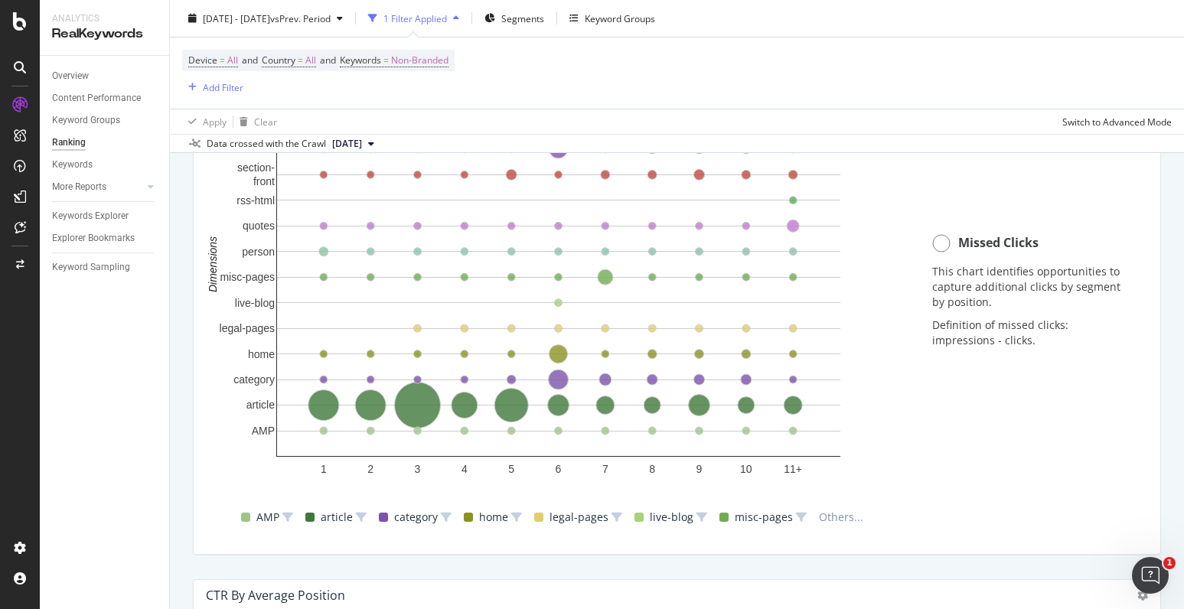
scroll to position [1534, 0]
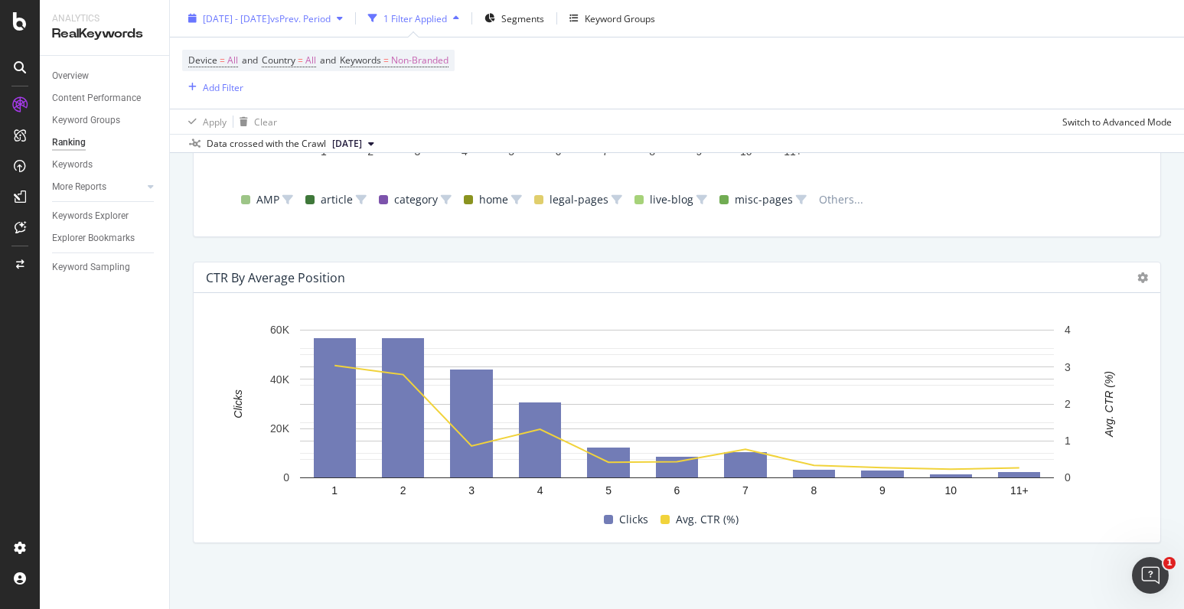
click at [331, 17] on span "vs Prev. Period" at bounding box center [300, 17] width 60 height 13
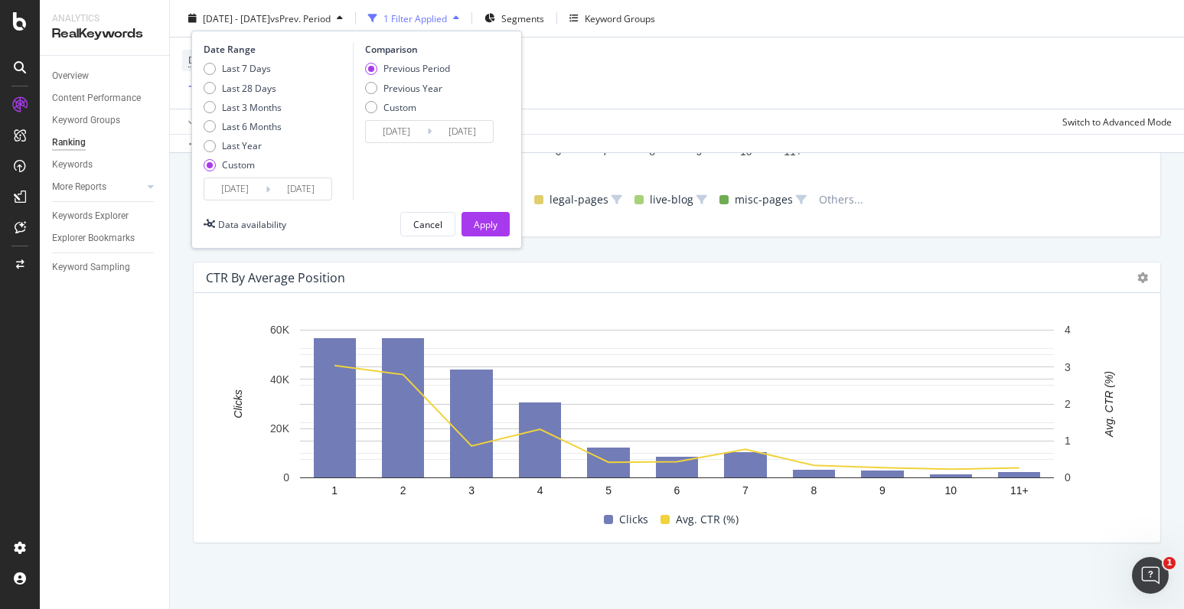
click at [213, 77] on div "Last 7 Days Last 28 Days Last 3 Months Last 6 Months Last Year Custom" at bounding box center [243, 120] width 78 height 116
click at [212, 67] on div "Last 7 Days" at bounding box center [210, 69] width 12 height 12
type input "[DATE]"
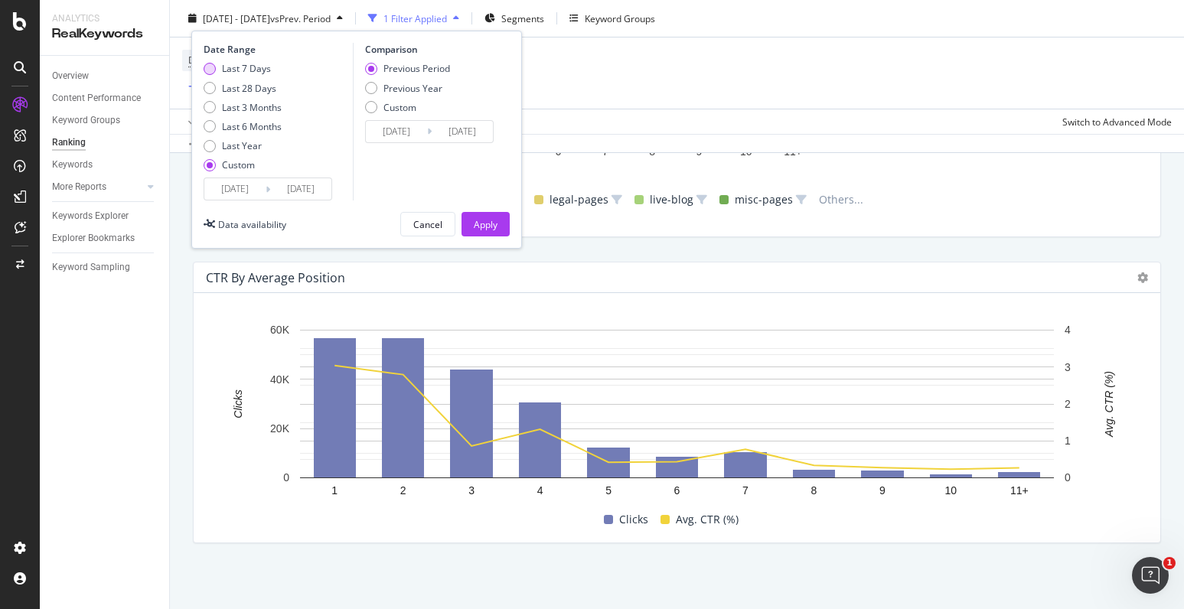
type input "[DATE]"
click at [476, 225] on div "Apply" at bounding box center [486, 223] width 24 height 13
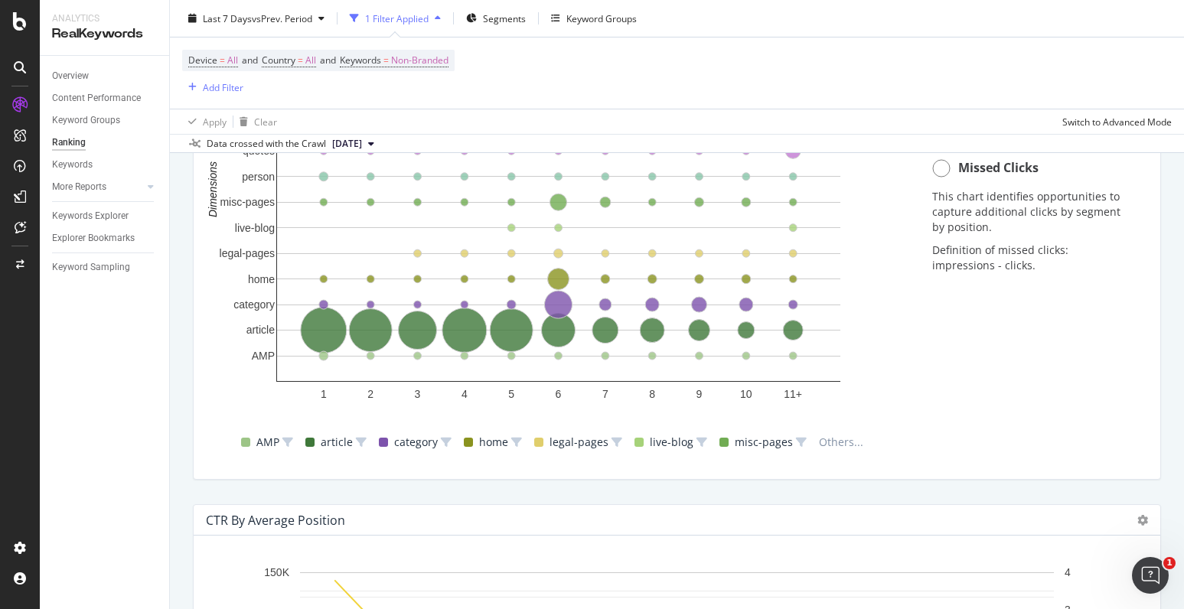
scroll to position [1534, 0]
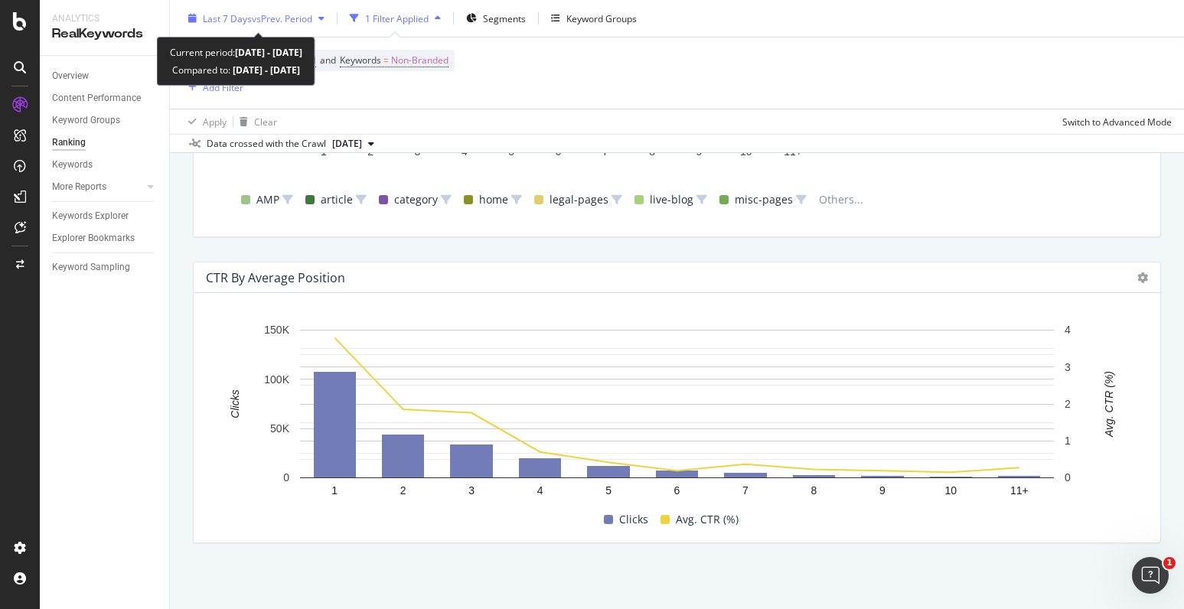
click at [299, 19] on span "vs Prev. Period" at bounding box center [282, 17] width 60 height 13
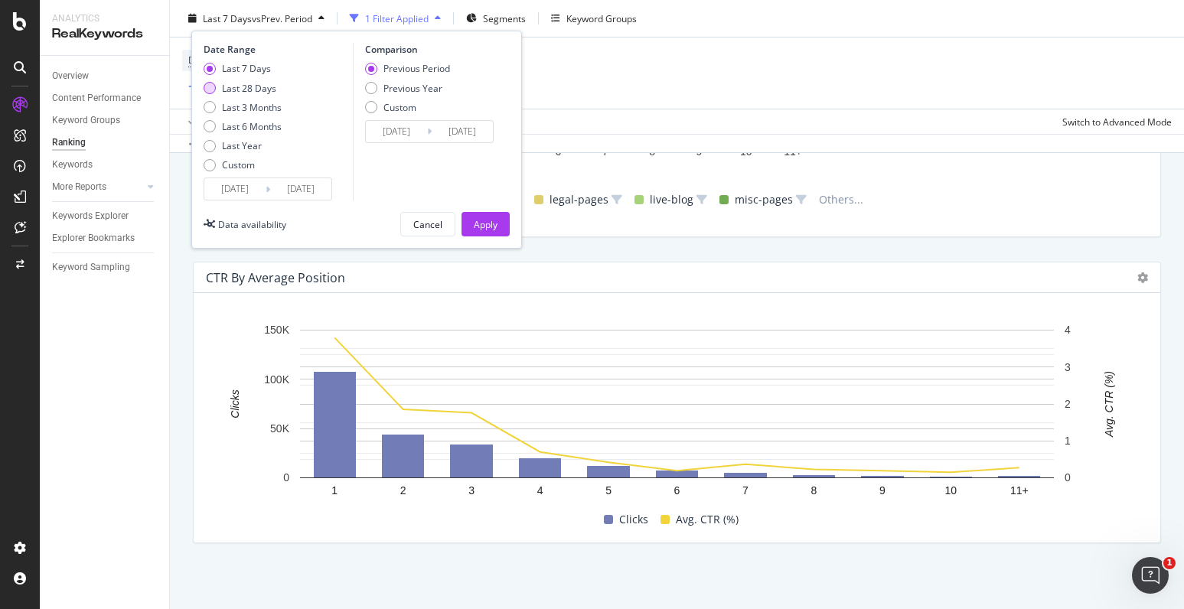
click at [214, 92] on div "Last 28 Days" at bounding box center [243, 87] width 78 height 13
type input "[DATE]"
click at [472, 217] on button "Apply" at bounding box center [486, 224] width 48 height 25
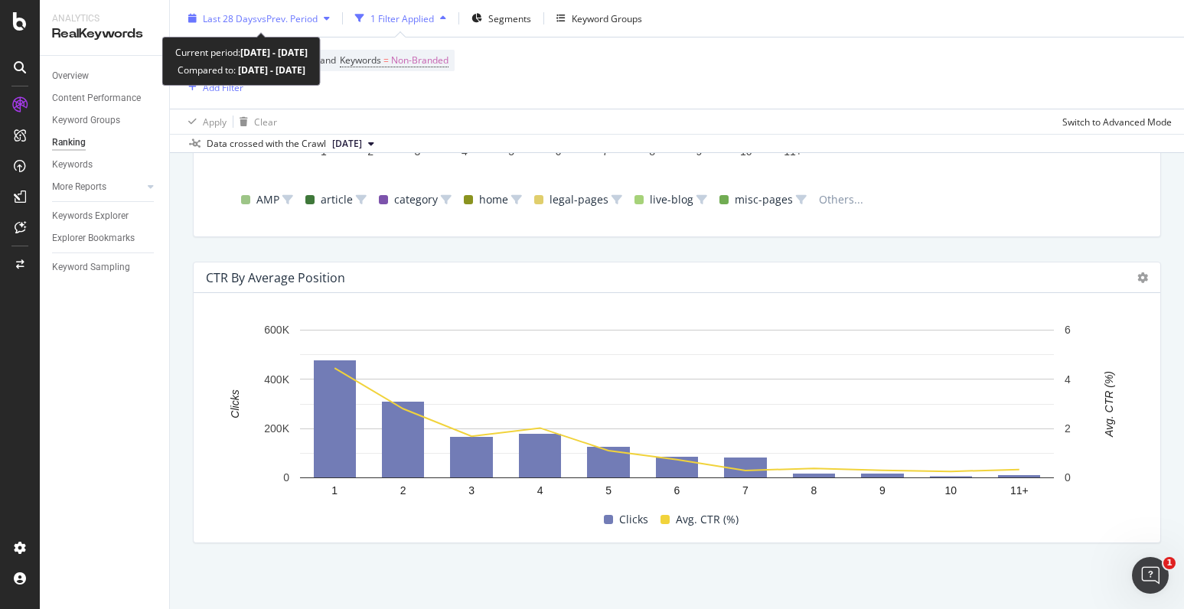
click at [307, 28] on div "Last 28 Days vs Prev. Period" at bounding box center [259, 18] width 154 height 23
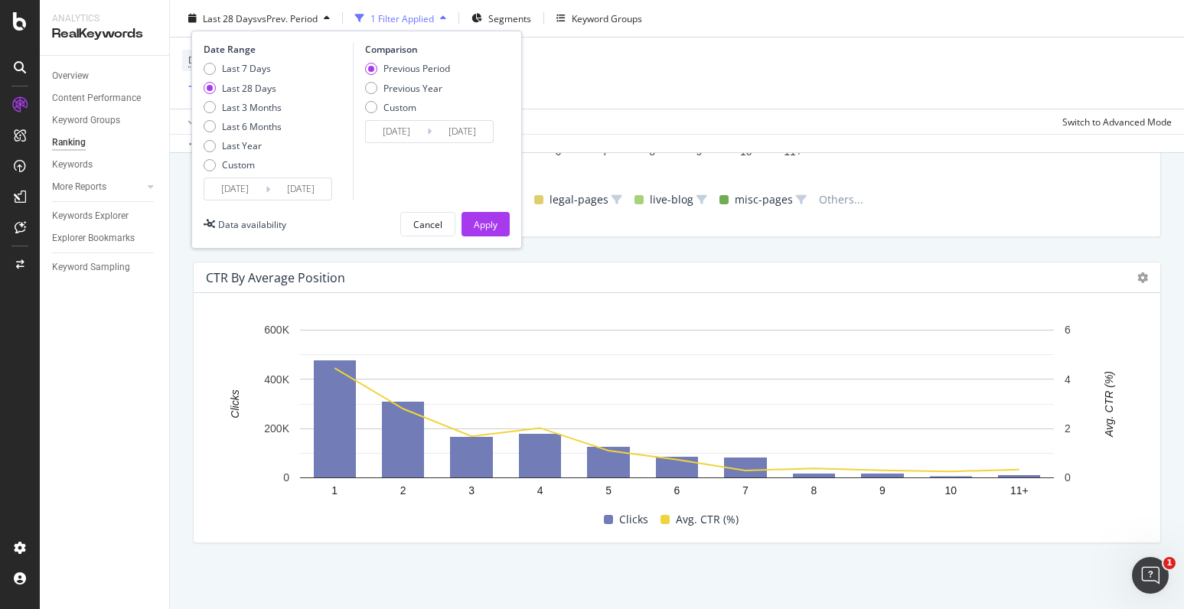
click at [218, 172] on div "Last 7 Days Last 28 Days Last 3 Months Last 6 Months Last Year Custom" at bounding box center [243, 120] width 78 height 116
click at [217, 169] on div "Custom" at bounding box center [243, 164] width 78 height 13
click at [226, 184] on input "[DATE]" at bounding box center [234, 188] width 61 height 21
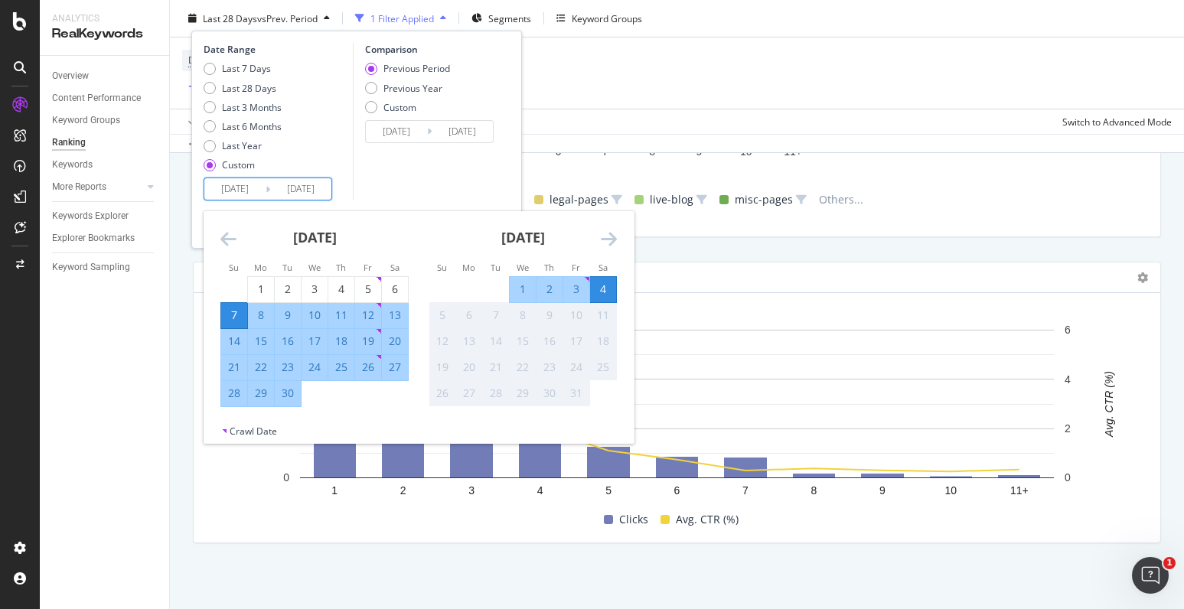
click at [258, 374] on div "22" at bounding box center [261, 367] width 26 height 15
type input "[DATE]"
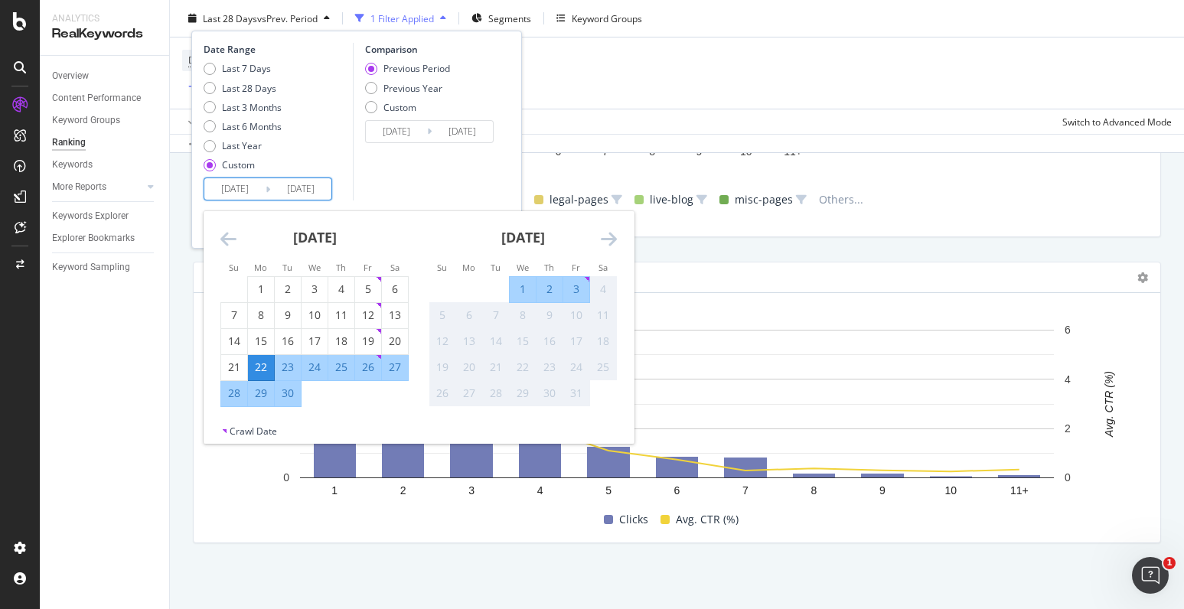
click at [237, 397] on div "28" at bounding box center [234, 393] width 26 height 15
type input "[DATE]"
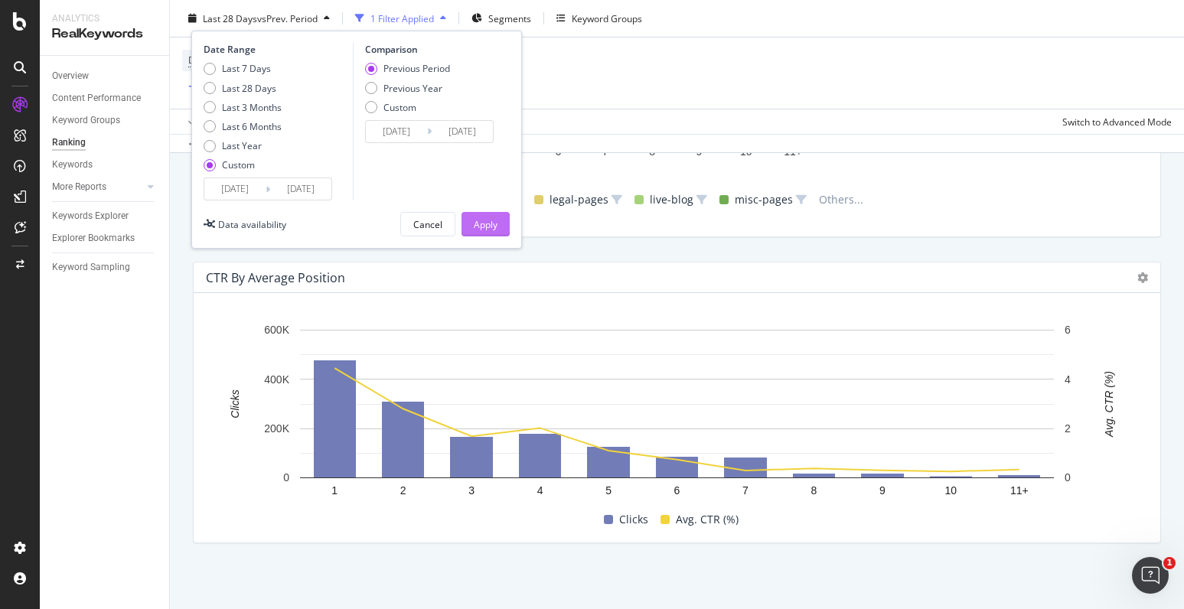
click at [474, 227] on div "Apply" at bounding box center [486, 223] width 24 height 13
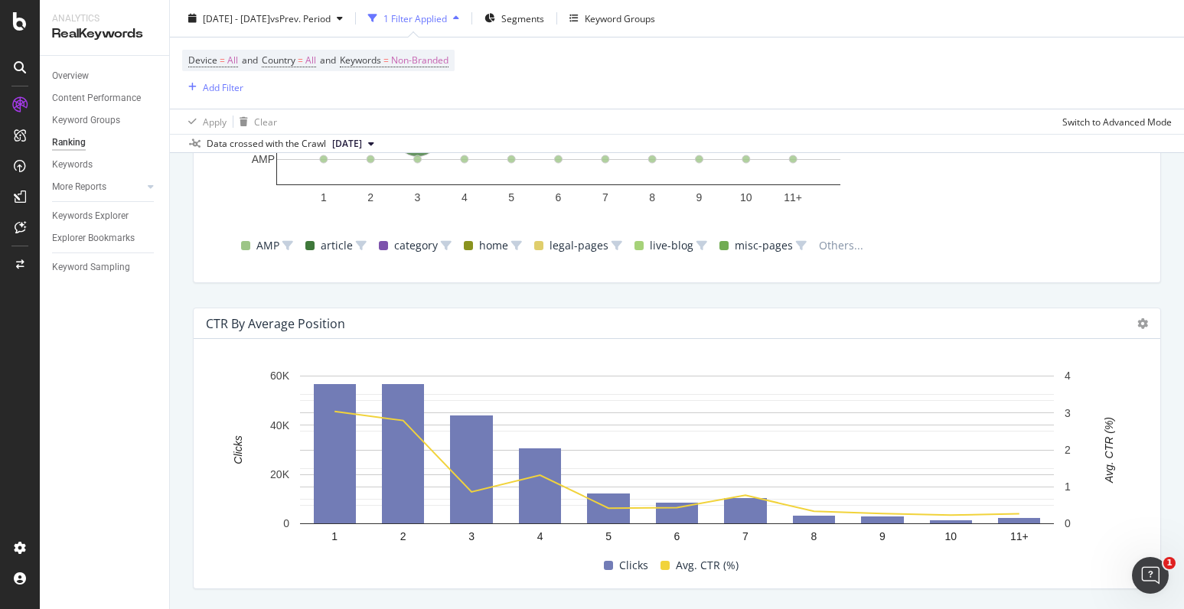
scroll to position [1534, 0]
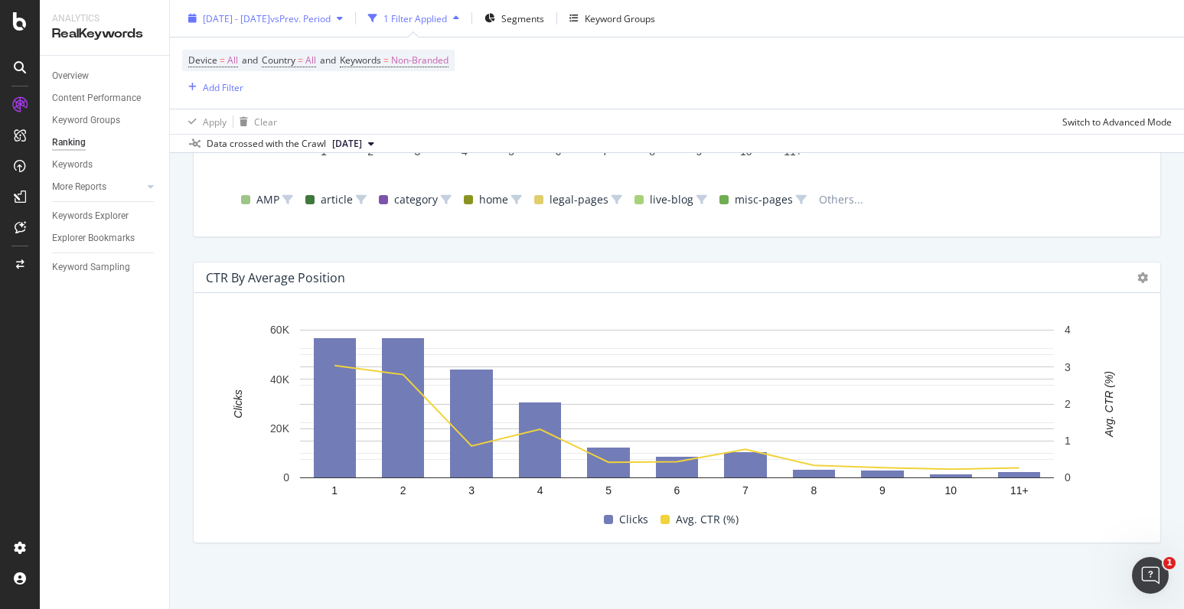
click at [331, 14] on span "vs Prev. Period" at bounding box center [300, 17] width 60 height 13
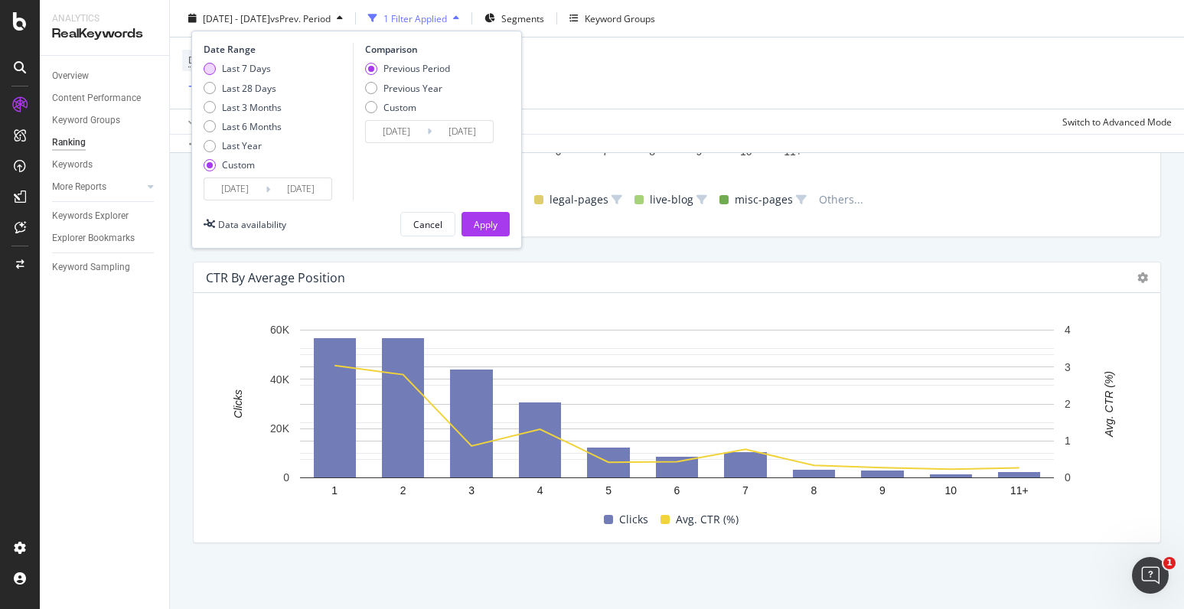
click at [213, 69] on div "Last 7 Days" at bounding box center [210, 69] width 12 height 12
type input "[DATE]"
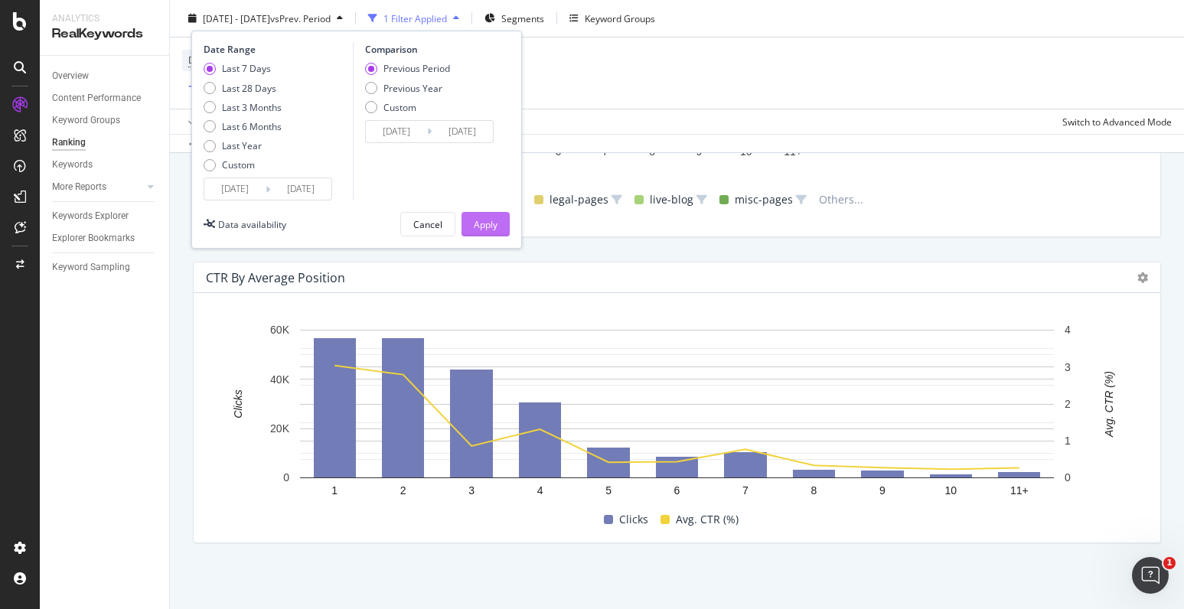
click at [483, 233] on div "Apply" at bounding box center [486, 224] width 24 height 23
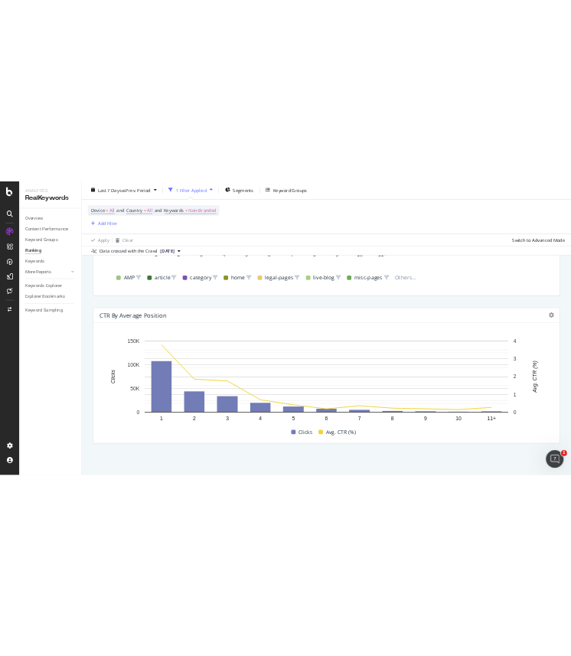
scroll to position [1793, 0]
